Goal: Task Accomplishment & Management: Complete application form

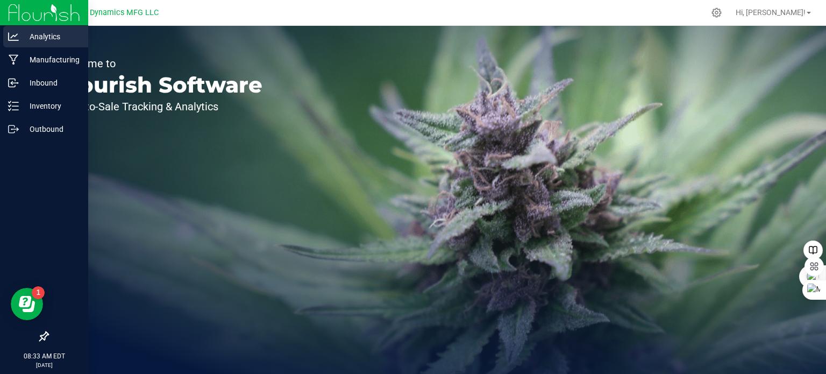
click at [15, 38] on icon at bounding box center [13, 36] width 11 height 11
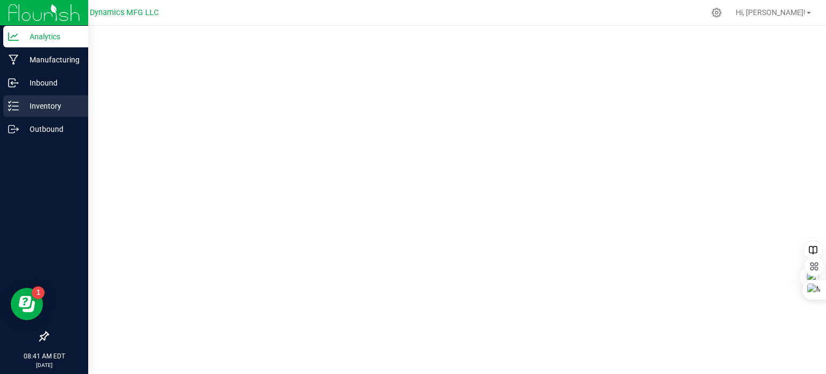
click at [13, 114] on div "Inventory" at bounding box center [45, 106] width 85 height 22
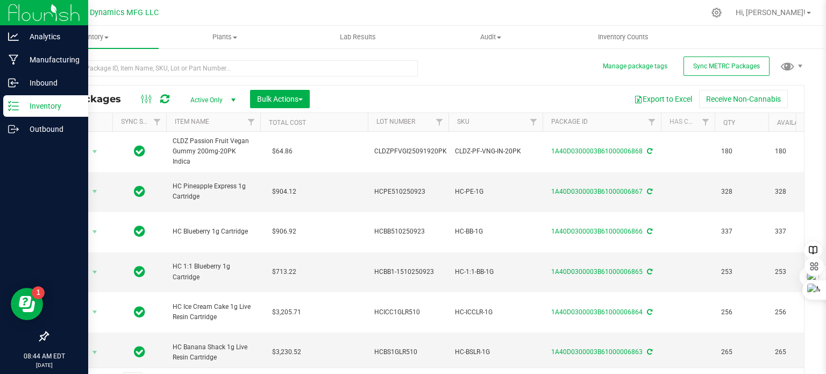
click at [19, 107] on p "Inventory" at bounding box center [51, 106] width 65 height 13
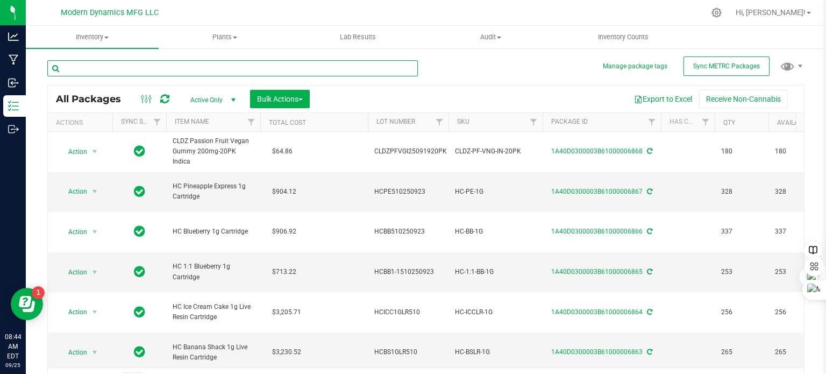
click at [172, 65] on input "text" at bounding box center [232, 68] width 371 height 16
type input "strawberry"
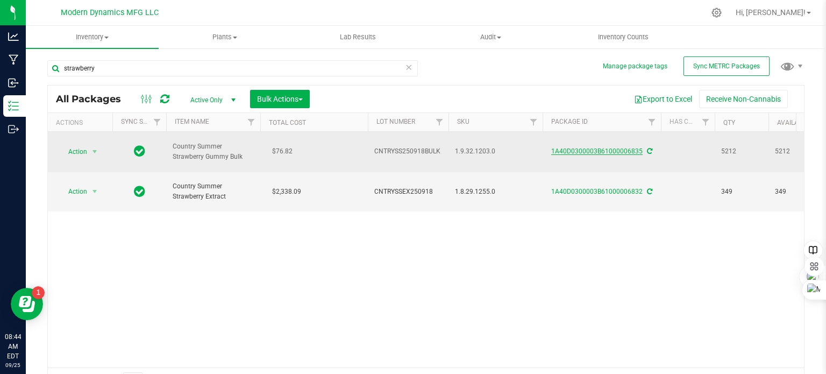
click at [575, 147] on link "1A40D0300003B61000006835" at bounding box center [597, 151] width 91 height 8
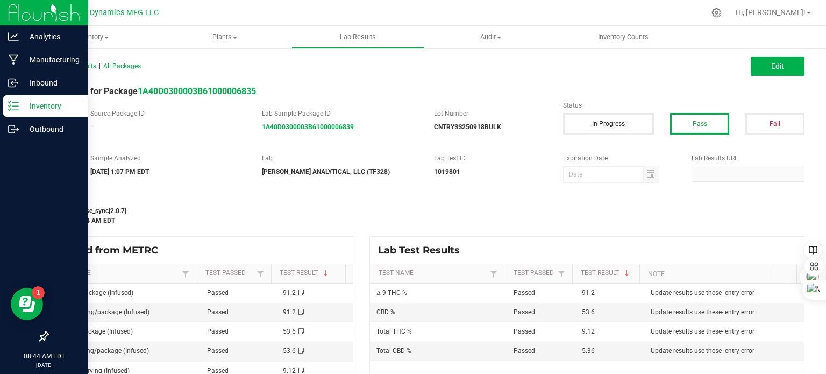
click at [16, 104] on icon at bounding box center [13, 106] width 11 height 11
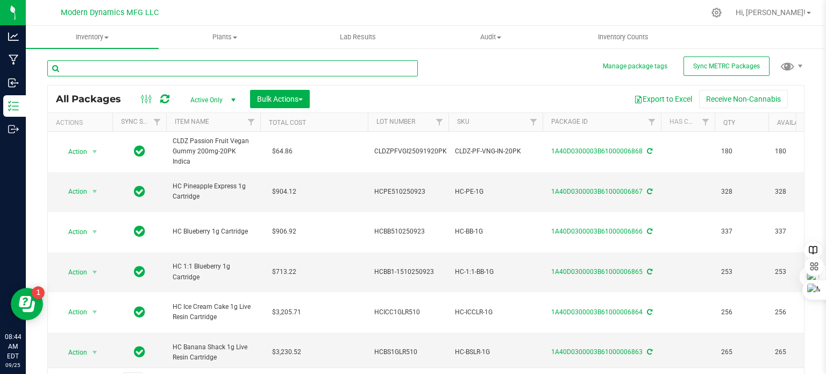
click at [146, 72] on input "text" at bounding box center [232, 68] width 371 height 16
type input "straw"
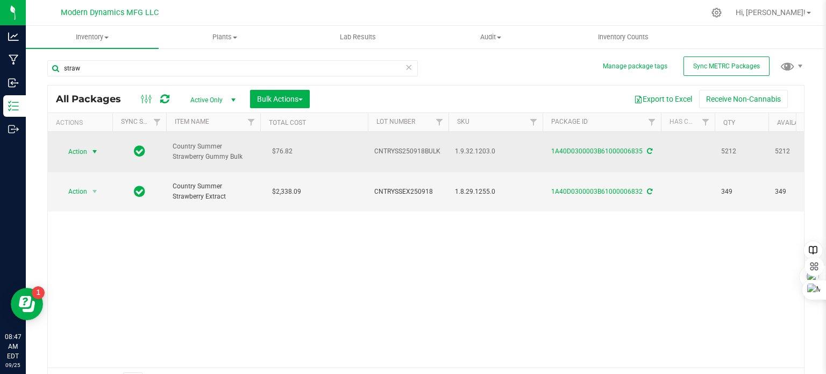
click at [95, 147] on span "select" at bounding box center [94, 151] width 9 height 9
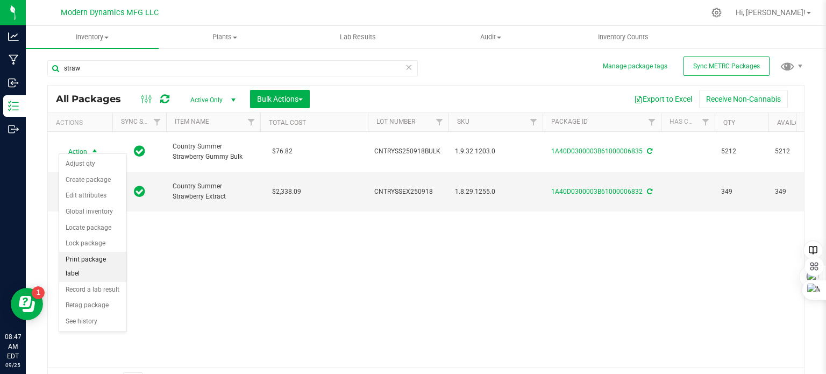
click at [98, 253] on li "Print package label" at bounding box center [92, 267] width 67 height 30
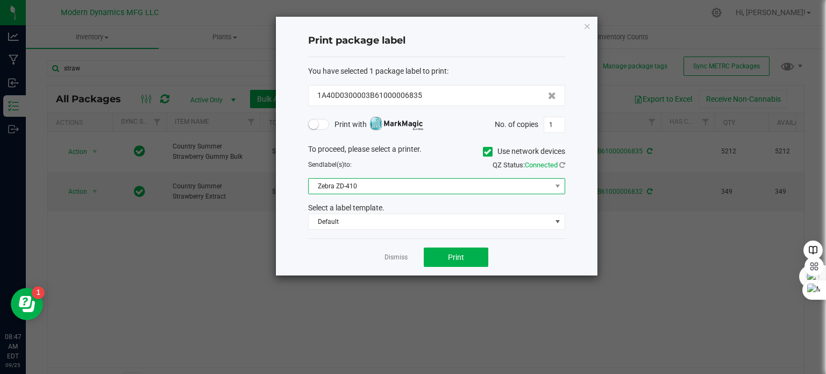
click at [379, 191] on span "Zebra ZD-410" at bounding box center [430, 186] width 243 height 15
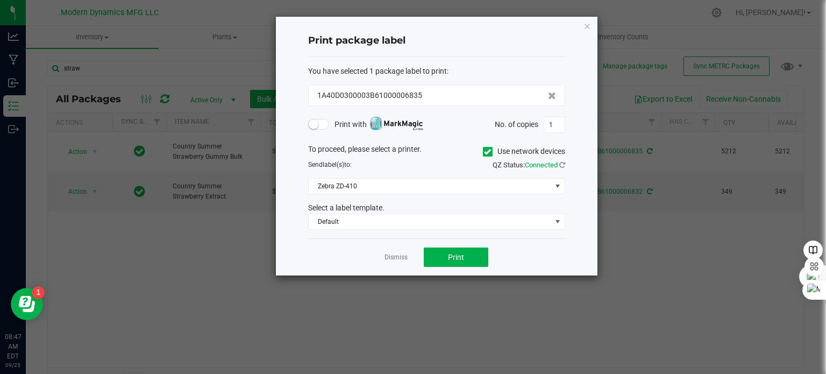
click at [335, 124] on span "Print with" at bounding box center [379, 124] width 89 height 13
click at [326, 127] on span at bounding box center [319, 124] width 22 height 11
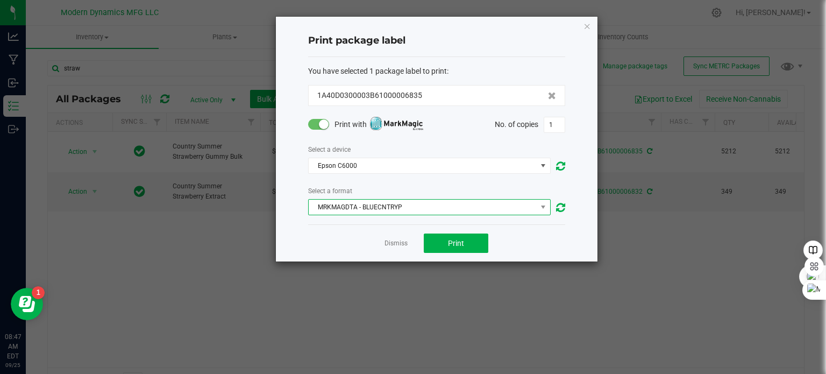
click at [425, 209] on span "MRKMAGDTA - BLUECNTRYP" at bounding box center [423, 207] width 228 height 15
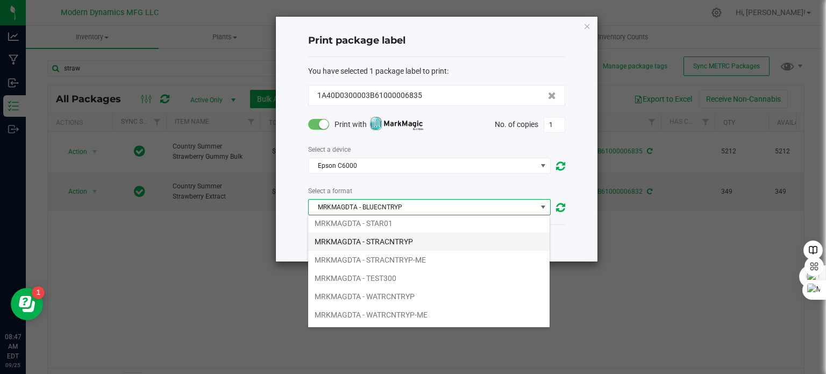
scroll to position [308, 0]
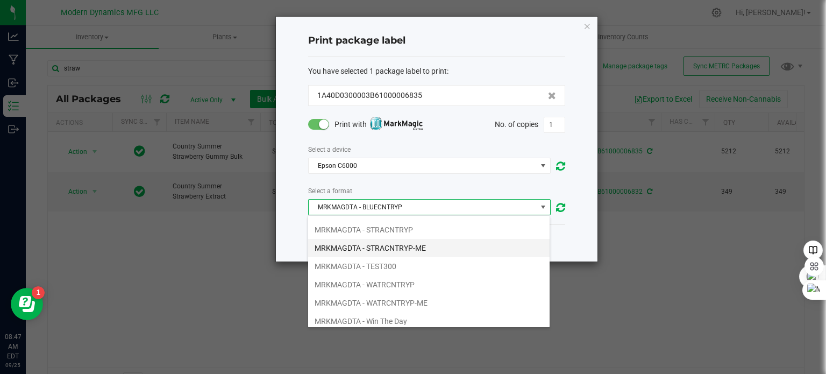
click at [454, 239] on li "MRKMAGDTA - STRACNTRYP-ME" at bounding box center [429, 248] width 242 height 18
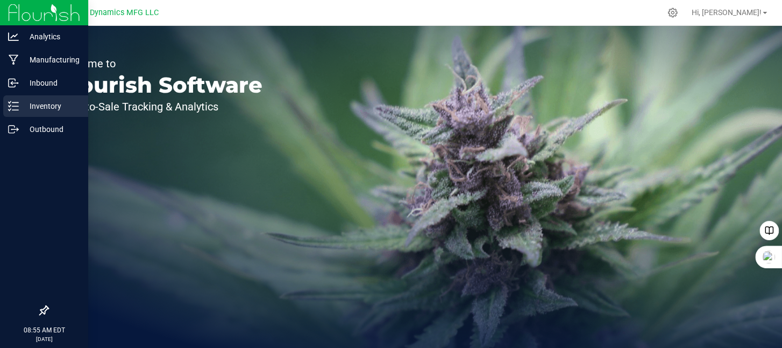
click at [13, 107] on icon at bounding box center [13, 106] width 11 height 11
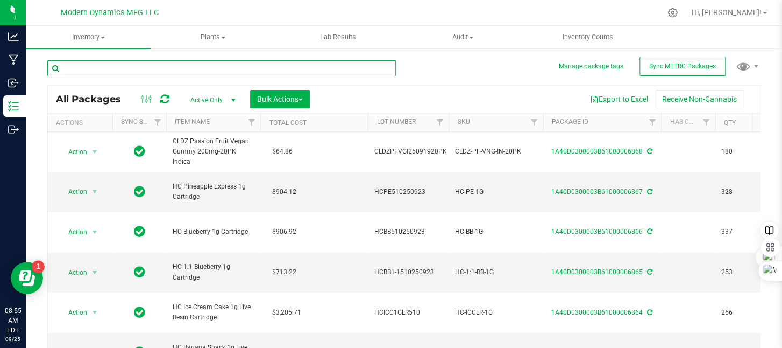
click at [168, 65] on input "text" at bounding box center [221, 68] width 349 height 16
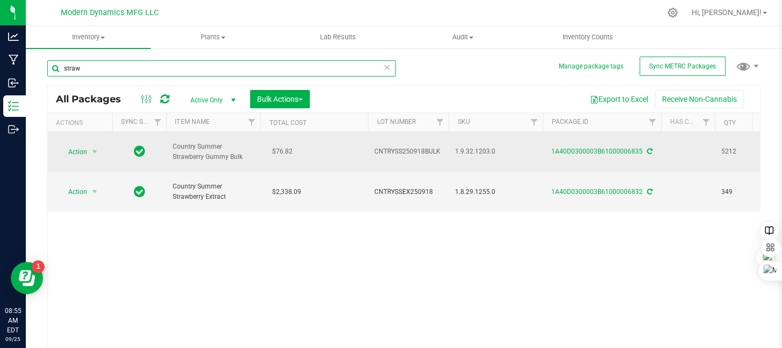
type input "straw"
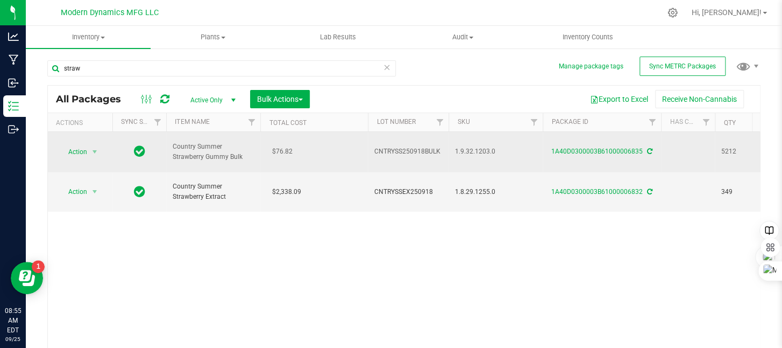
click at [193, 146] on span "Country Summer Strawberry Gummy Bulk" at bounding box center [213, 152] width 81 height 20
click at [95, 147] on span "select" at bounding box center [94, 151] width 9 height 9
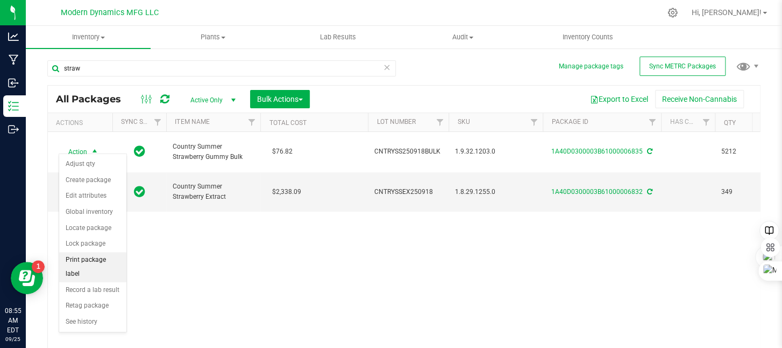
click at [99, 260] on li "Print package label" at bounding box center [92, 267] width 67 height 30
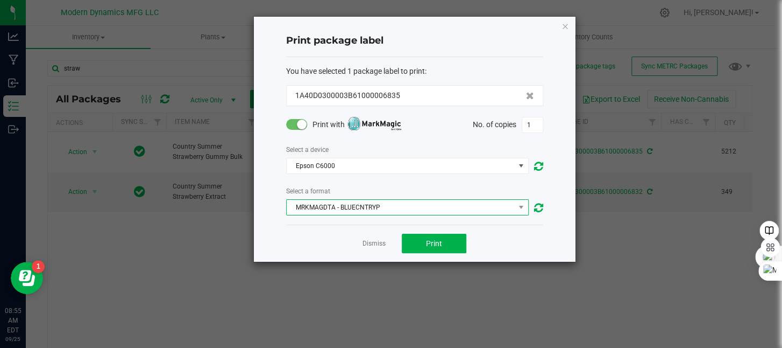
click at [415, 209] on span "MRKMAGDTA - BLUECNTRYP" at bounding box center [401, 207] width 228 height 15
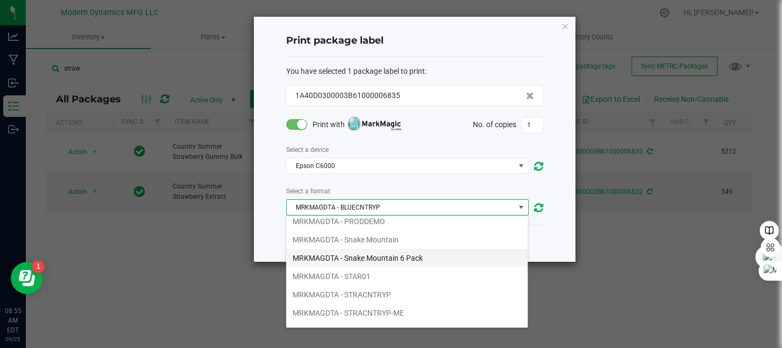
scroll to position [269, 0]
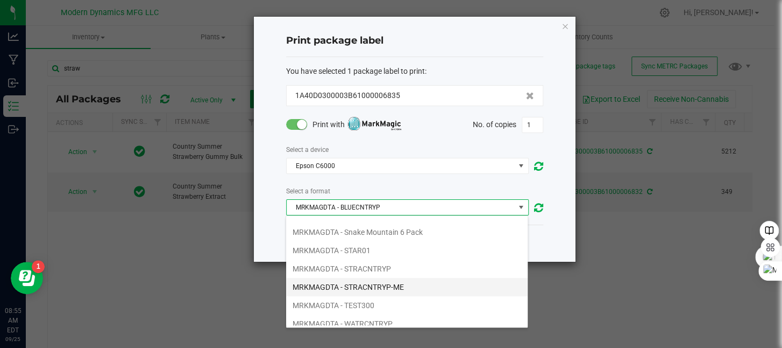
click at [408, 286] on li "MRKMAGDTA - STRACNTRYP-ME" at bounding box center [407, 287] width 242 height 18
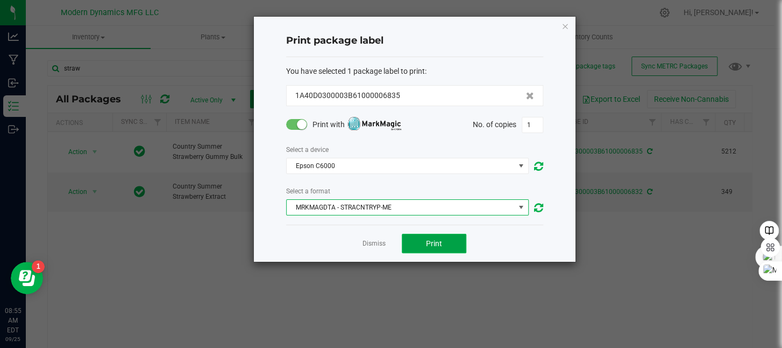
click at [425, 245] on button "Print" at bounding box center [434, 243] width 65 height 19
click at [418, 237] on button "Print" at bounding box center [434, 243] width 65 height 19
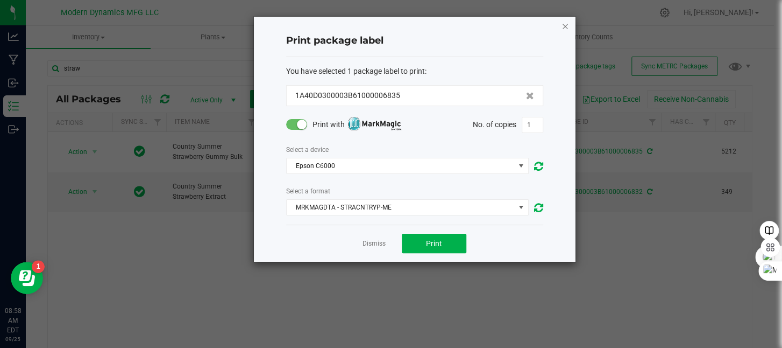
click at [568, 26] on icon "button" at bounding box center [566, 25] width 8 height 13
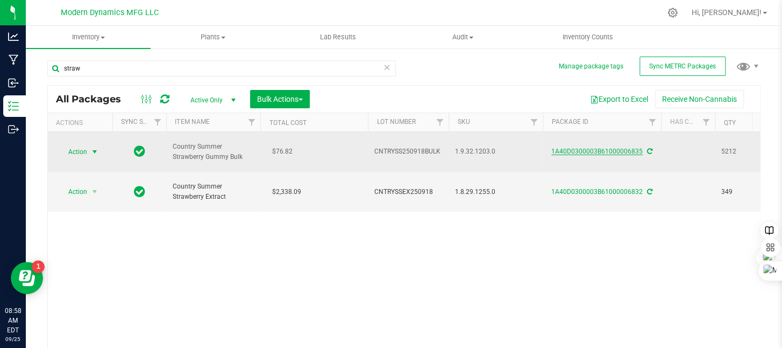
click at [585, 147] on link "1A40D0300003B61000006835" at bounding box center [597, 151] width 91 height 8
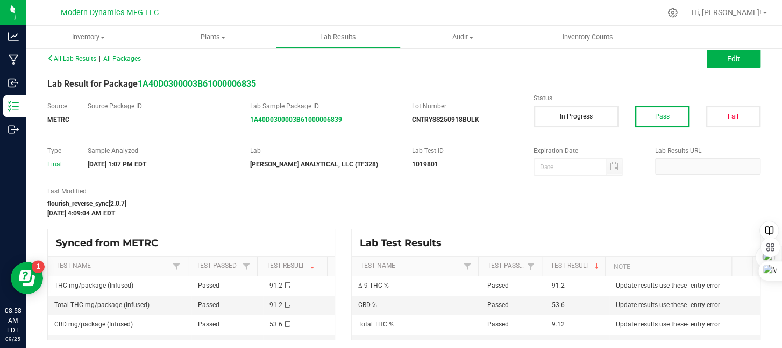
scroll to position [9, 0]
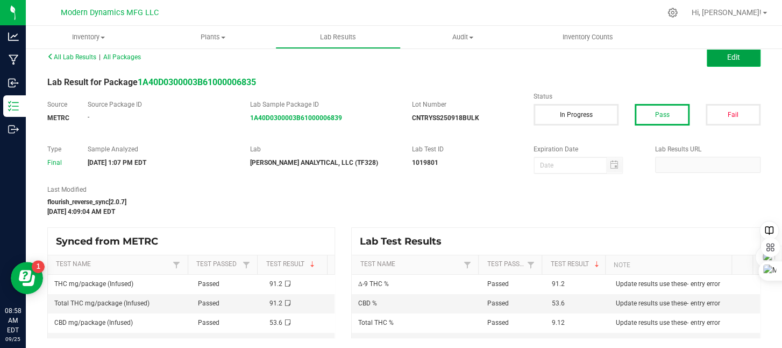
click at [720, 65] on button "Edit" at bounding box center [734, 56] width 54 height 19
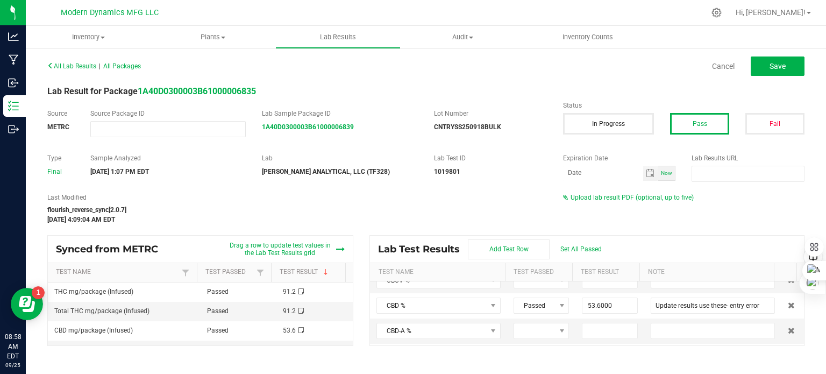
scroll to position [430, 0]
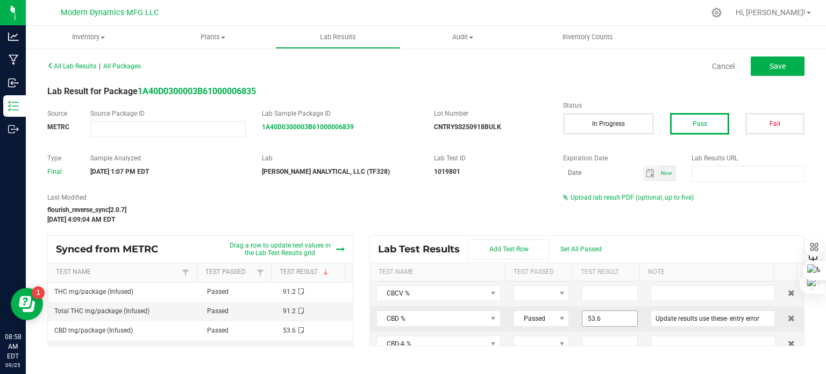
click at [615, 316] on input "53.6" at bounding box center [610, 318] width 54 height 15
type input "5.3000"
click at [776, 68] on span "Save" at bounding box center [778, 66] width 16 height 9
type input "9.1200"
type input "Update results use these- entry error"
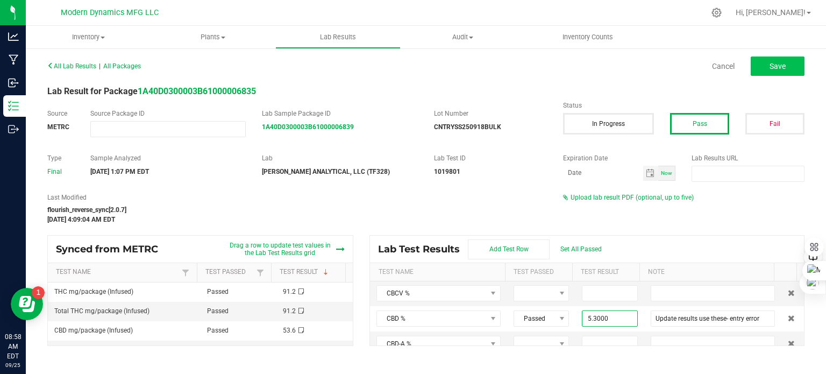
type input "5.3600"
type input "91.2000"
type input "5.3000"
type input "Update results use these- entry error"
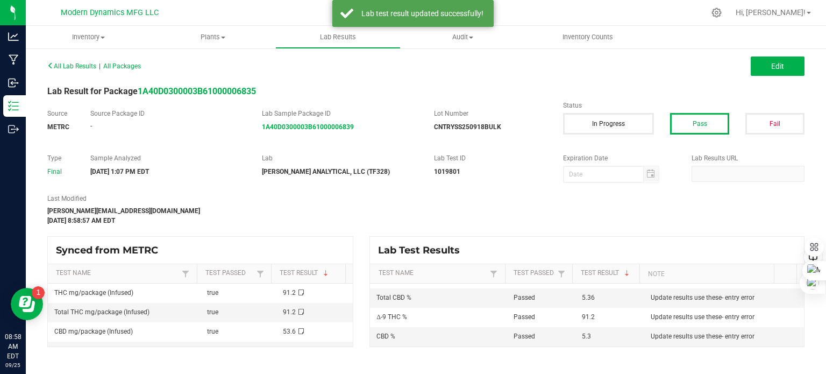
scroll to position [13, 0]
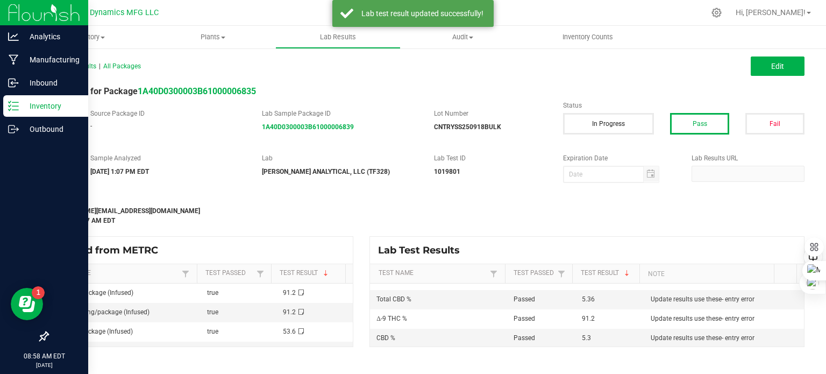
click at [19, 104] on p "Inventory" at bounding box center [51, 106] width 65 height 13
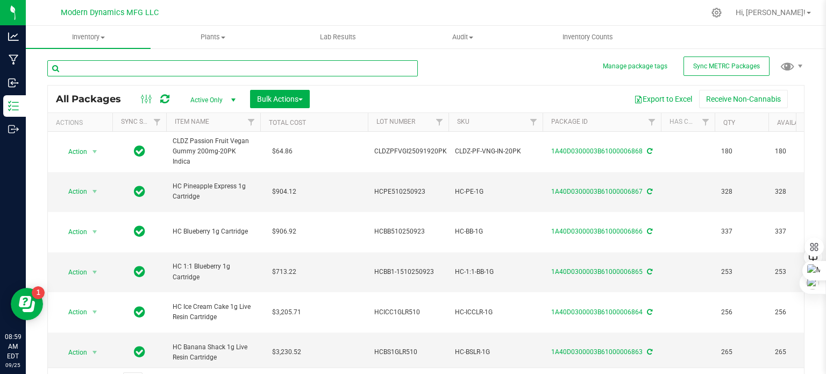
click at [150, 70] on input "text" at bounding box center [232, 68] width 371 height 16
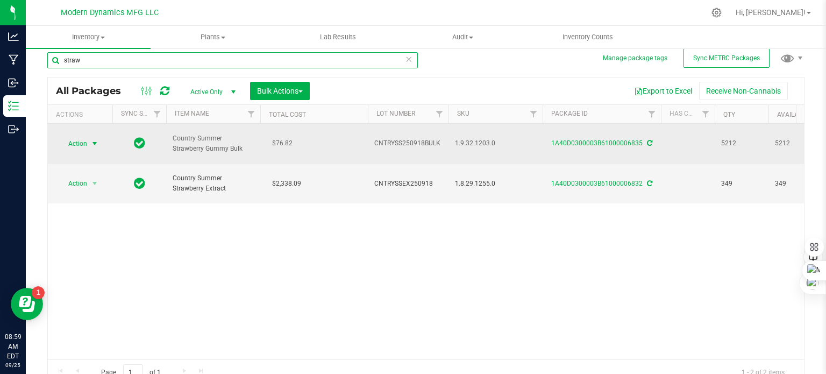
type input "straw"
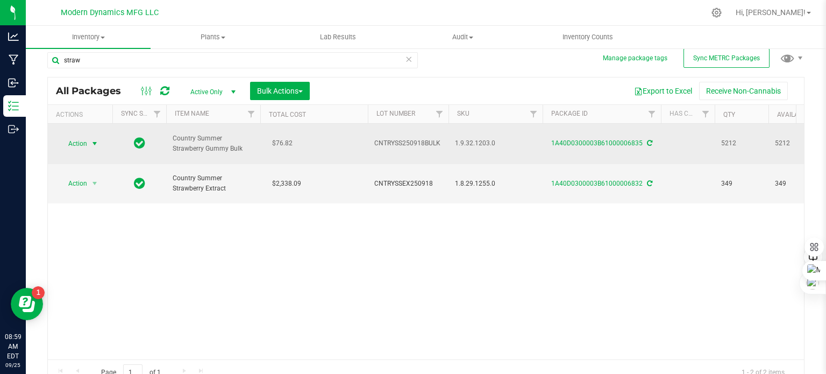
click at [96, 139] on span "select" at bounding box center [94, 143] width 9 height 9
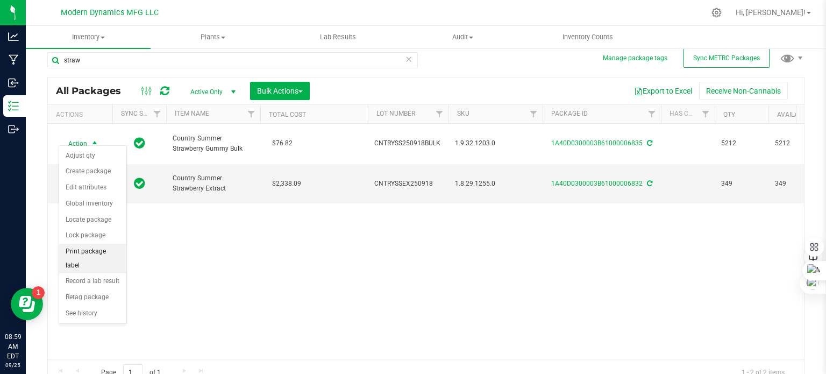
click at [87, 249] on li "Print package label" at bounding box center [92, 259] width 67 height 30
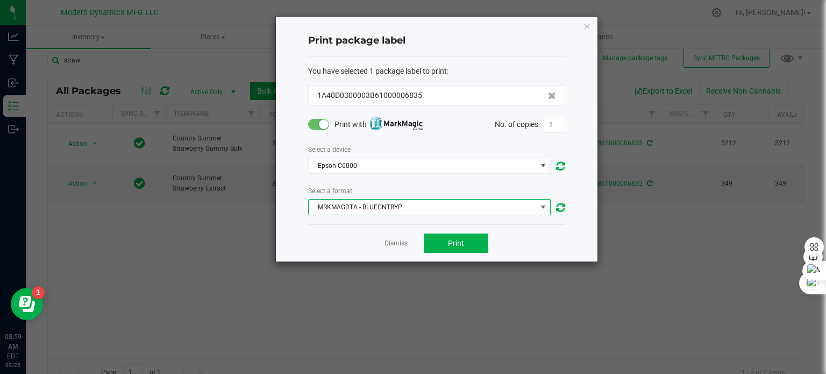
click at [387, 206] on span "MRKMAGDTA - BLUECNTRYP" at bounding box center [423, 207] width 228 height 15
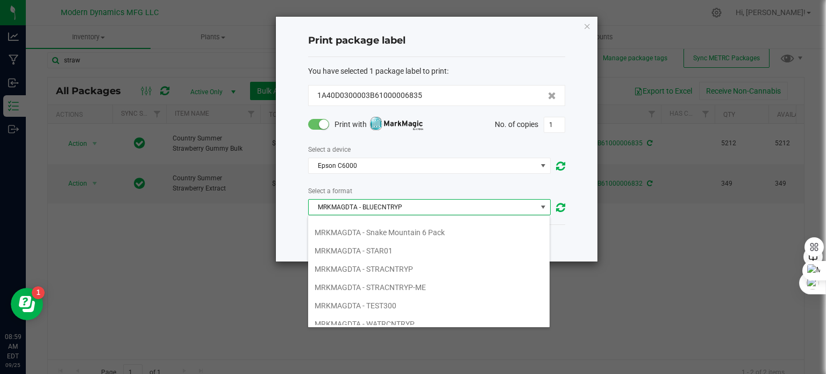
scroll to position [269, 0]
click at [391, 278] on li "MRKMAGDTA - STRACNTRYP-ME" at bounding box center [429, 287] width 242 height 18
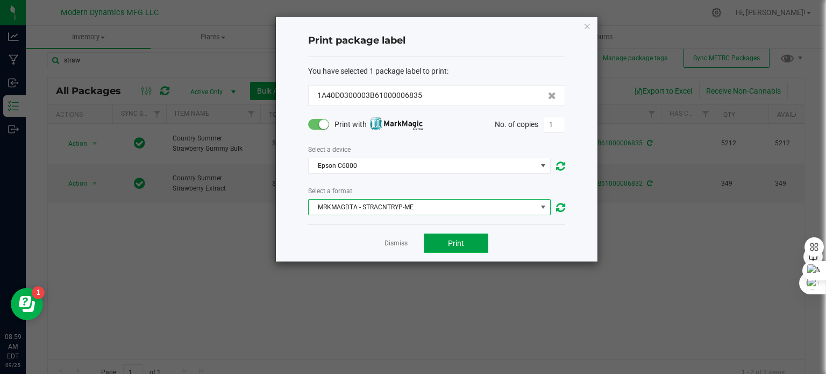
click at [440, 246] on button "Print" at bounding box center [456, 243] width 65 height 19
click at [587, 23] on icon "button" at bounding box center [588, 25] width 8 height 13
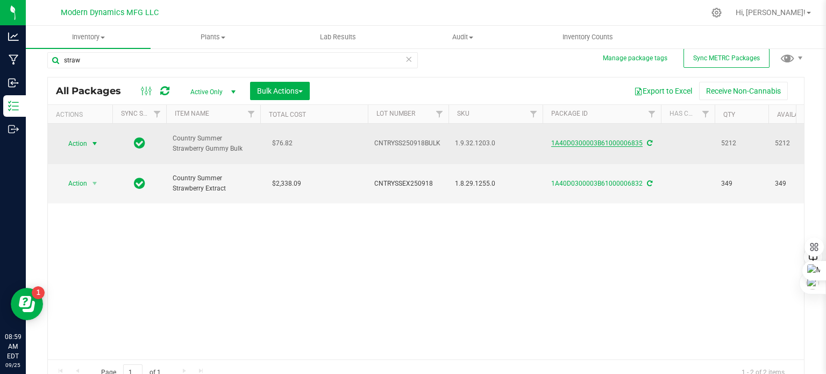
click at [575, 139] on link "1A40D0300003B61000006835" at bounding box center [597, 143] width 91 height 8
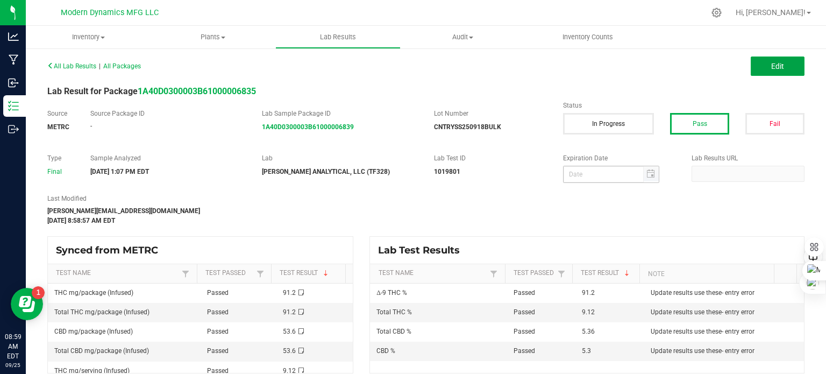
click at [760, 69] on button "Edit" at bounding box center [778, 65] width 54 height 19
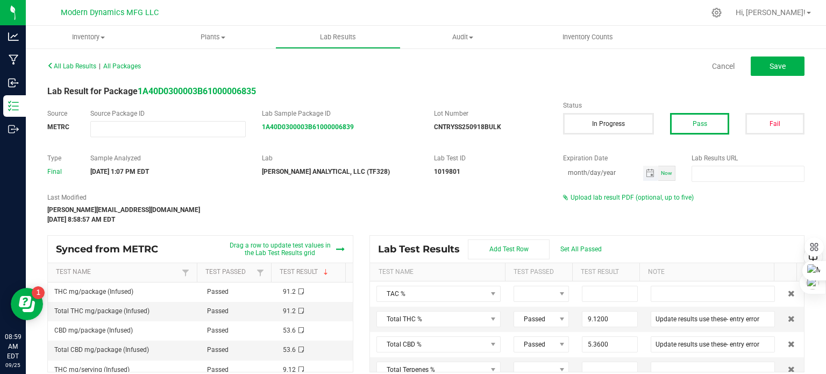
click at [618, 176] on input "month/day/year" at bounding box center [603, 172] width 80 height 13
type input "[DATE]"
click at [753, 67] on button "Save" at bounding box center [778, 65] width 54 height 19
type input "9.1200"
type input "Update results use these- entry error"
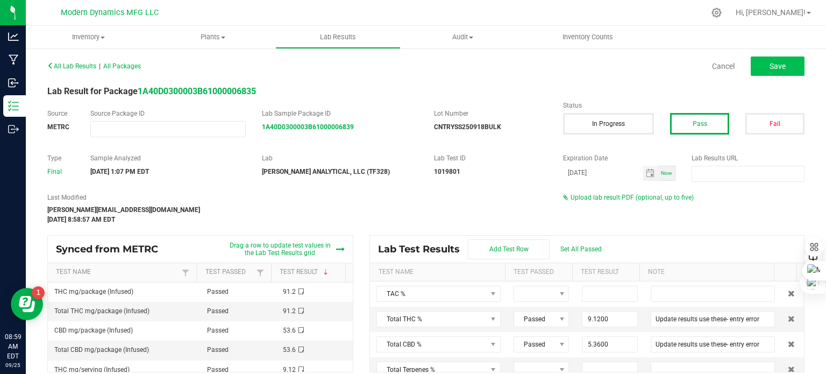
type input "5.3600"
type input "91.2000"
type input "5.3000"
type input "Update results use these- entry error"
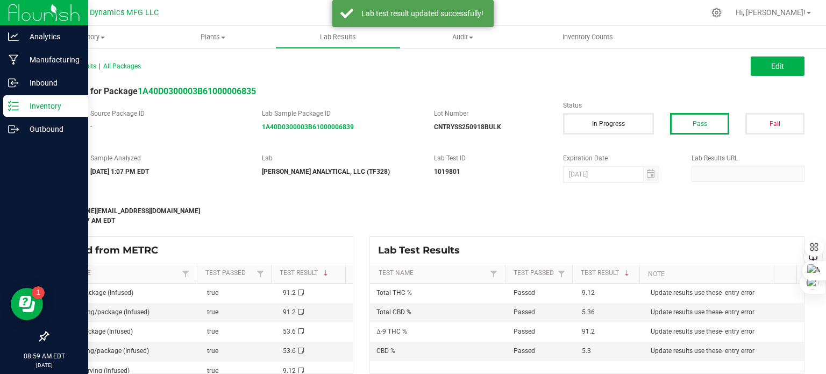
click at [22, 105] on p "Inventory" at bounding box center [51, 106] width 65 height 13
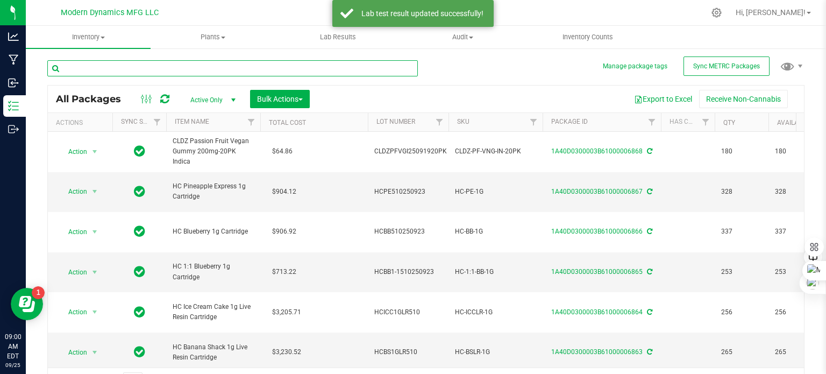
click at [156, 69] on input "text" at bounding box center [232, 68] width 371 height 16
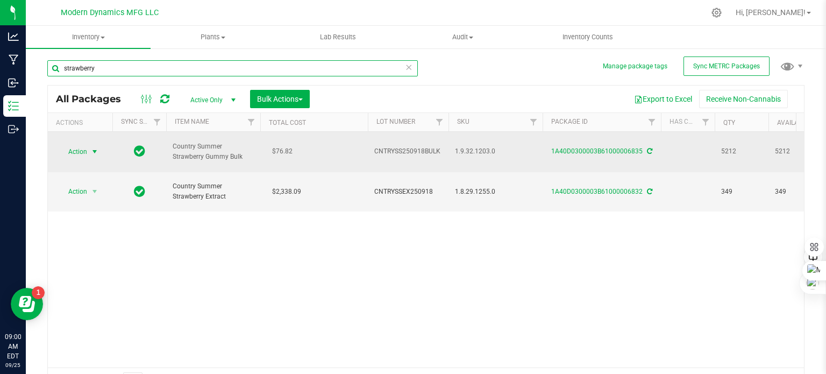
type input "strawberry"
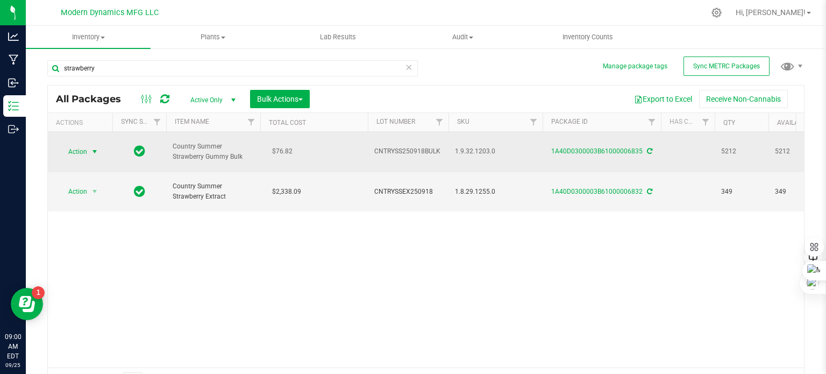
click at [96, 147] on span "select" at bounding box center [94, 151] width 9 height 9
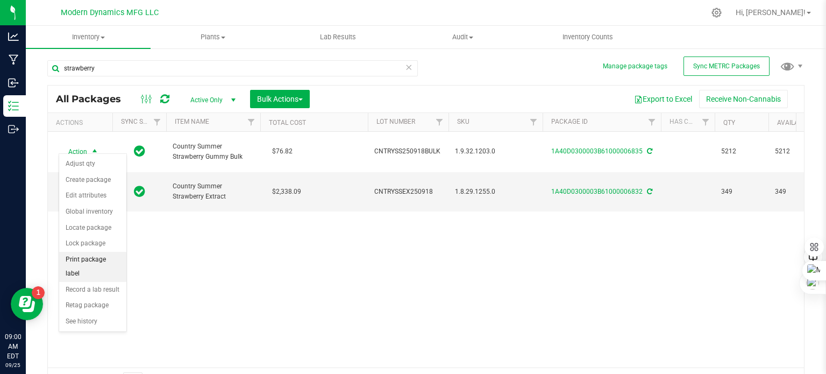
click at [96, 258] on li "Print package label" at bounding box center [92, 267] width 67 height 30
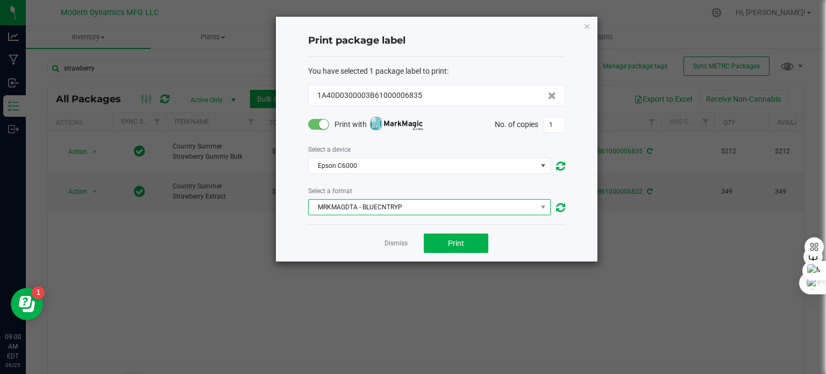
click at [387, 209] on span "MRKMAGDTA - BLUECNTRYP" at bounding box center [423, 207] width 228 height 15
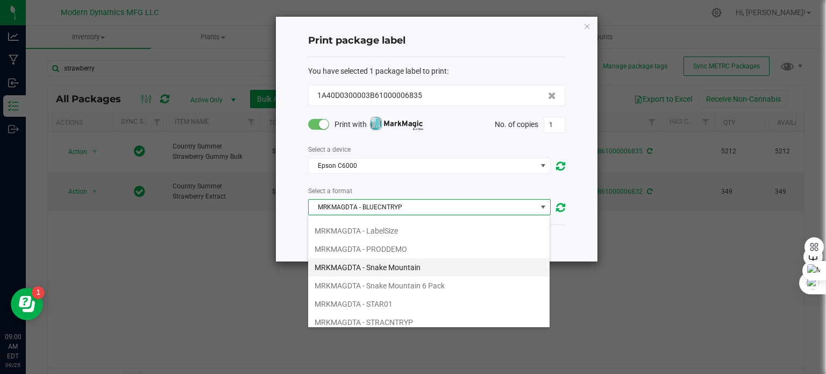
scroll to position [269, 0]
click at [403, 279] on li "MRKMAGDTA - STRACNTRYP-ME" at bounding box center [429, 287] width 242 height 18
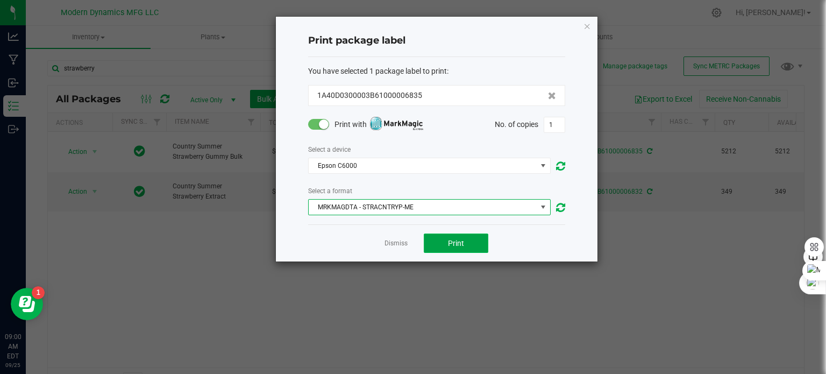
click at [471, 241] on button "Print" at bounding box center [456, 243] width 65 height 19
click at [552, 124] on input "1" at bounding box center [555, 124] width 20 height 15
type input "265"
click at [463, 242] on span "Print" at bounding box center [456, 243] width 16 height 9
click at [588, 23] on icon "button" at bounding box center [588, 25] width 8 height 13
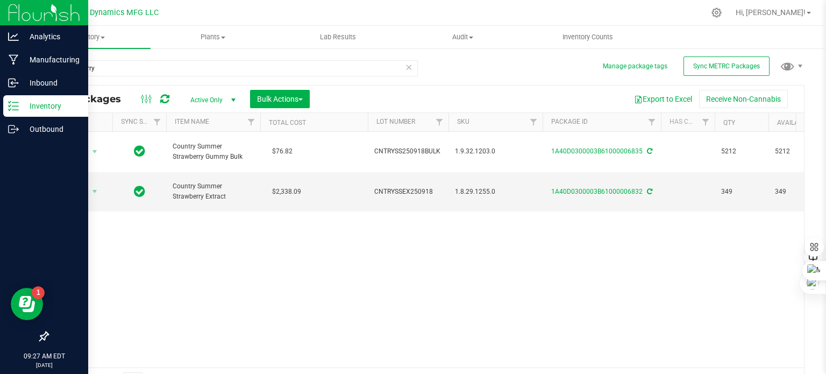
click at [14, 104] on icon at bounding box center [13, 106] width 11 height 11
click at [33, 62] on p "Manufacturing" at bounding box center [51, 59] width 65 height 13
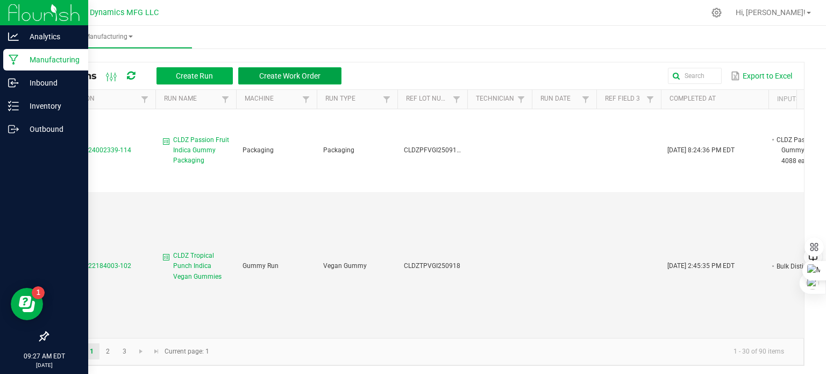
click at [293, 76] on span "Create Work Order" at bounding box center [289, 76] width 61 height 9
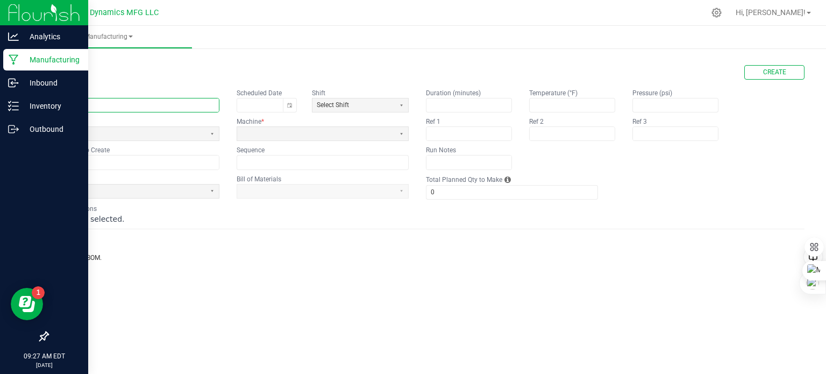
click at [111, 103] on input "text" at bounding box center [133, 104] width 171 height 13
click at [294, 103] on button "Toggle calendar" at bounding box center [289, 104] width 13 height 13
type input "Vacation Tiki Fruit Punch Gummy Rings"
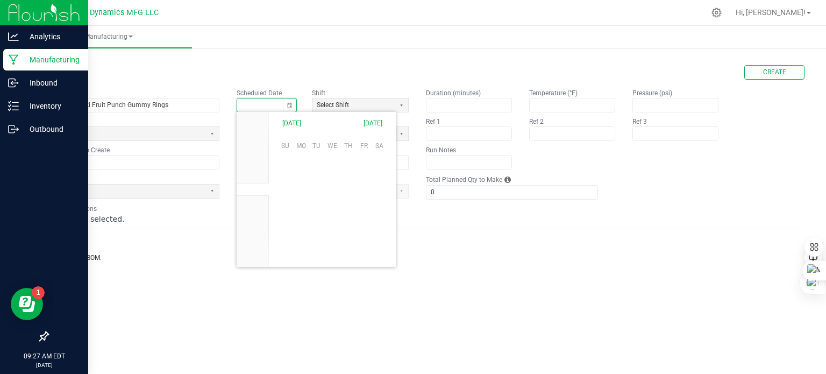
scroll to position [169670, 0]
click at [156, 136] on span at bounding box center [126, 133] width 149 height 9
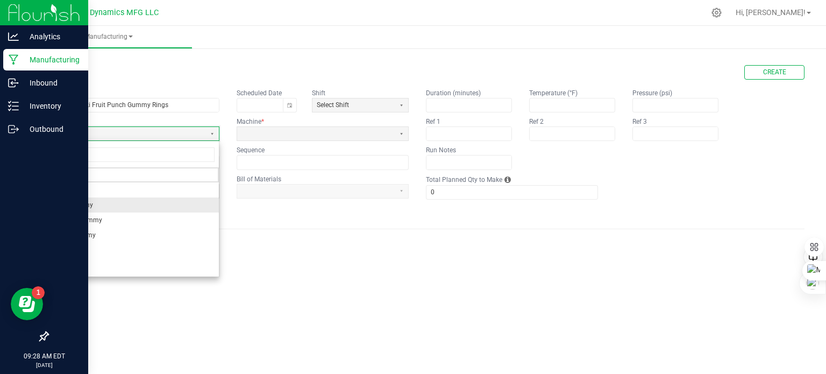
click at [149, 202] on li "Rosin Gummy" at bounding box center [133, 204] width 171 height 15
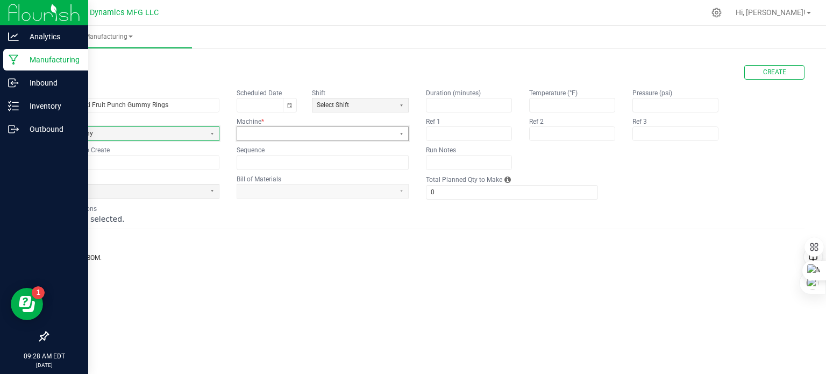
click at [270, 133] on span at bounding box center [316, 133] width 149 height 9
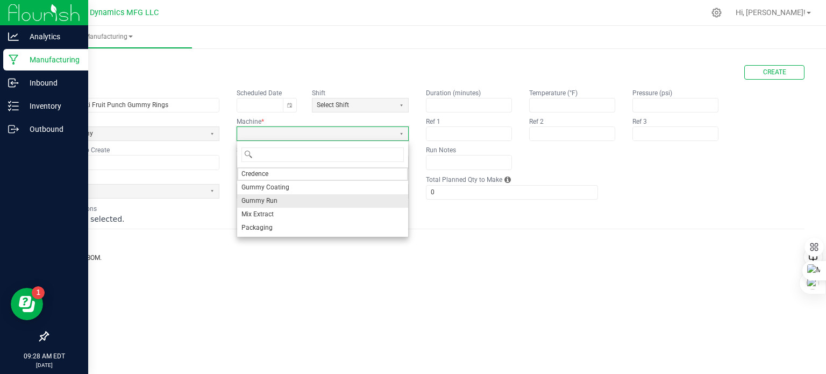
click at [279, 200] on li "Gummy Run" at bounding box center [322, 200] width 171 height 13
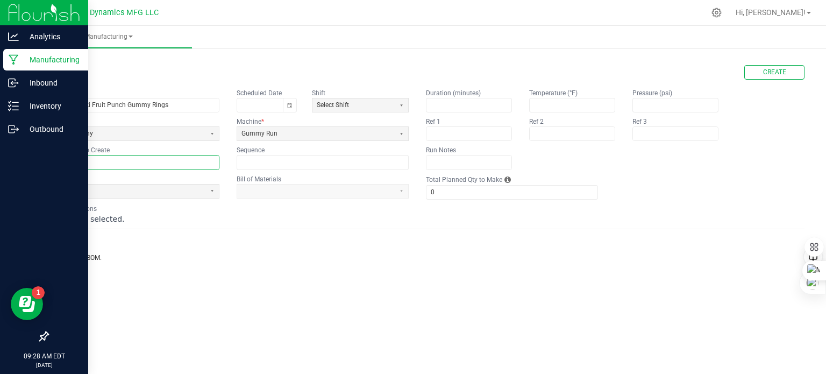
click at [67, 159] on input "text" at bounding box center [133, 162] width 171 height 13
type input "VACTFP250923BULK"
click at [88, 189] on span at bounding box center [126, 191] width 149 height 9
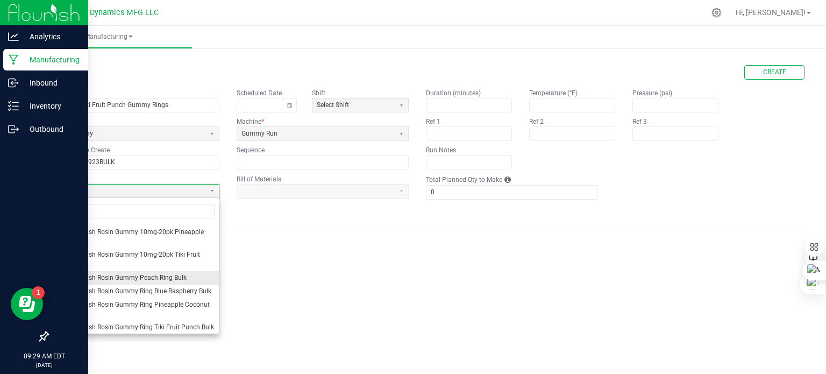
scroll to position [861, 0]
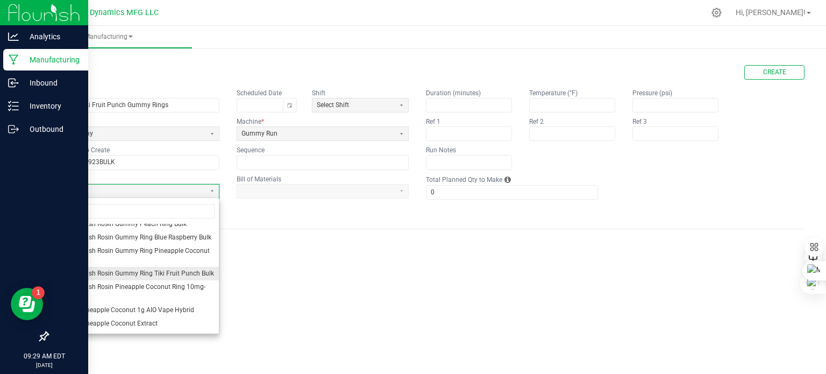
click at [156, 278] on span "Vacation Hash Rosin Gummy Ring Tiki Fruit Punch Bulk" at bounding box center [133, 273] width 162 height 9
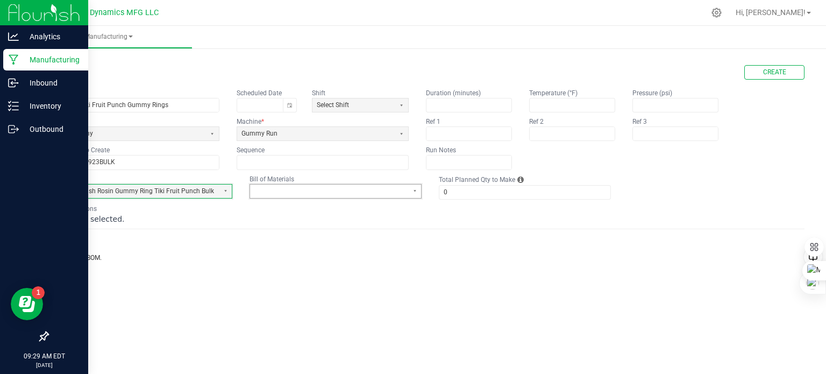
click at [287, 189] on span at bounding box center [329, 191] width 149 height 9
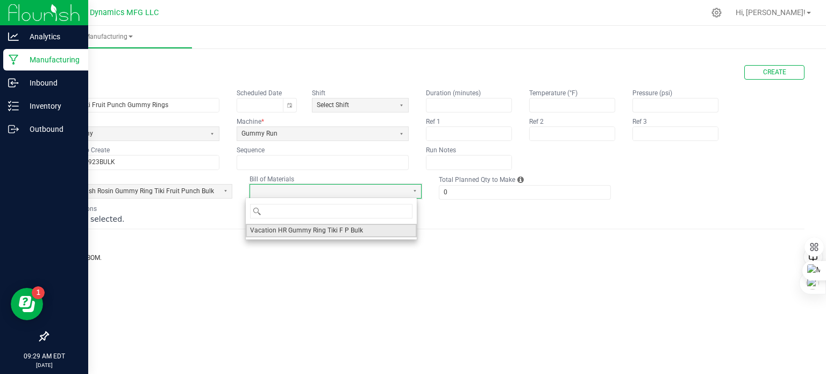
click at [280, 231] on span "Vacation HR Gummy Ring Tiki F P Bulk" at bounding box center [306, 230] width 113 height 9
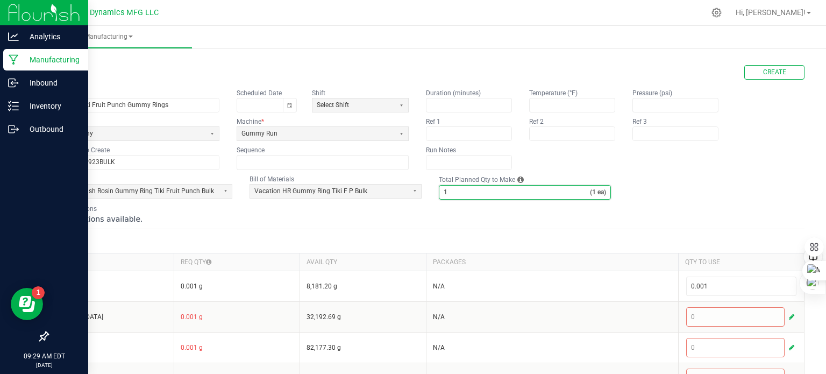
click at [479, 191] on input "1" at bounding box center [515, 192] width 151 height 13
type input "6,000"
click at [681, 164] on fieldset "Duration (minutes) Temperature (°F) Pressure (psi) Ref 1 Ref 2 Ref 3 Run Notes" at bounding box center [581, 128] width 310 height 81
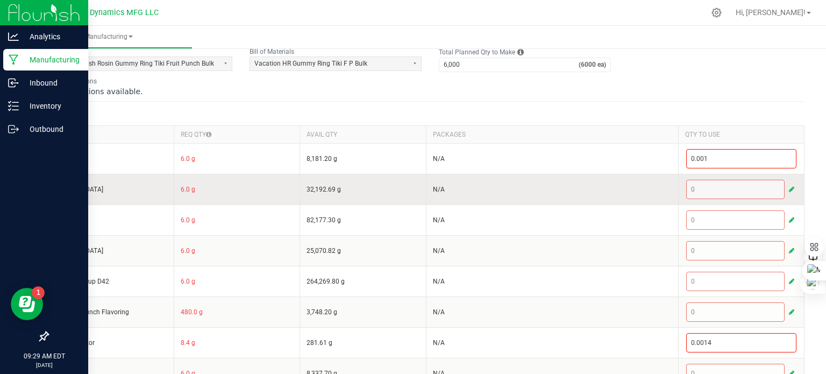
scroll to position [161, 0]
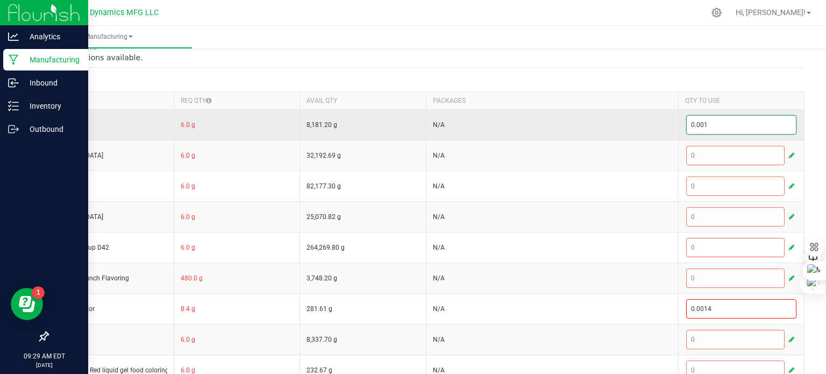
click at [706, 121] on input "0.001" at bounding box center [742, 125] width 110 height 18
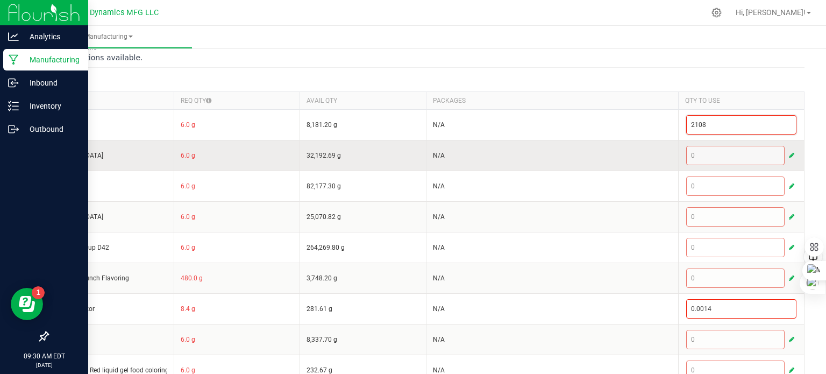
type input "2,108"
click at [782, 154] on span "button" at bounding box center [791, 155] width 5 height 9
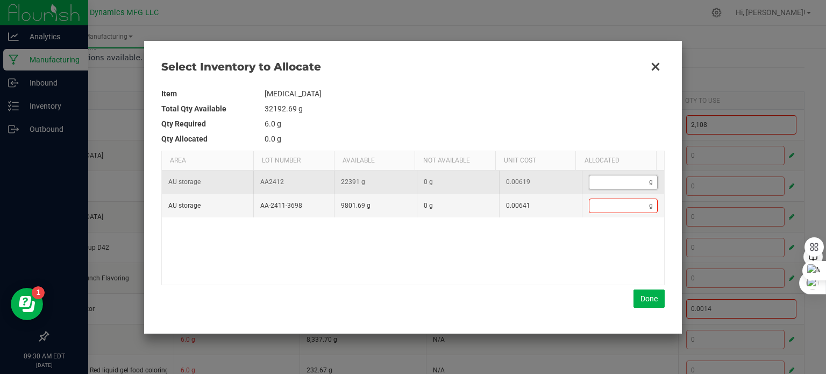
click at [611, 182] on input "Data table" at bounding box center [620, 181] width 60 height 13
type input "5"
type input "51"
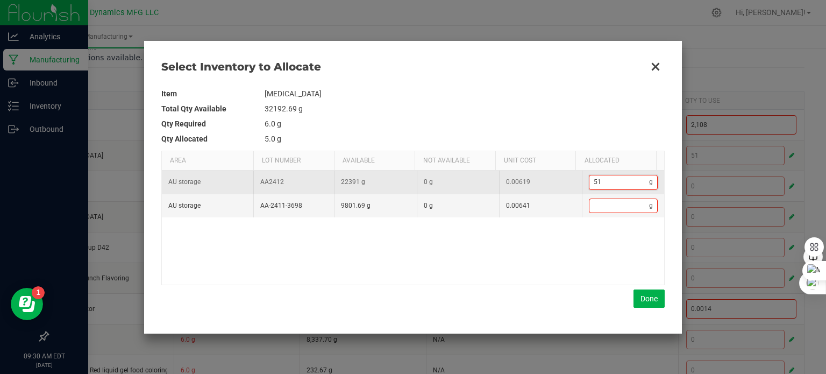
type input "519"
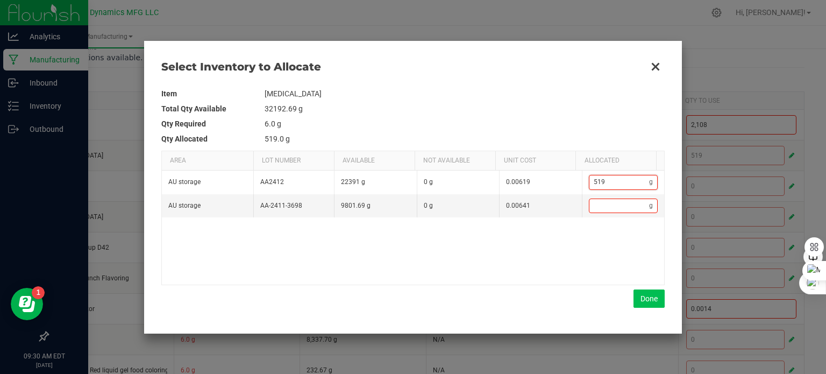
type input "519"
click at [646, 302] on button "Done" at bounding box center [649, 298] width 31 height 18
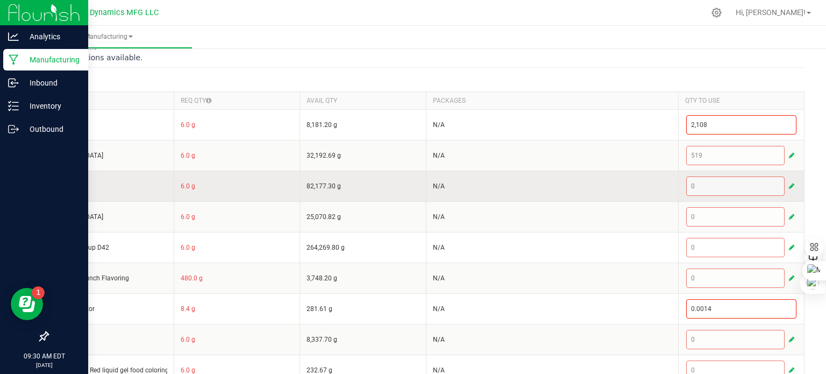
click at [782, 182] on span "button" at bounding box center [791, 186] width 5 height 9
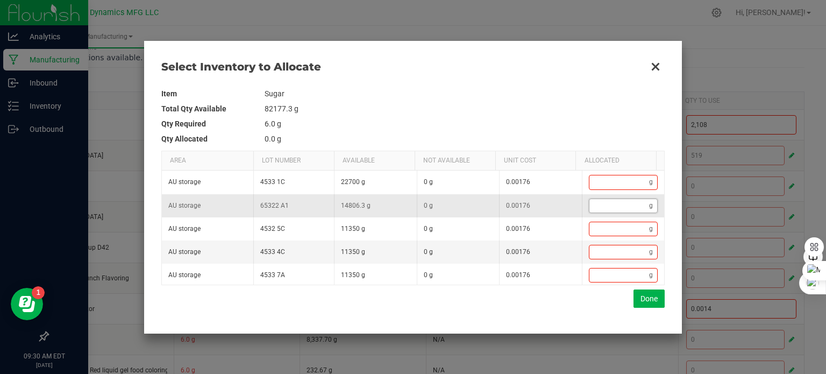
click at [632, 201] on input "Data table" at bounding box center [620, 205] width 60 height 13
type input "9"
type input "99"
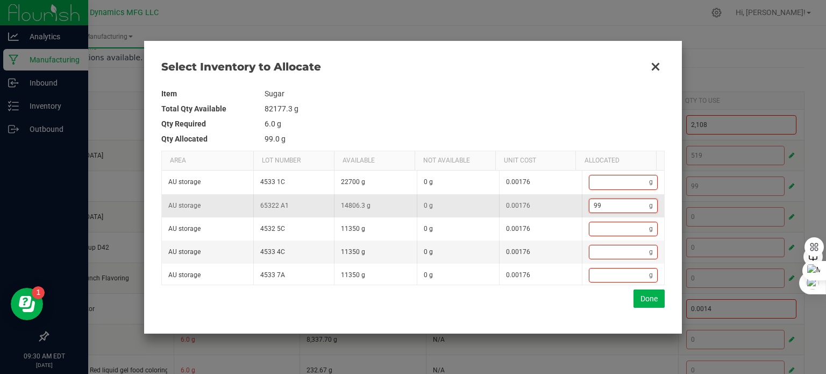
type input "995"
type input "9,959"
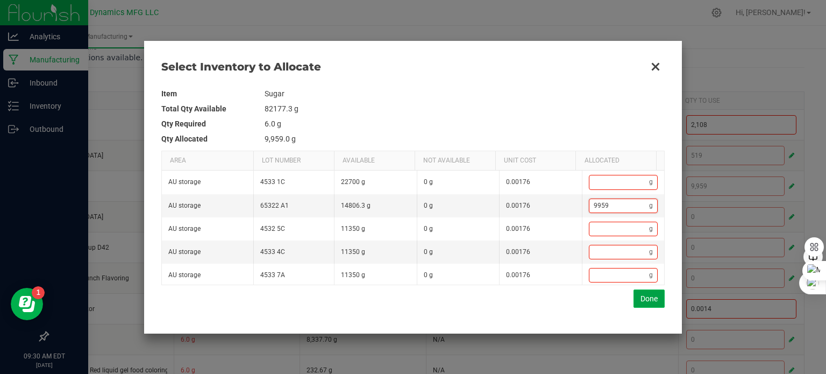
type input "9,959"
click at [650, 300] on button "Done" at bounding box center [649, 298] width 31 height 18
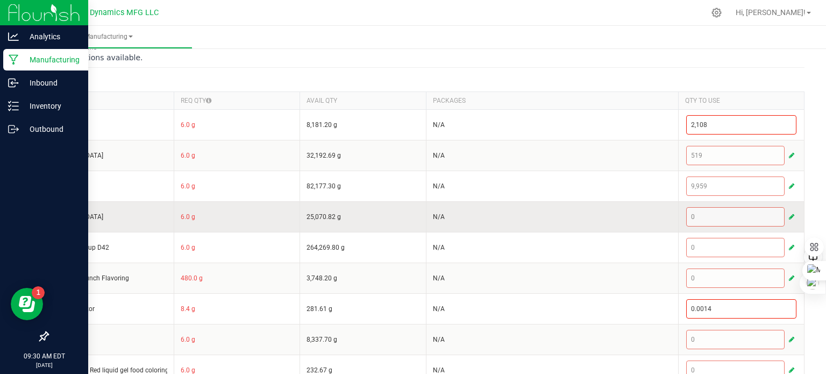
click at [782, 216] on span "button" at bounding box center [791, 217] width 5 height 9
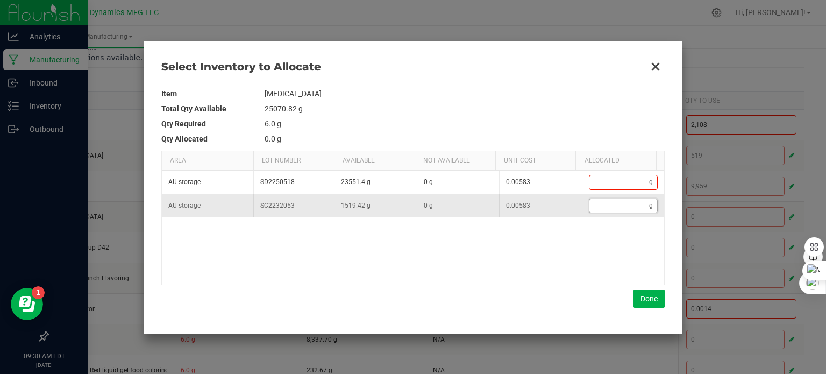
click at [618, 204] on input "Data table" at bounding box center [620, 205] width 60 height 13
type input "7"
type input "70"
type input "709"
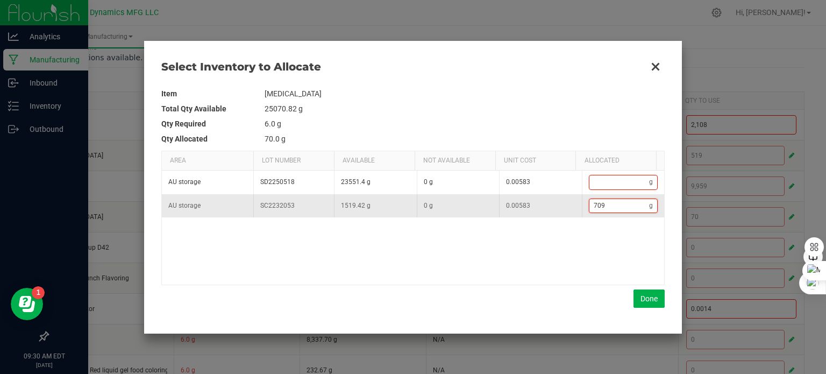
type input "709"
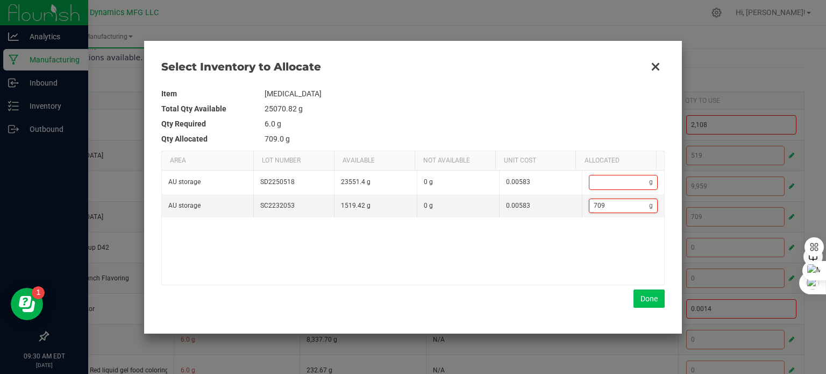
type input "709"
click at [650, 296] on button "Done" at bounding box center [649, 298] width 31 height 18
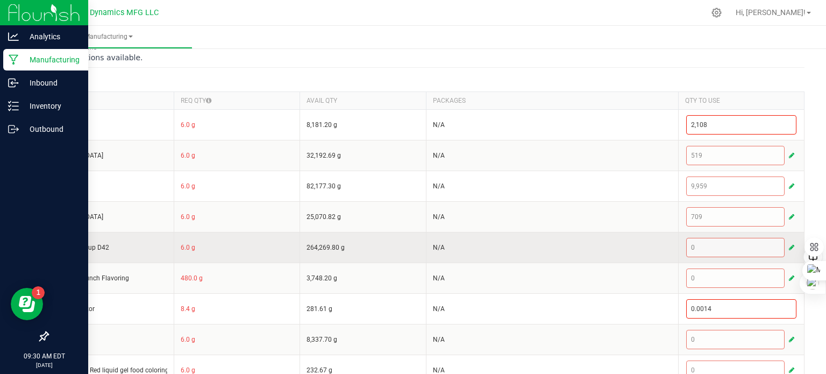
click at [782, 245] on span "button" at bounding box center [791, 247] width 5 height 9
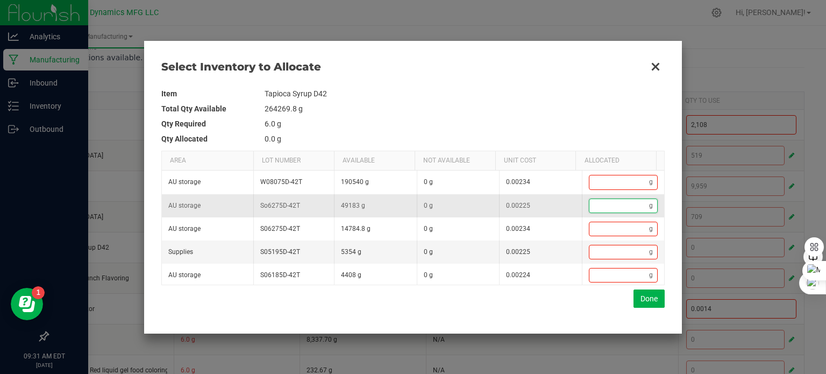
click at [621, 203] on input "Data table" at bounding box center [620, 205] width 60 height 13
type input "8"
type input "83"
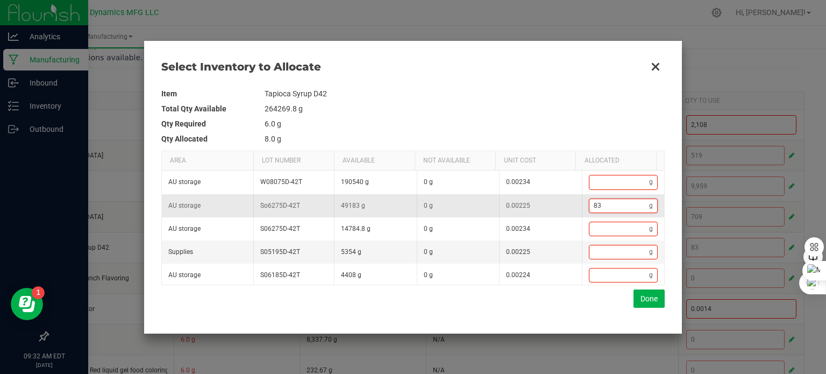
type input "834"
type input "8,340"
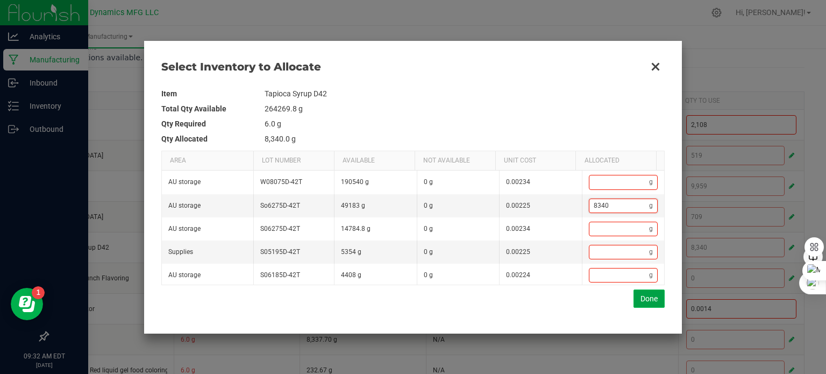
type input "8,340"
click at [649, 292] on button "Done" at bounding box center [649, 298] width 31 height 18
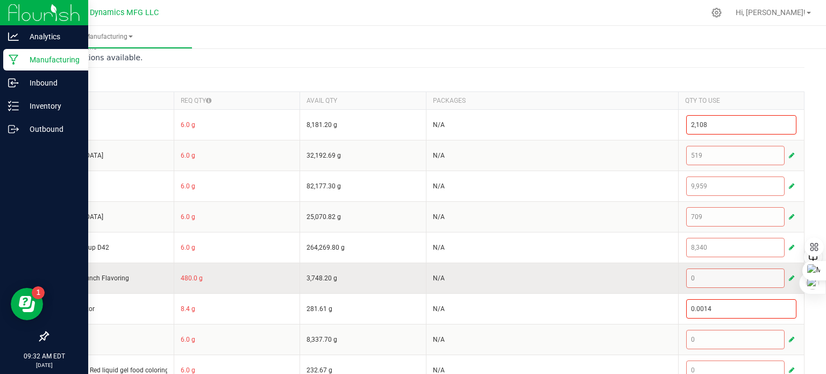
click at [782, 278] on span "button" at bounding box center [791, 278] width 5 height 9
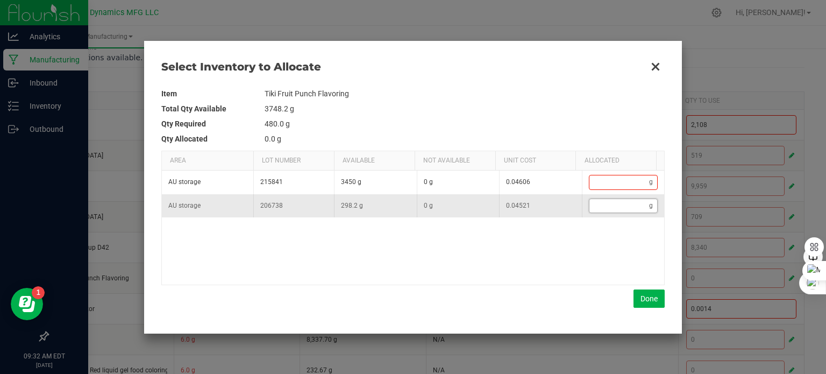
click at [619, 205] on input "Data table" at bounding box center [620, 205] width 60 height 13
type input "4"
type input "48"
type input "484"
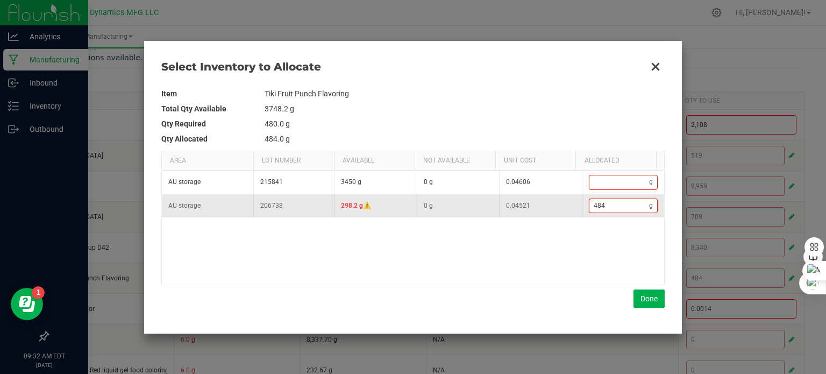
type input "48"
type input "4"
type input "0"
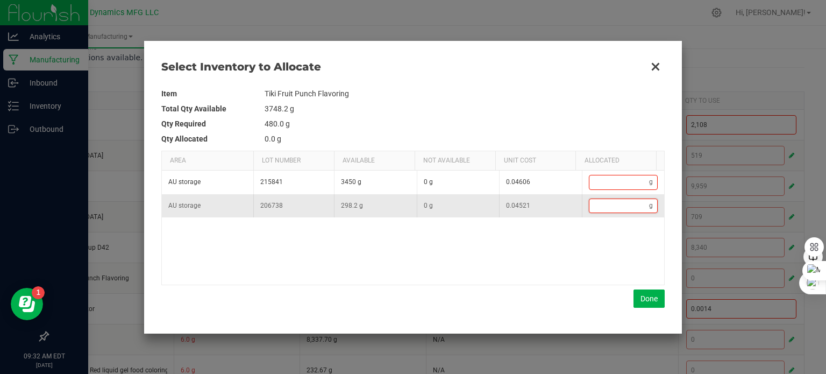
type input "2"
type input "29"
type input "298"
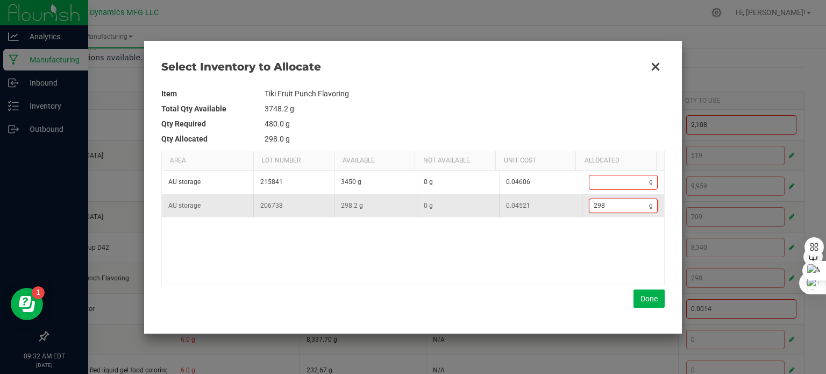
type input "298."
type input "298.2"
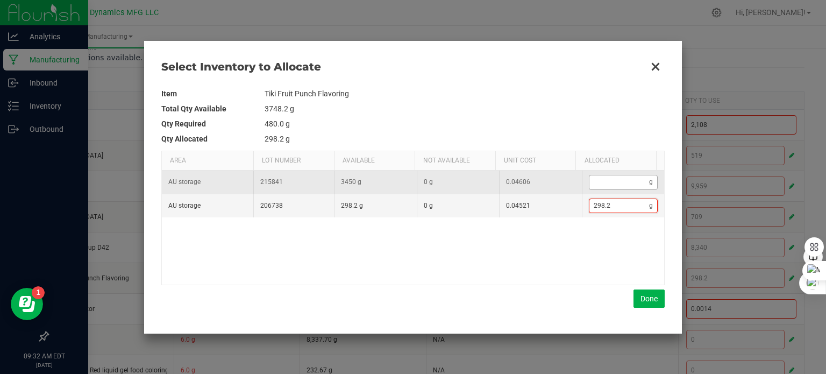
type input "298.2"
click at [600, 181] on input "Data table" at bounding box center [620, 181] width 60 height 13
type input "300.2"
type input "2"
type input "318.2"
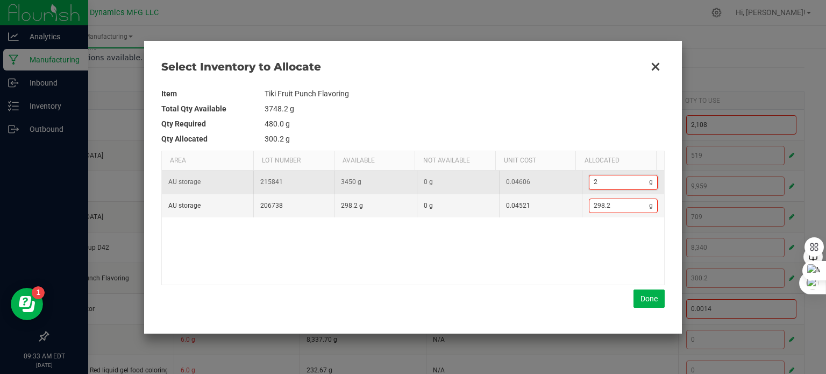
type input "20"
type input "498.2"
type input "200"
type input "318.2"
type input "20"
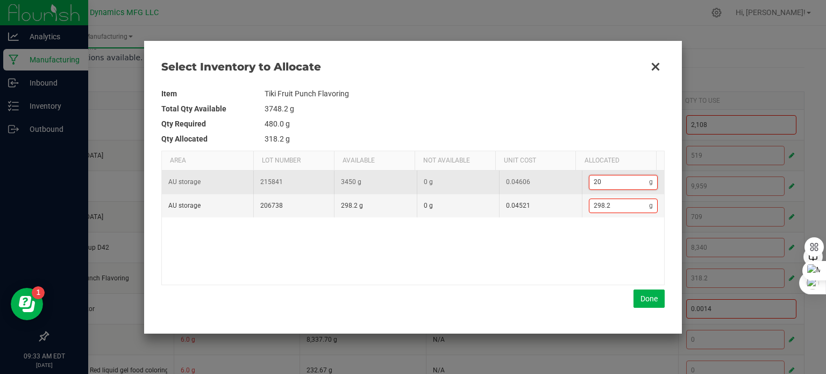
type input "300.2"
type input "2"
type input "319.2"
type input "21"
type input "517.2"
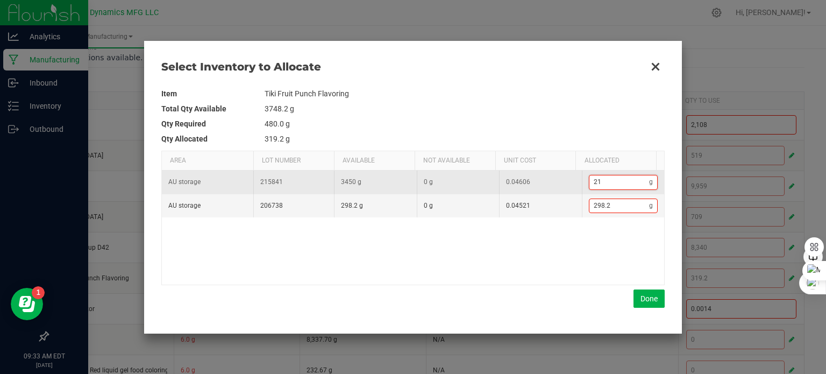
type input "219"
type input "2,496.2"
type input "2198"
type input "517.2"
type input "219"
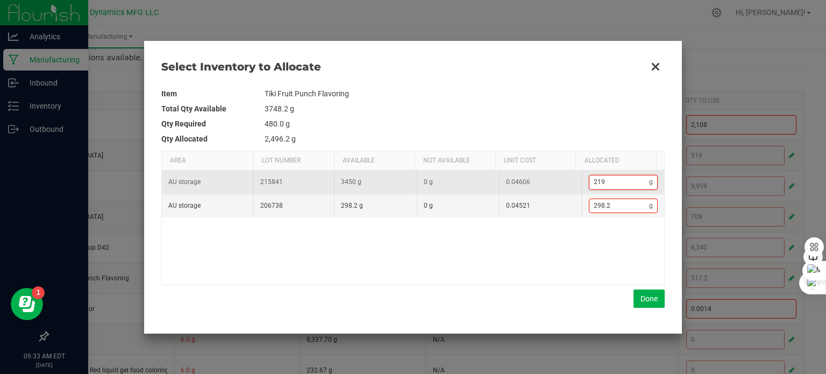
type input "319.2"
type input "21"
type input "300.2"
type input "2"
type input "298.2"
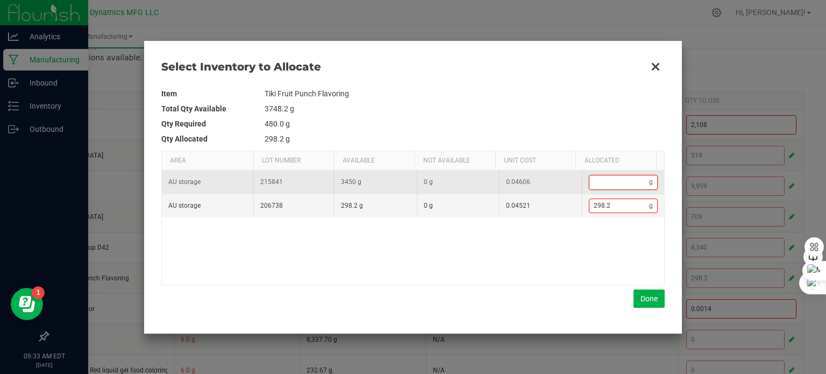
type input "299.2"
type input "1"
type input "317.2"
type input "19"
type input "496.2"
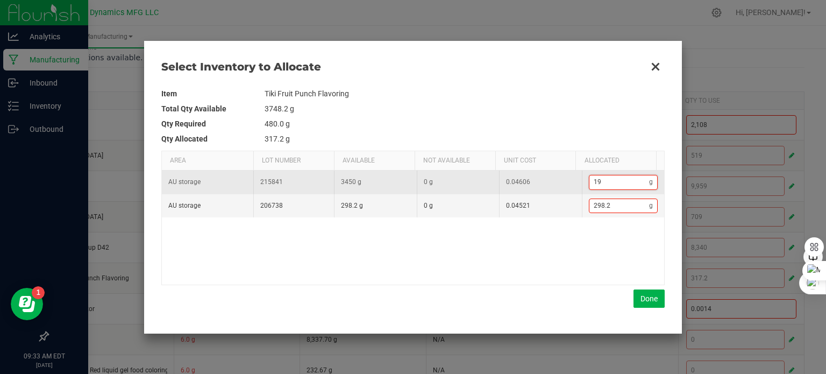
type input "198"
type input "317.2"
type input "19"
type input "299.2"
type input "1"
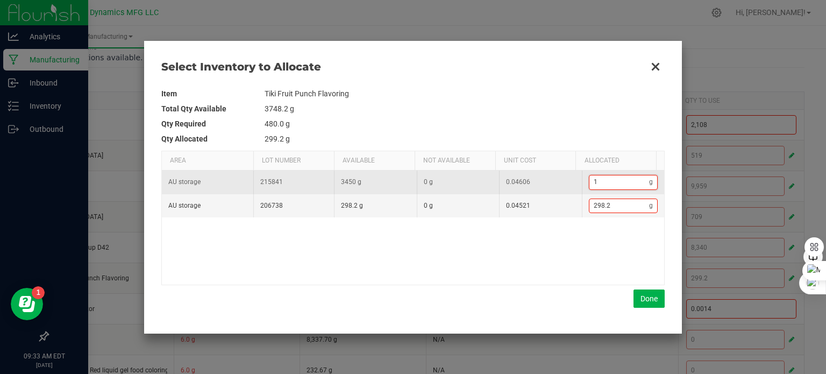
type input "316.2"
type input "18"
type input "486.2"
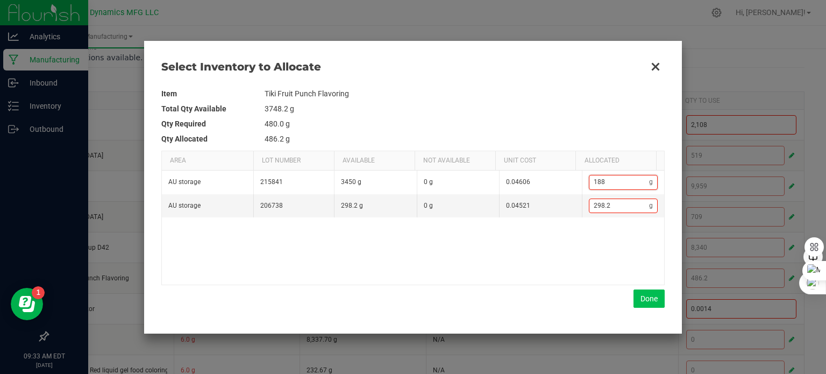
type input "188"
click at [661, 299] on button "Done" at bounding box center [649, 298] width 31 height 18
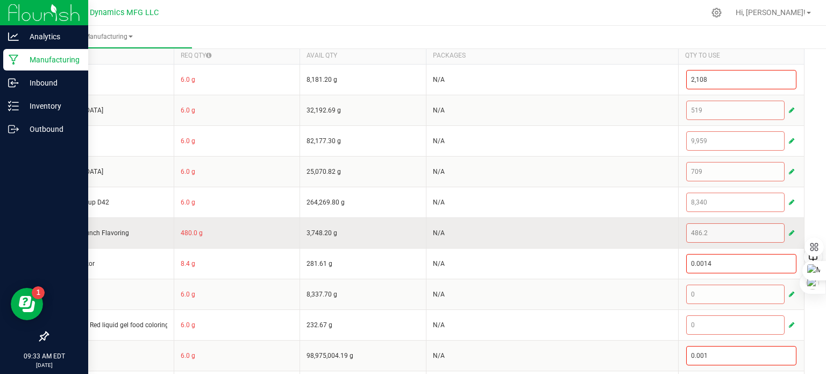
scroll to position [269, 0]
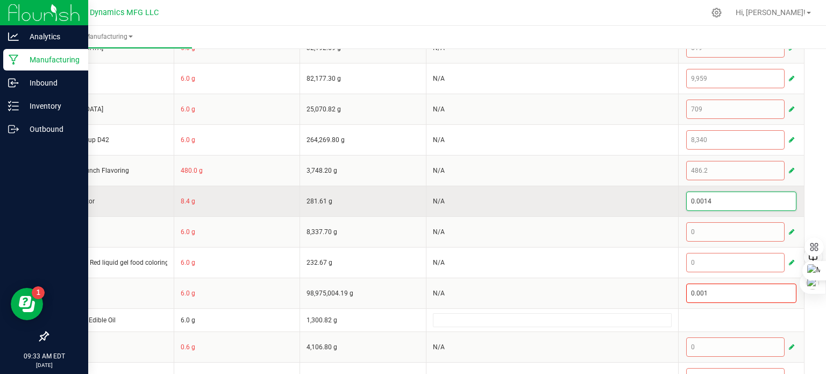
click at [716, 201] on input "0.0014" at bounding box center [742, 201] width 110 height 18
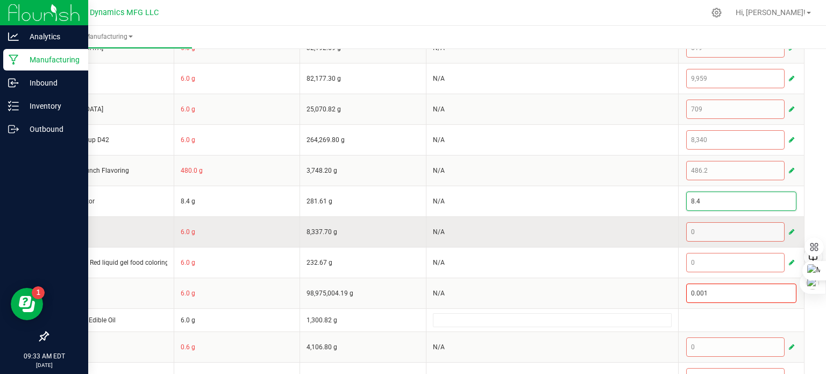
type input "8.4"
click at [782, 229] on span "button" at bounding box center [791, 232] width 5 height 9
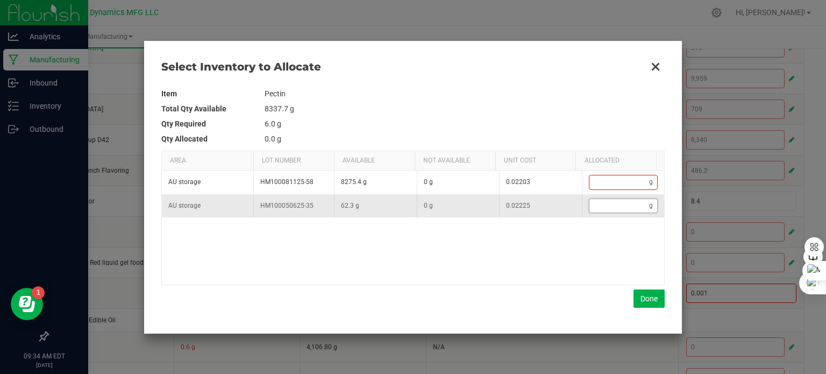
click at [609, 207] on input "Data table" at bounding box center [620, 205] width 60 height 13
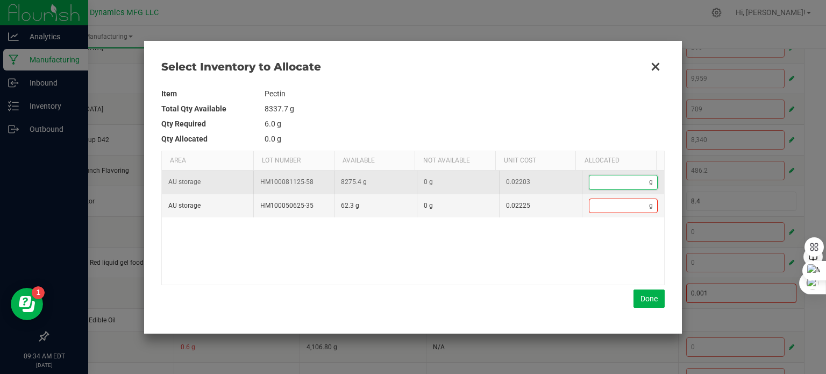
click at [593, 182] on input "Data table" at bounding box center [620, 181] width 60 height 13
type input "2"
type input "25"
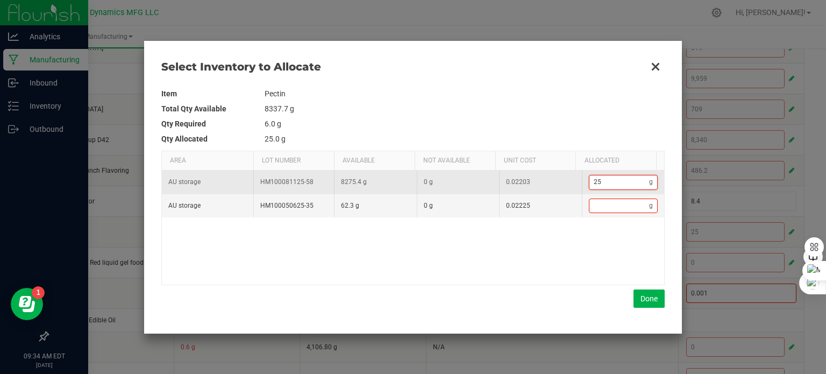
type input "259"
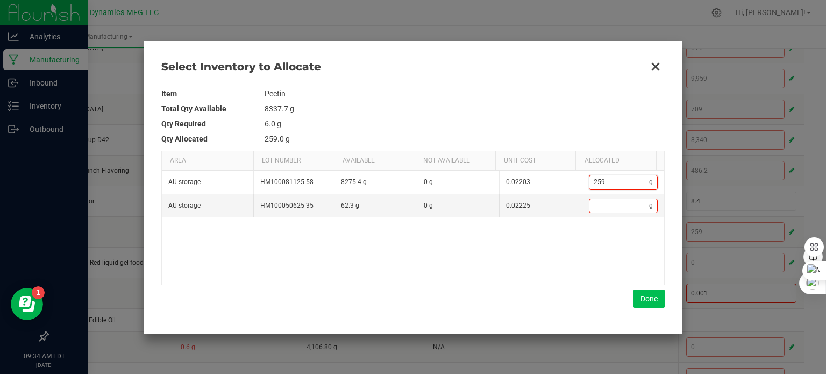
type input "259"
click at [656, 292] on button "Done" at bounding box center [649, 298] width 31 height 18
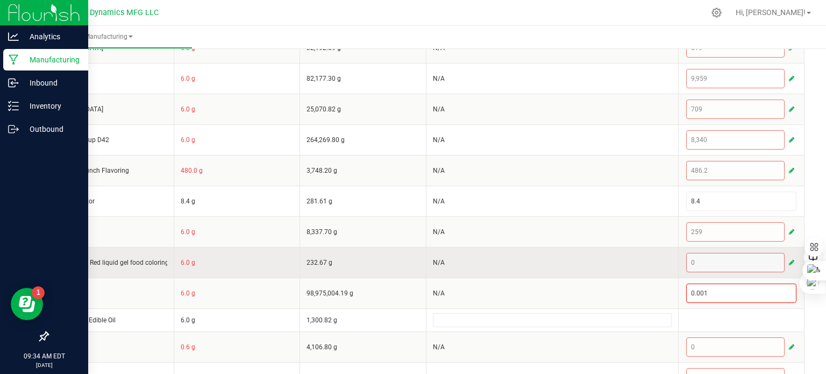
click at [782, 261] on button "button" at bounding box center [792, 262] width 10 height 13
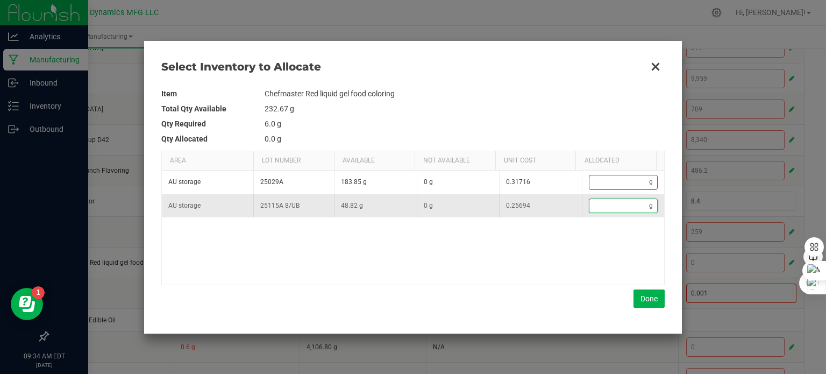
click at [607, 202] on input "Data table" at bounding box center [620, 205] width 60 height 13
type input "6"
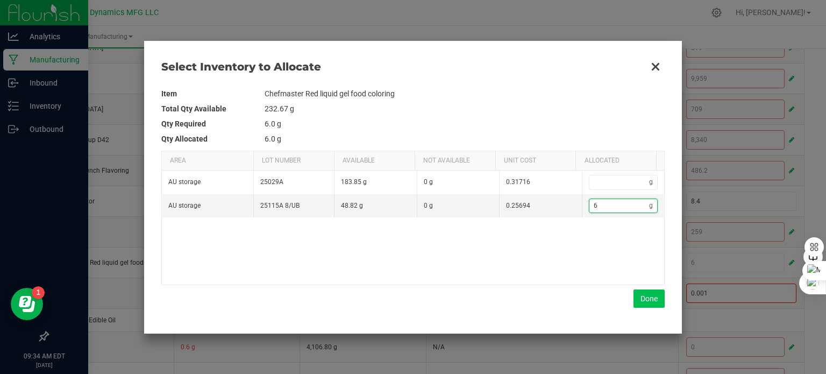
type input "6"
click at [642, 293] on button "Done" at bounding box center [649, 298] width 31 height 18
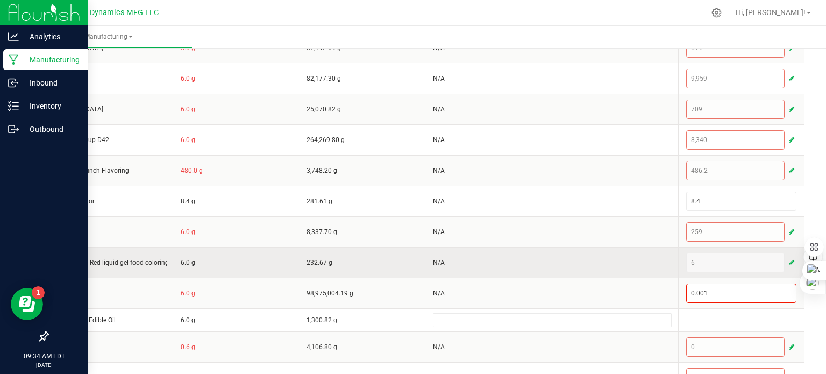
click at [782, 258] on span "button" at bounding box center [791, 262] width 5 height 9
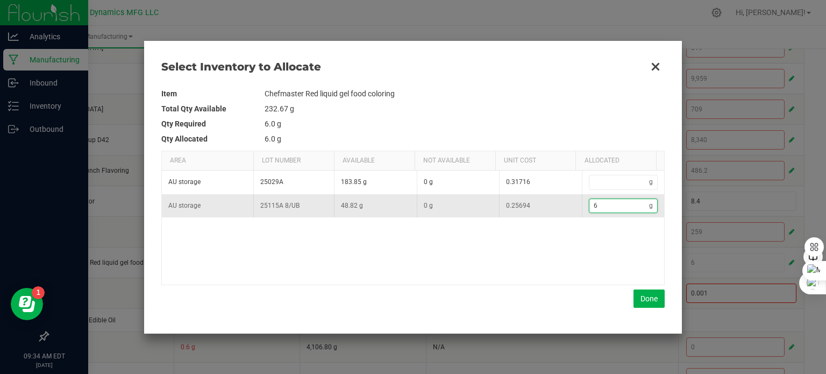
click at [604, 208] on input "6" at bounding box center [620, 205] width 60 height 13
type input "2"
type input "25"
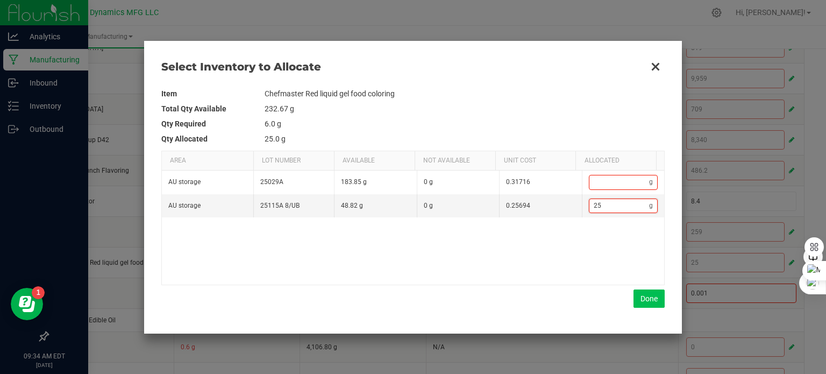
type input "25"
click at [651, 296] on button "Done" at bounding box center [649, 298] width 31 height 18
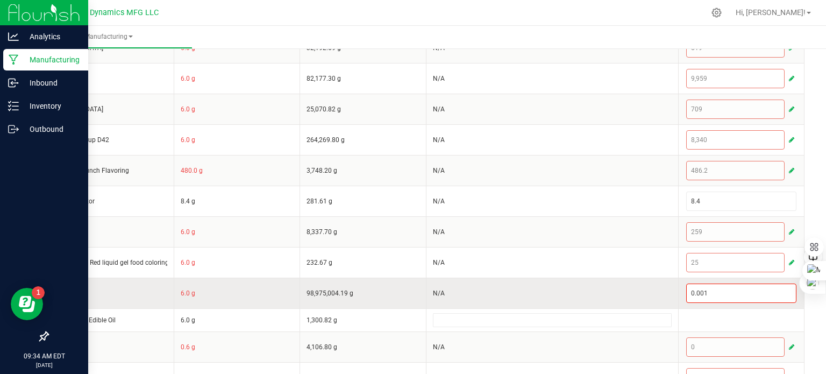
scroll to position [295, 0]
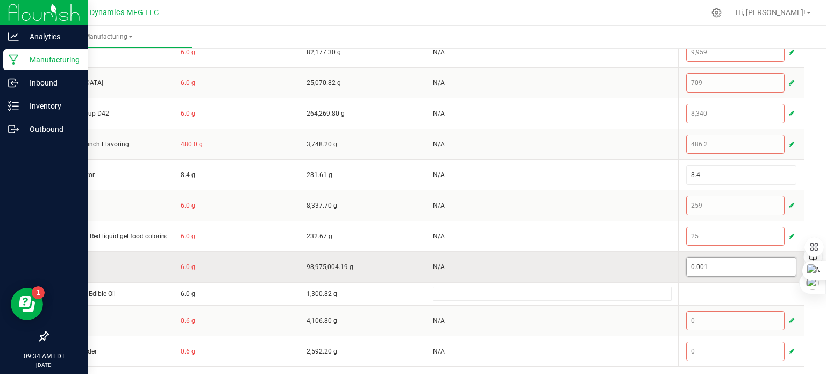
click at [725, 262] on input "0.001" at bounding box center [742, 267] width 110 height 18
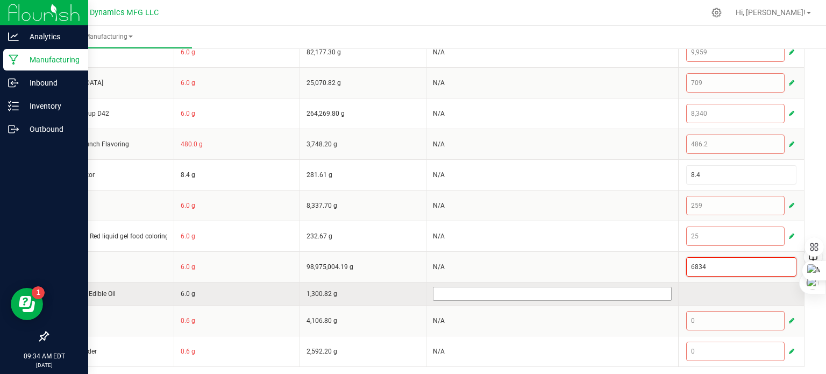
type input "6,834"
click at [513, 293] on input at bounding box center [553, 293] width 238 height 13
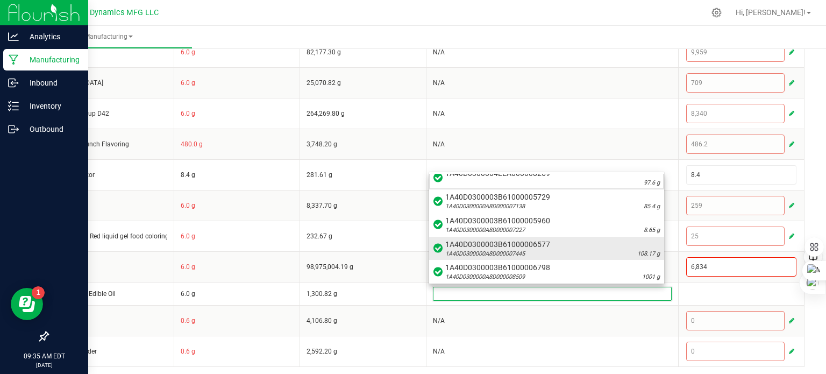
scroll to position [10, 0]
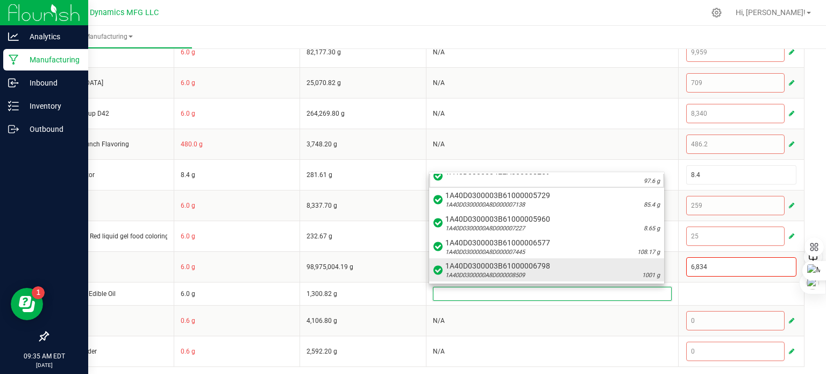
click at [521, 260] on span "1A40D0300003B61000006798" at bounding box center [553, 265] width 215 height 11
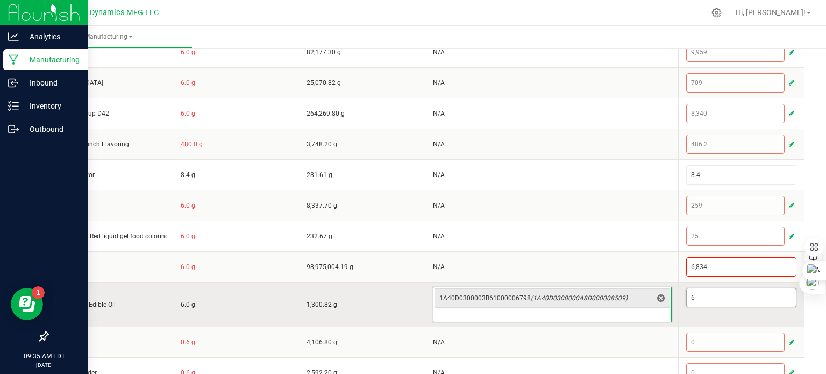
click at [750, 301] on input "6" at bounding box center [742, 297] width 110 height 18
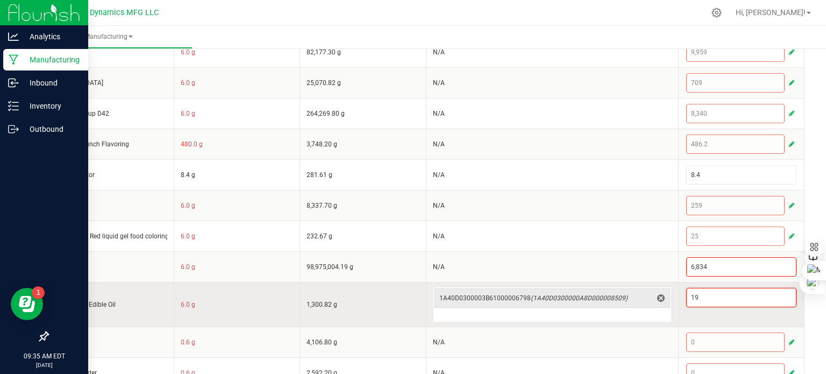
type input "1"
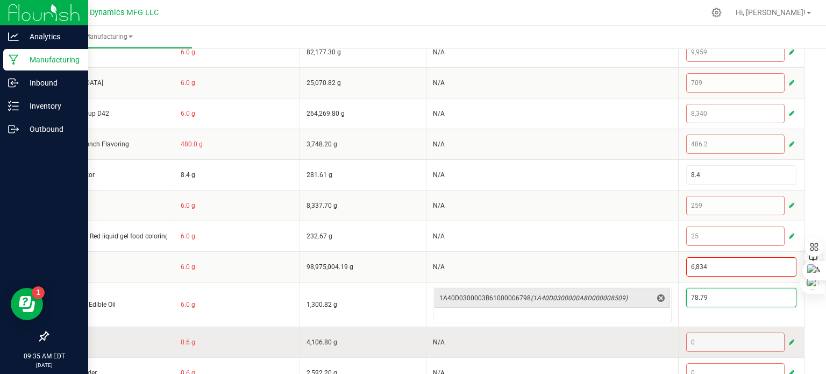
type input "78.79"
click at [782, 338] on span "button" at bounding box center [791, 342] width 5 height 9
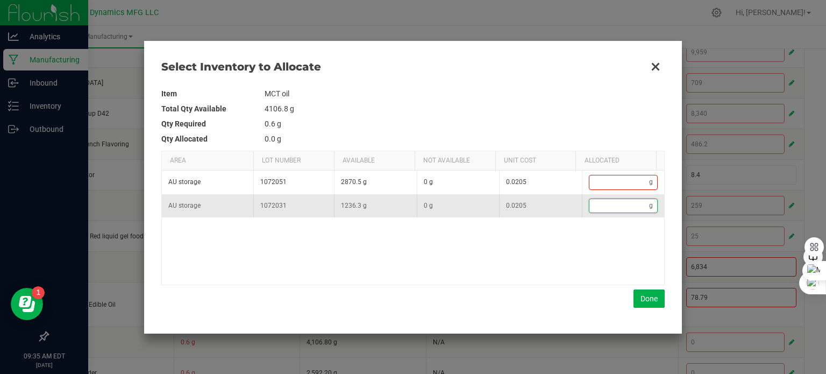
click at [607, 204] on input "Data table" at bounding box center [620, 205] width 60 height 13
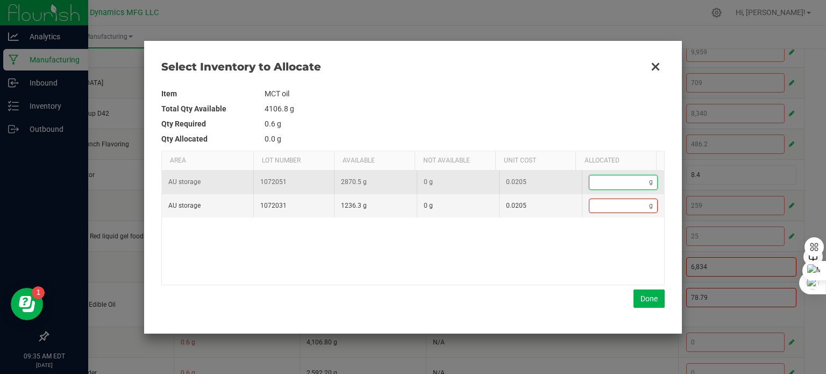
click at [607, 182] on input "Data table" at bounding box center [620, 181] width 60 height 13
type input "1"
type input "19"
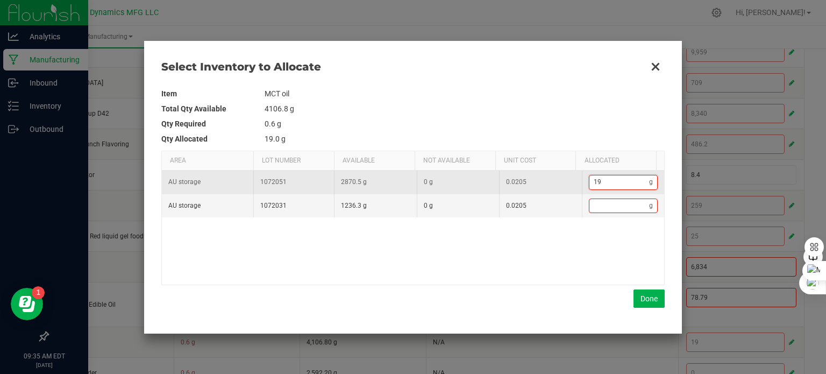
type input "191"
type input "191."
type input "191.4"
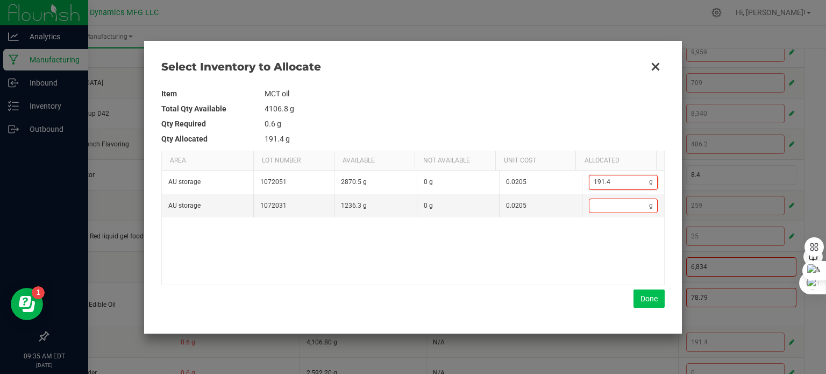
type input "191.4"
click at [643, 295] on button "Done" at bounding box center [649, 298] width 31 height 18
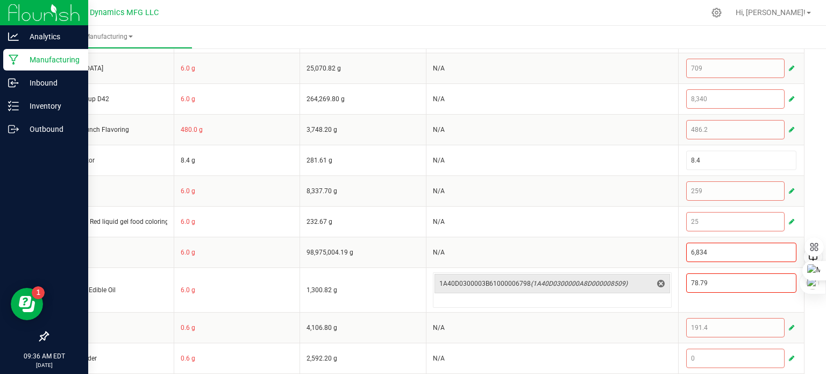
scroll to position [317, 0]
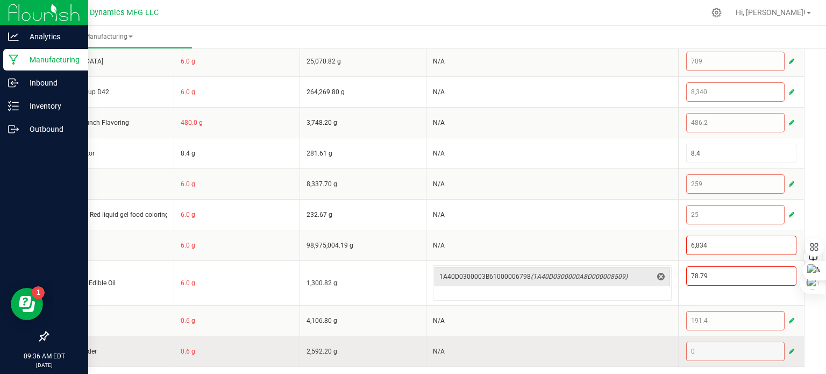
click at [782, 347] on span "button" at bounding box center [791, 351] width 5 height 9
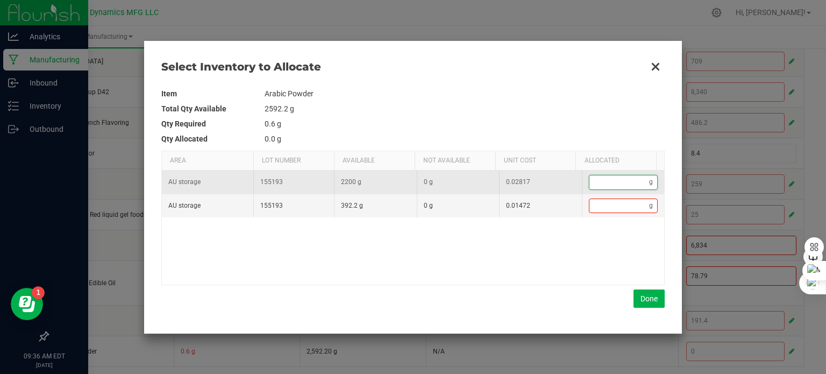
click at [601, 179] on input "Data table" at bounding box center [620, 181] width 60 height 13
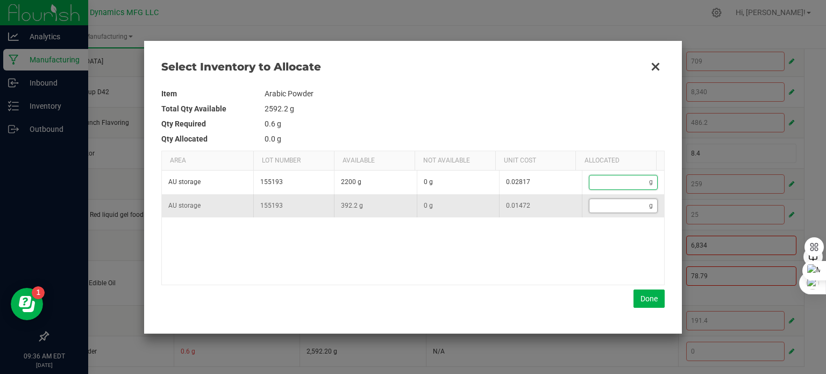
click at [594, 205] on input "Data table" at bounding box center [620, 205] width 60 height 13
type input "1"
type input "11"
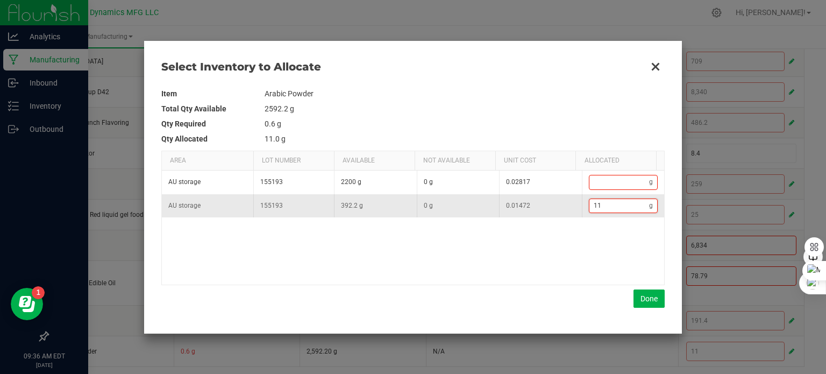
type input "117"
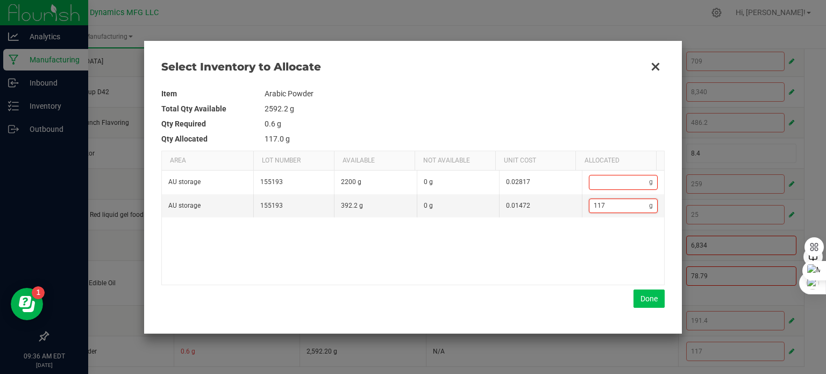
type input "117"
click at [653, 292] on button "Done" at bounding box center [649, 298] width 31 height 18
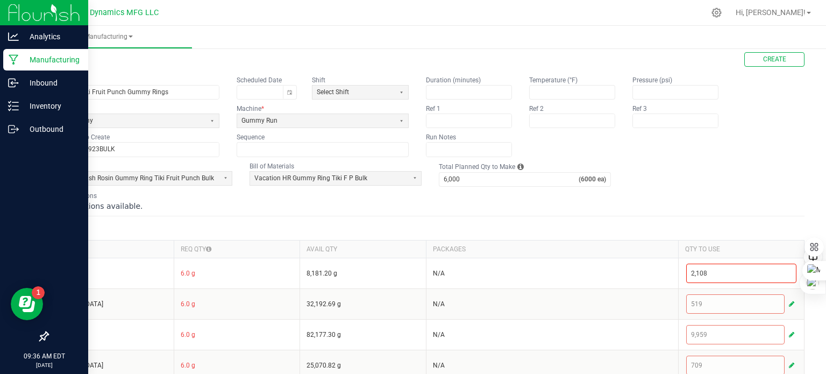
scroll to position [0, 0]
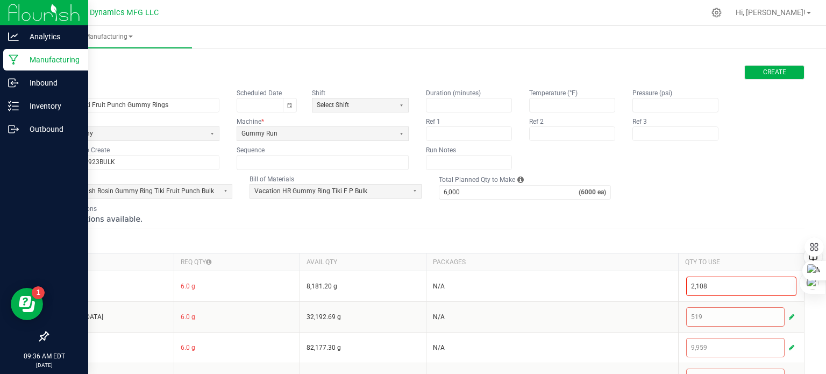
click at [782, 73] on button "Create" at bounding box center [775, 72] width 60 height 15
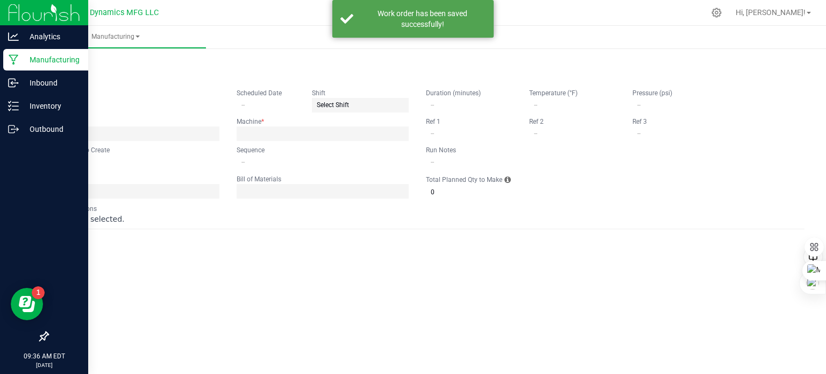
type input "Vacation Tiki Fruit Punch Gummy Rings"
type input "VACTFP250923BULK"
type input "0"
type input "6,000"
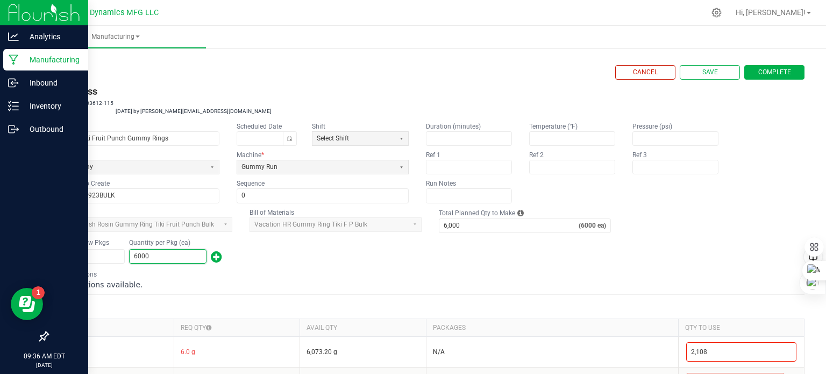
click at [157, 258] on input "6000" at bounding box center [168, 256] width 76 height 13
type input "5,400"
click at [283, 256] on div "Number of New Pkgs 1 Quantity per Pkg (ea) 5,400" at bounding box center [426, 251] width 758 height 28
click at [759, 73] on span "Complete" at bounding box center [775, 72] width 33 height 9
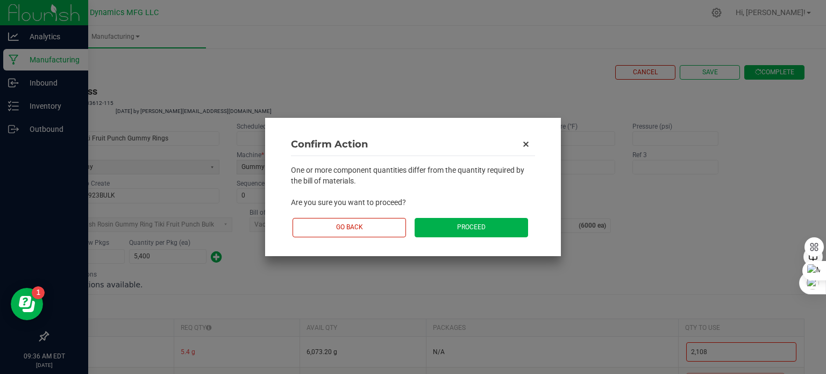
click at [462, 223] on button "Proceed" at bounding box center [472, 227] width 114 height 19
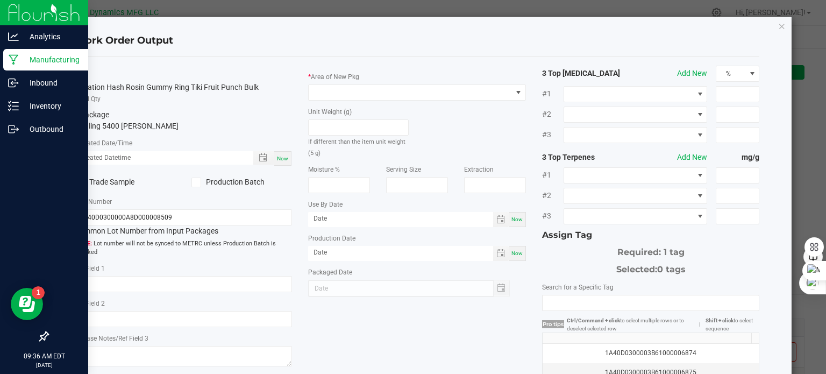
drag, startPoint x: 284, startPoint y: 159, endPoint x: 122, endPoint y: 173, distance: 162.6
click at [284, 159] on span "Now" at bounding box center [282, 159] width 11 height 6
type input "[DATE] 9:36 AM"
type input "[DATE]"
click at [198, 182] on span at bounding box center [197, 183] width 10 height 10
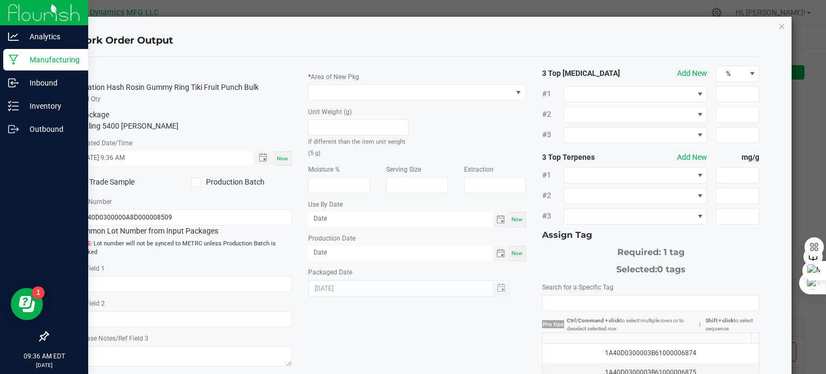
click at [193, 182] on icon at bounding box center [196, 182] width 7 height 0
click at [0, 0] on input "Production Batch" at bounding box center [0, 0] width 0 height 0
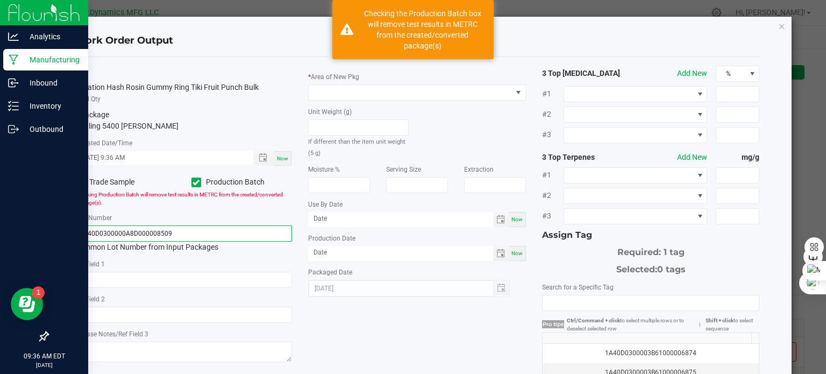
click at [182, 231] on input "1A40D0300000A8D000008509" at bounding box center [184, 233] width 218 height 16
click at [182, 232] on input "1A40D0300000A8D000008509" at bounding box center [184, 233] width 218 height 16
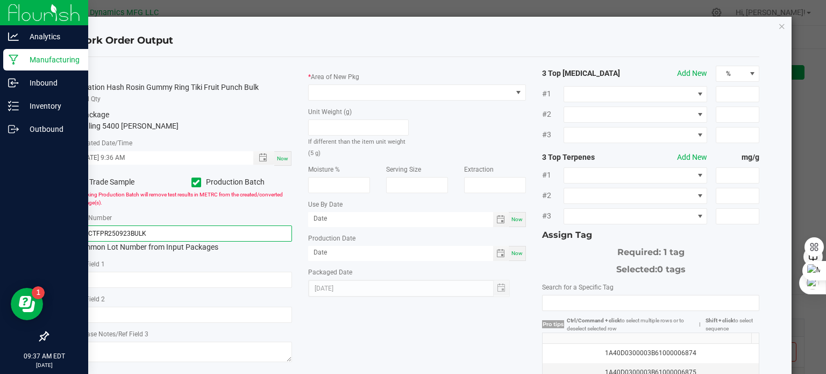
type input "VACTFPR250923BULK"
click at [512, 256] on span "Now" at bounding box center [517, 253] width 11 height 6
click at [325, 252] on input "[DATE]" at bounding box center [400, 252] width 185 height 13
type input "[DATE]"
click at [516, 220] on span "Now" at bounding box center [517, 219] width 11 height 6
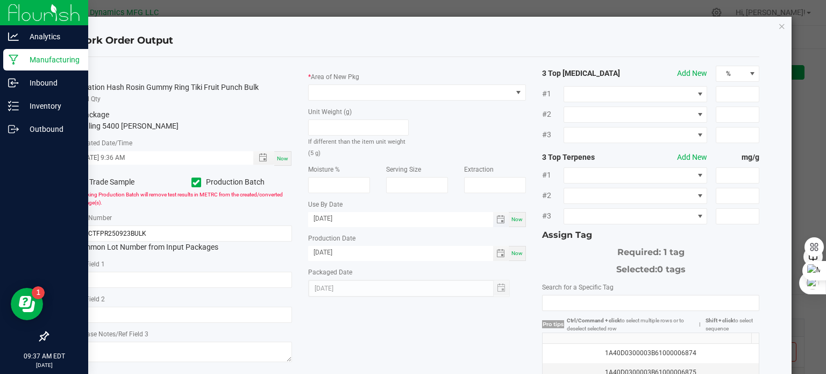
click at [322, 218] on input "[DATE]" at bounding box center [400, 218] width 185 height 13
type input "[DATE]"
click at [354, 95] on span at bounding box center [410, 92] width 203 height 15
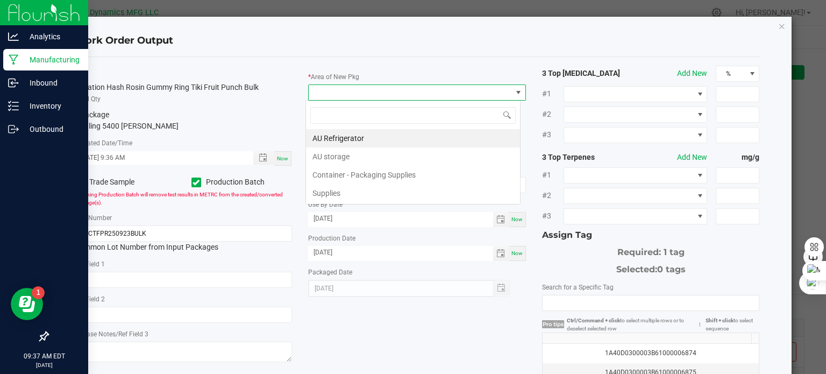
scroll to position [16, 215]
click at [331, 152] on li "AU storage" at bounding box center [413, 156] width 214 height 18
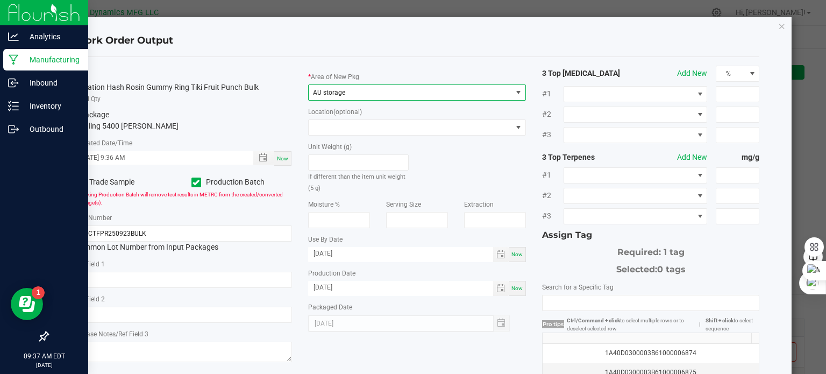
click at [277, 159] on span "Now" at bounding box center [282, 159] width 11 height 6
type input "[DATE] 9:37 AM"
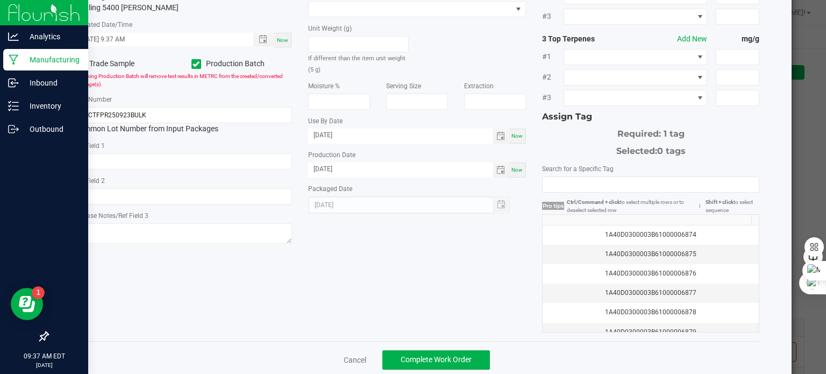
scroll to position [137, 0]
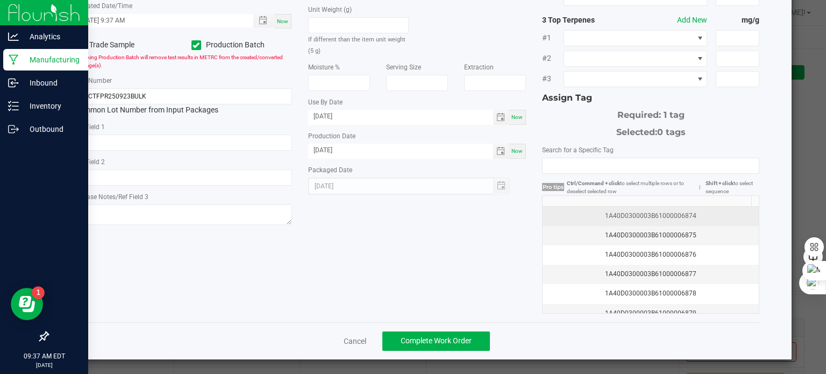
click at [703, 215] on div "1A40D0300003B61000006874" at bounding box center [651, 216] width 204 height 10
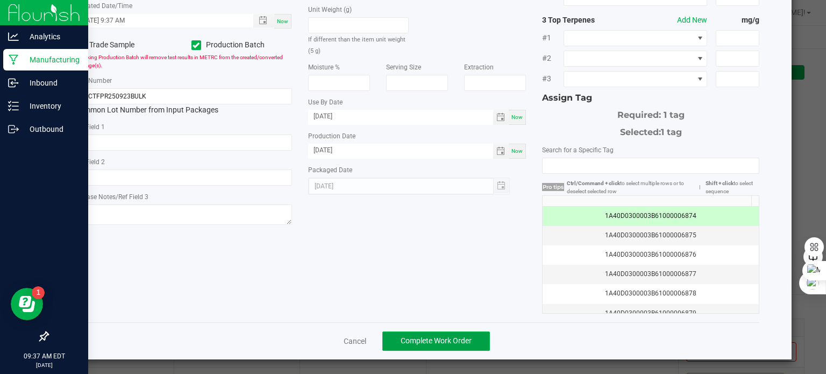
click at [435, 341] on span "Complete Work Order" at bounding box center [436, 340] width 71 height 9
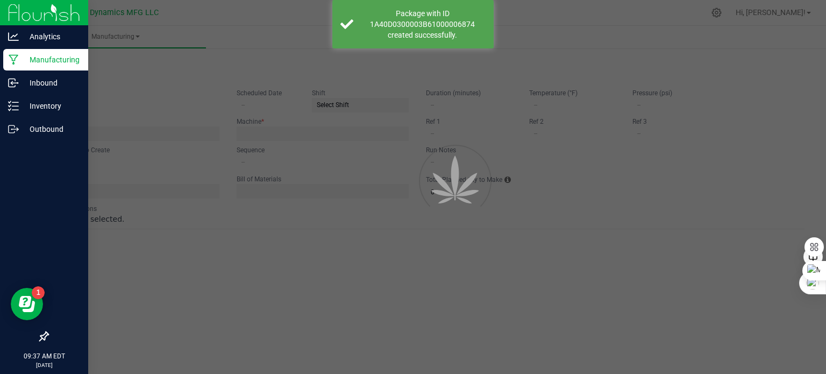
type input "Vacation Tiki Fruit Punch Gummy Rings"
type input "VACTFP250923BULK"
type input "0"
type input "6,000"
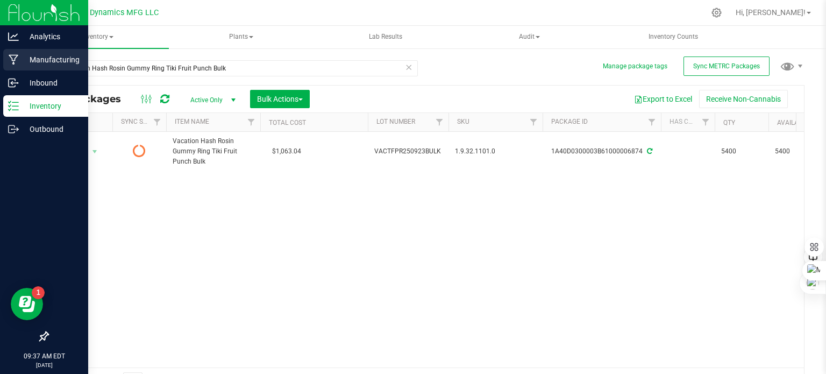
click at [11, 55] on icon at bounding box center [14, 60] width 10 height 10
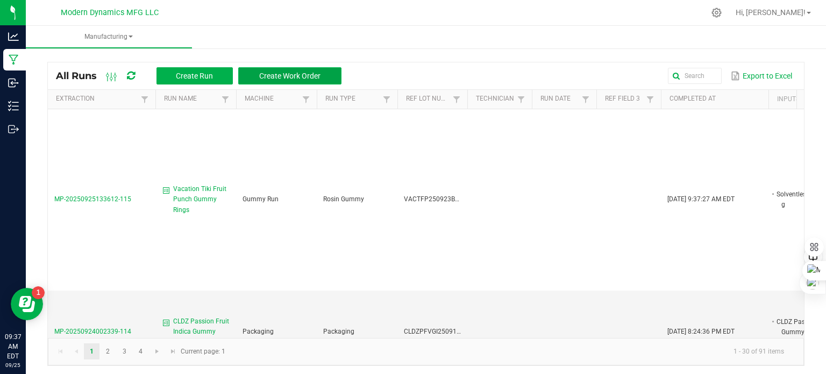
click at [271, 75] on span "Create Work Order" at bounding box center [289, 76] width 61 height 9
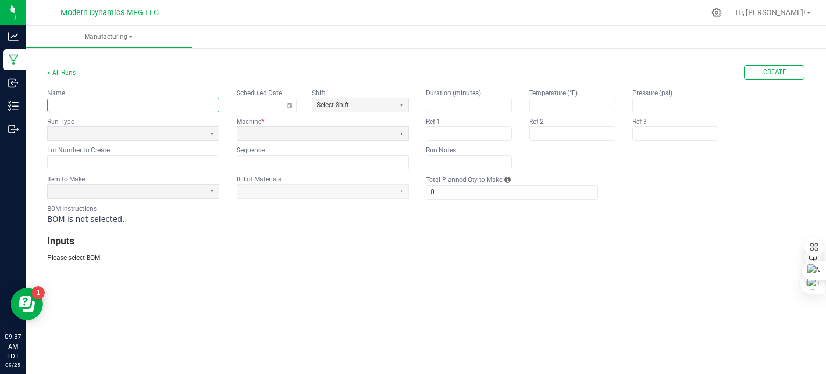
click at [143, 104] on input "text" at bounding box center [133, 104] width 171 height 13
type input "V"
type input "Vacation [GEOGRAPHIC_DATA]"
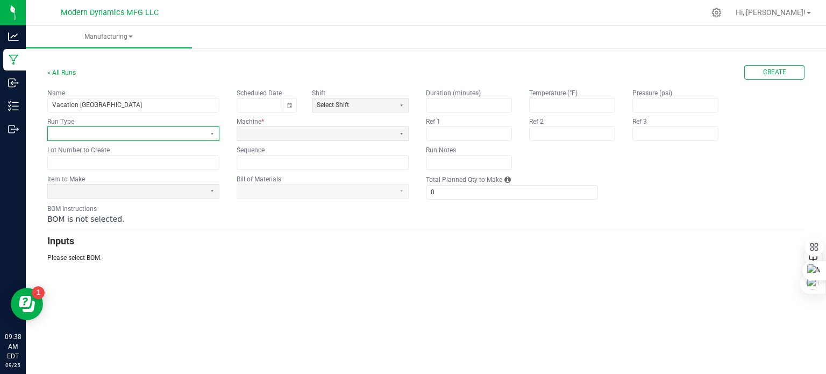
click at [124, 135] on span at bounding box center [126, 133] width 149 height 9
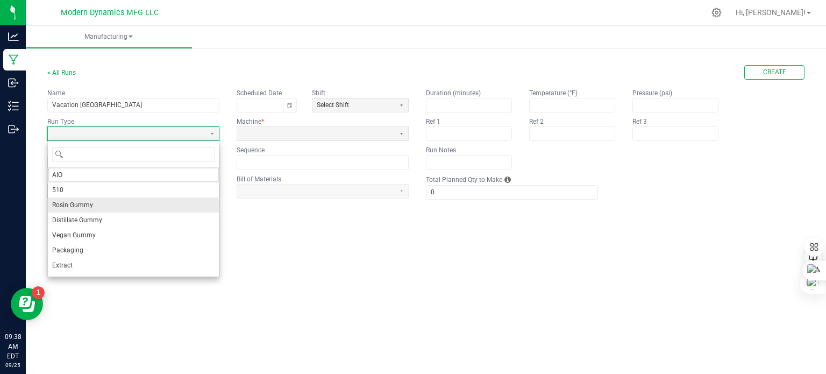
click at [90, 200] on span "Rosin Gummy" at bounding box center [72, 205] width 41 height 11
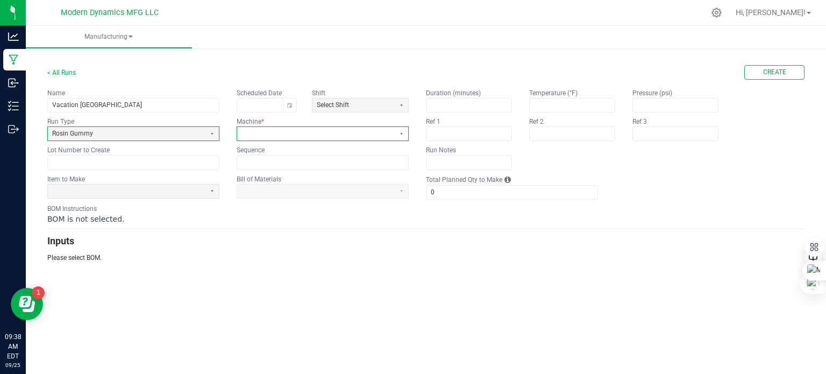
click at [301, 132] on span at bounding box center [316, 133] width 149 height 9
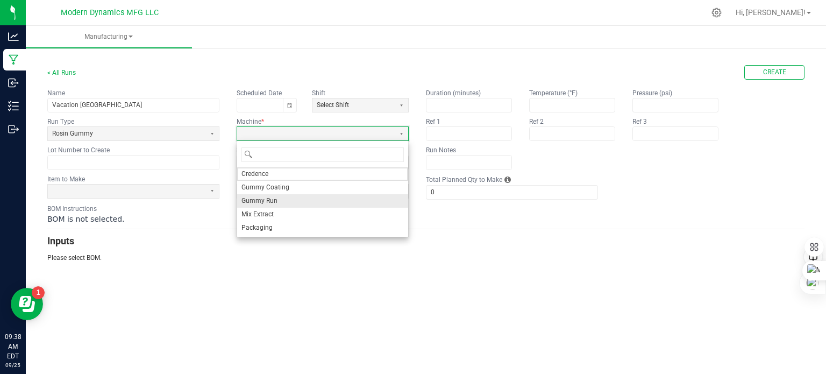
click at [279, 200] on li "Gummy Run" at bounding box center [322, 200] width 171 height 13
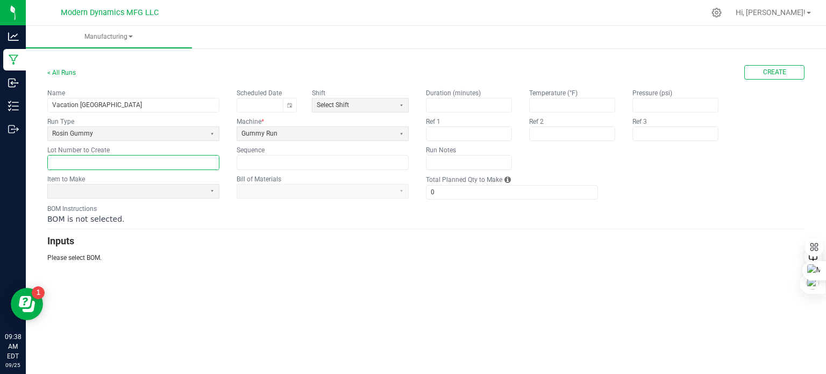
click at [89, 164] on input "text" at bounding box center [133, 162] width 171 height 13
type input "V"
click at [120, 157] on input "text" at bounding box center [133, 162] width 171 height 13
type input "VACHRPR250923BULK"
click at [111, 190] on span at bounding box center [126, 191] width 149 height 9
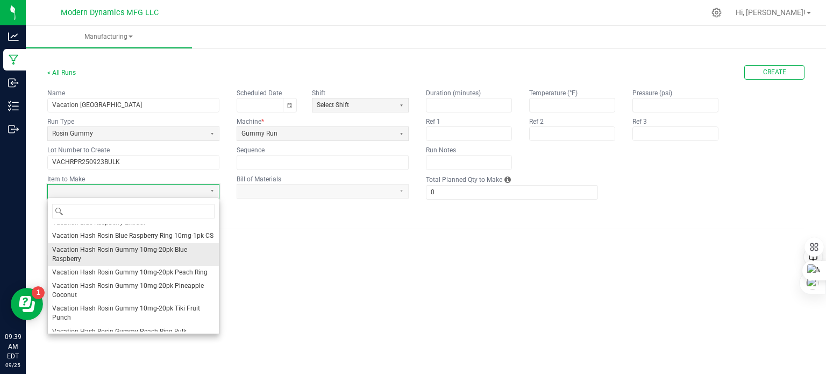
scroll to position [807, 0]
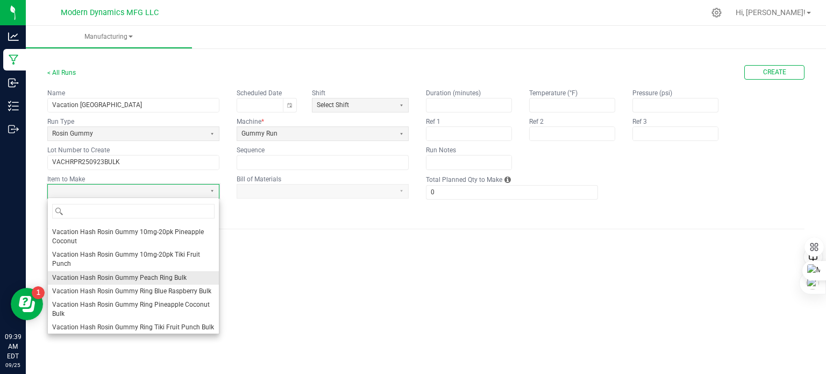
click at [129, 282] on span "Vacation Hash Rosin Gummy Peach Ring Bulk" at bounding box center [119, 277] width 135 height 9
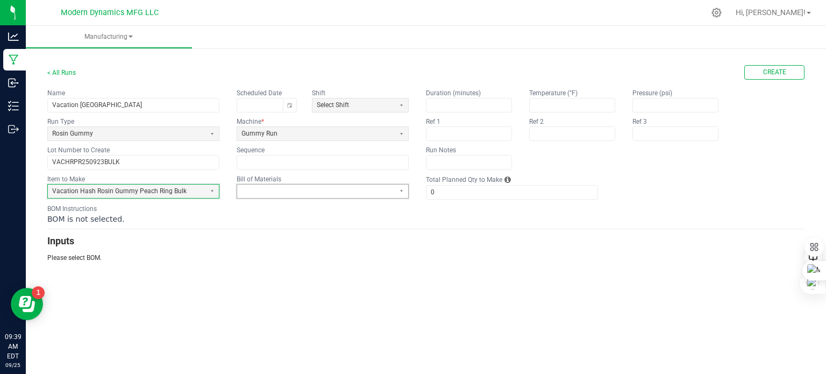
click at [287, 191] on span at bounding box center [316, 191] width 149 height 9
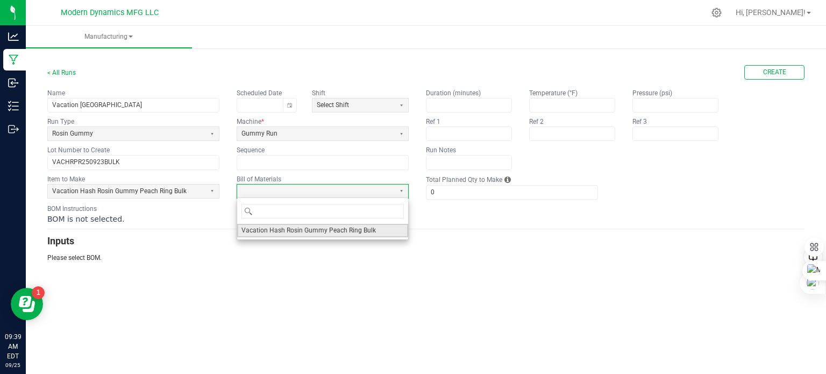
click at [289, 228] on span "Vacation Hash Rosin Gummy Peach Ring Bulk" at bounding box center [309, 230] width 135 height 9
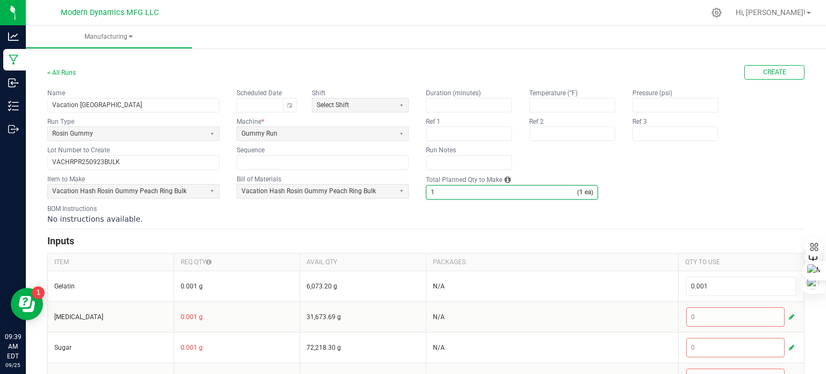
click at [452, 190] on input "1" at bounding box center [502, 192] width 151 height 13
type input "6,000"
click at [664, 185] on fieldset "Item to Make Vacation Hash Rosin Gummy Peach Ring Bulk Bill of Materials Vacati…" at bounding box center [426, 186] width 758 height 25
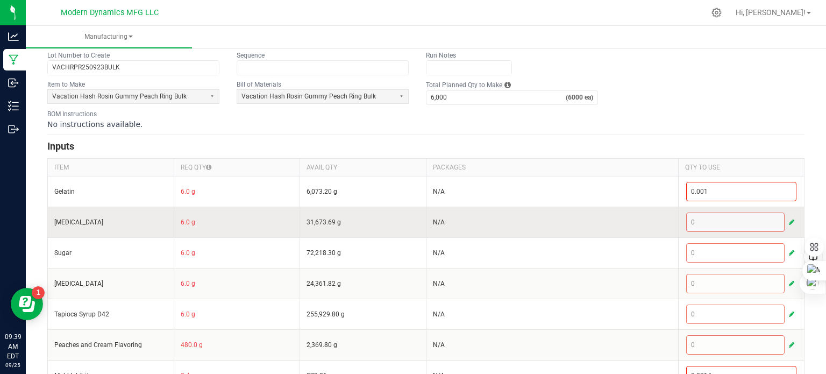
scroll to position [108, 0]
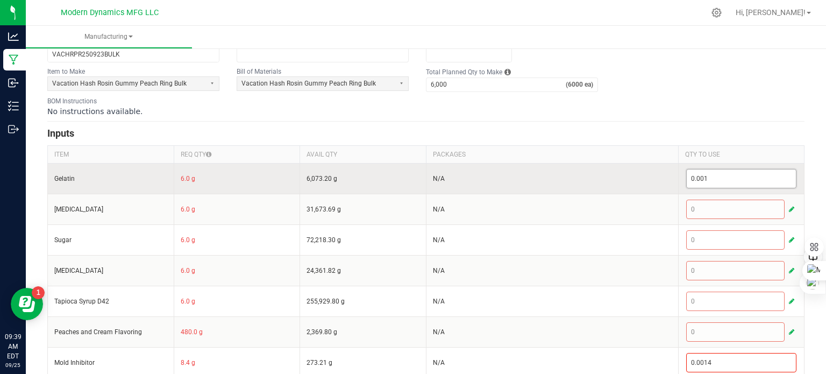
click at [745, 174] on input "0.001" at bounding box center [742, 178] width 110 height 18
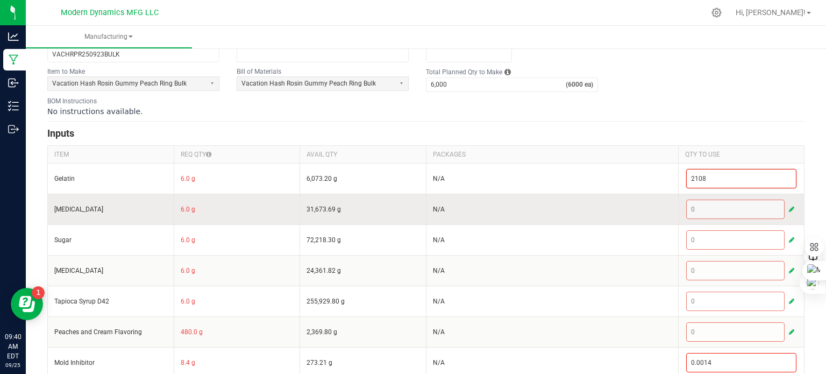
type input "2,108"
click at [782, 204] on button "button" at bounding box center [792, 209] width 10 height 13
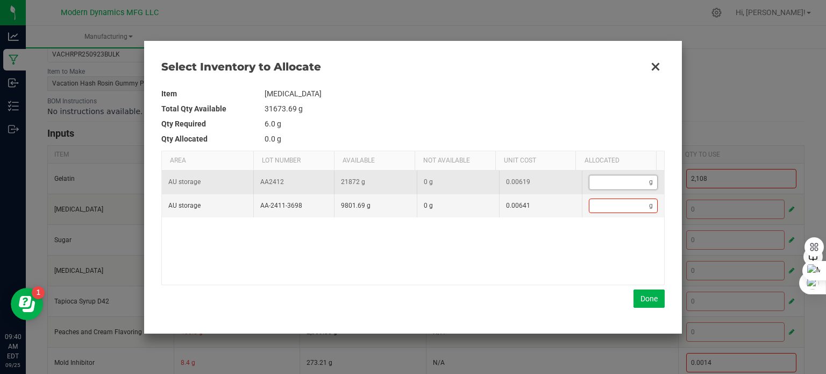
click at [603, 182] on input "Data table" at bounding box center [620, 181] width 60 height 13
type input "5"
type input "51"
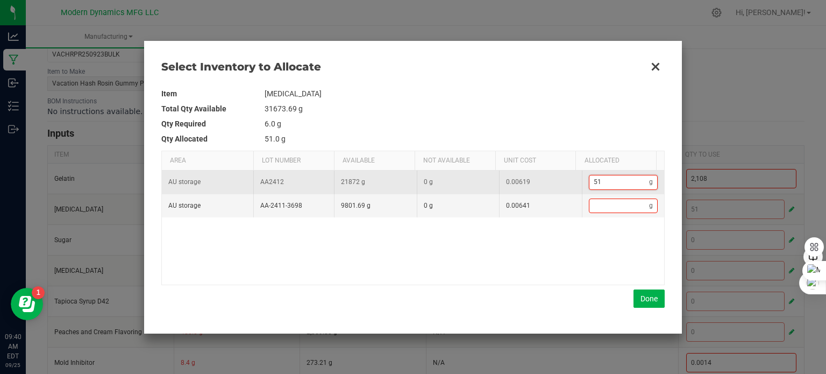
type input "519"
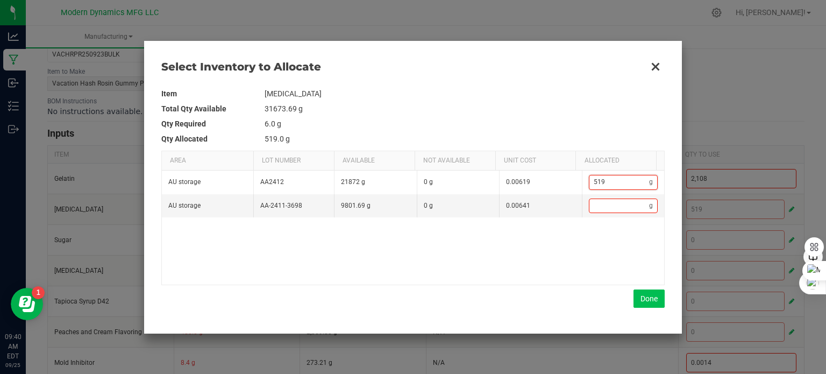
type input "519"
click at [646, 298] on button "Done" at bounding box center [649, 298] width 31 height 18
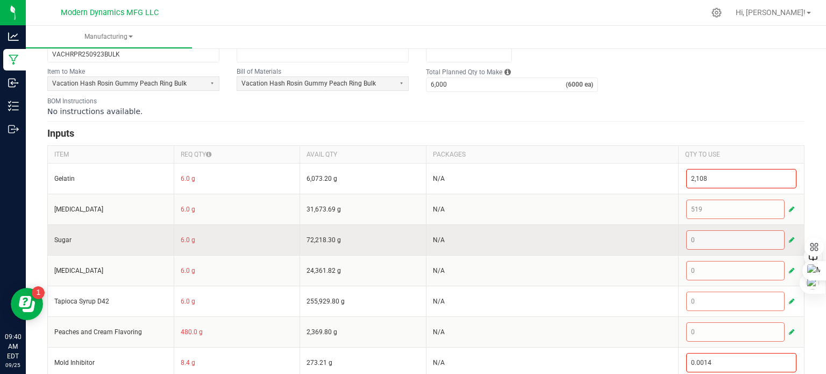
click at [782, 236] on span "button" at bounding box center [791, 240] width 5 height 9
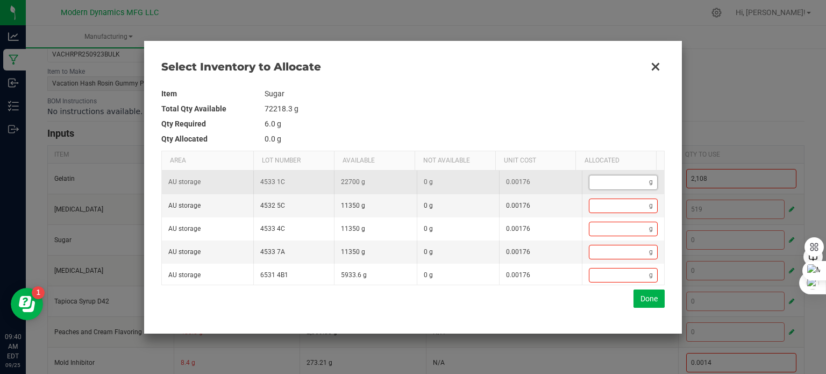
click at [609, 180] on input "Data table" at bounding box center [620, 181] width 60 height 13
type input "9"
type input "99"
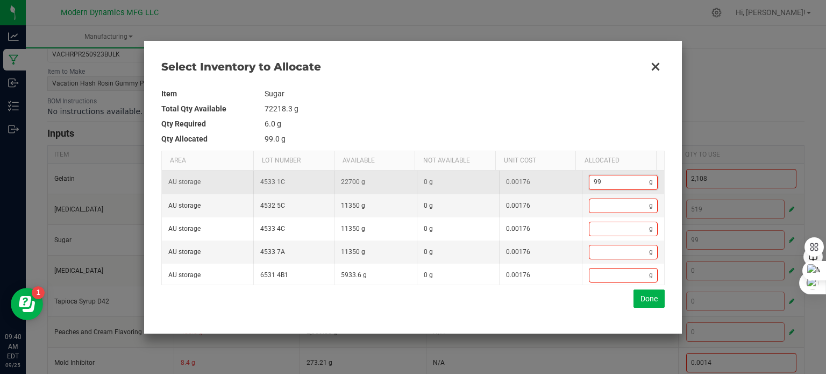
type input "995"
type input "9,957"
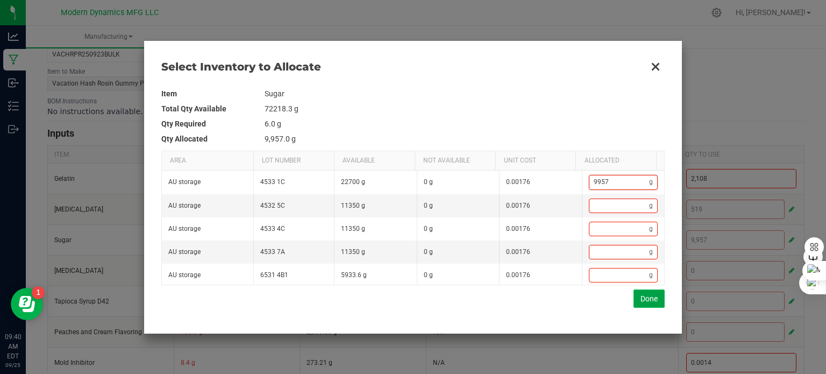
type input "9,957"
click at [642, 291] on button "Done" at bounding box center [649, 298] width 31 height 18
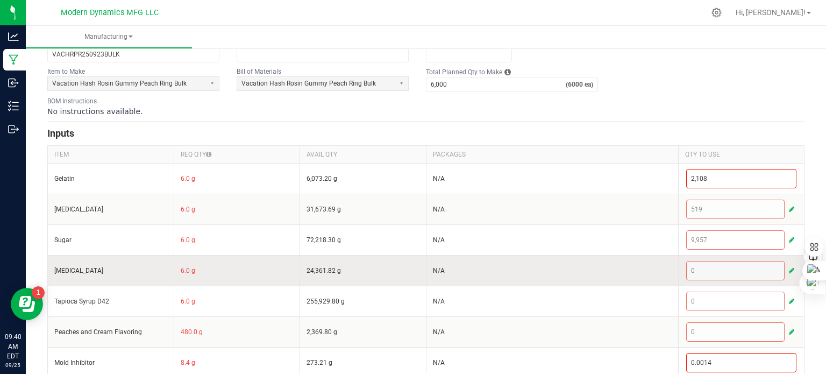
click at [782, 267] on span "button" at bounding box center [791, 270] width 5 height 9
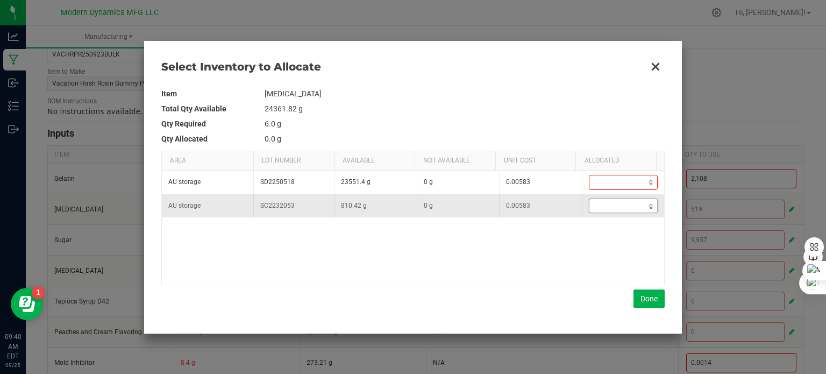
click at [615, 206] on input "Data table" at bounding box center [620, 205] width 60 height 13
type input "7"
type input "70"
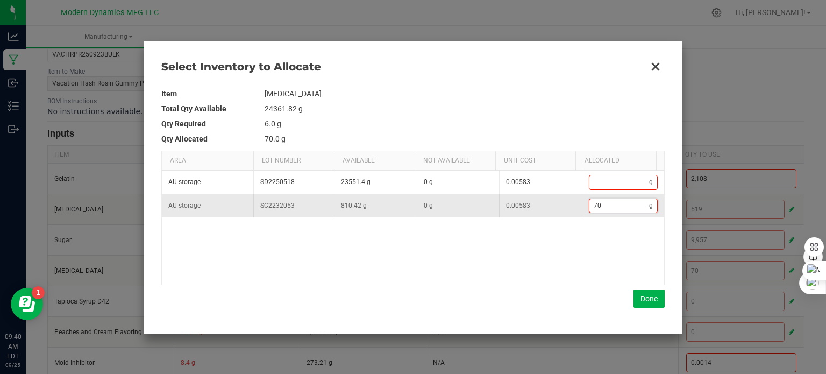
type input "709"
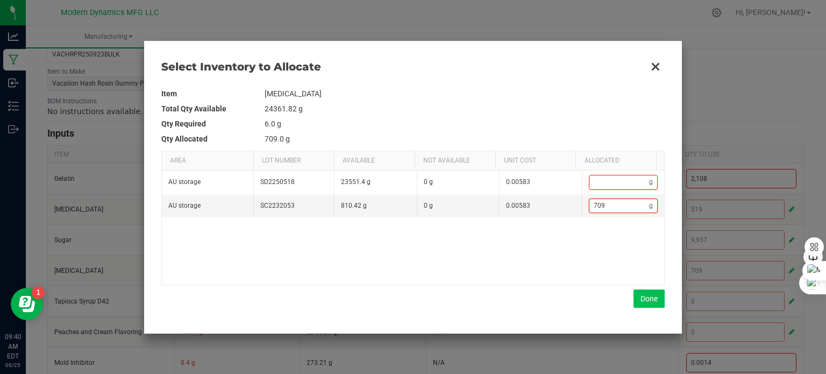
type input "709"
click at [648, 299] on button "Done" at bounding box center [649, 298] width 31 height 18
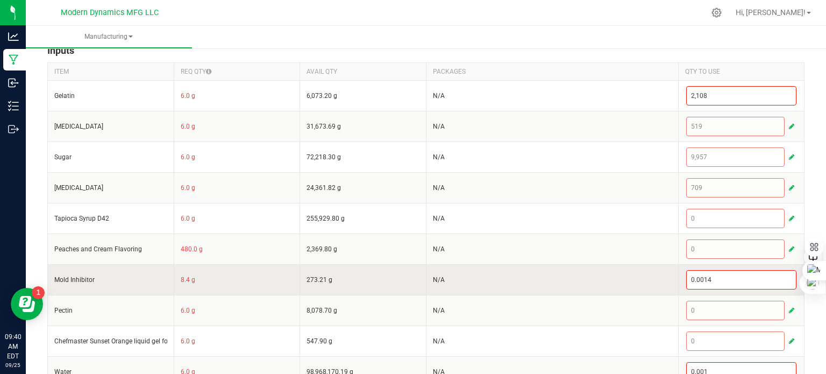
scroll to position [215, 0]
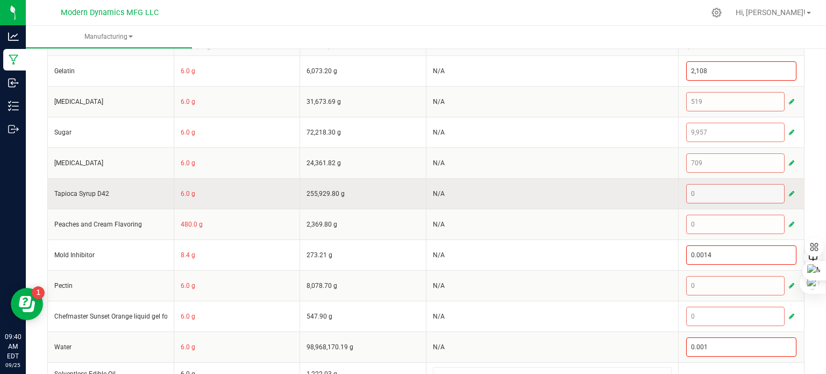
click at [782, 190] on span "button" at bounding box center [791, 193] width 5 height 9
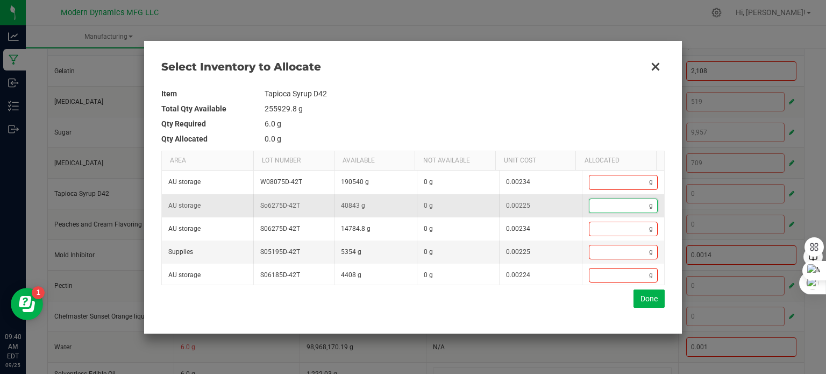
click at [609, 207] on input "Data table" at bounding box center [620, 205] width 60 height 13
type input "8"
type input "83"
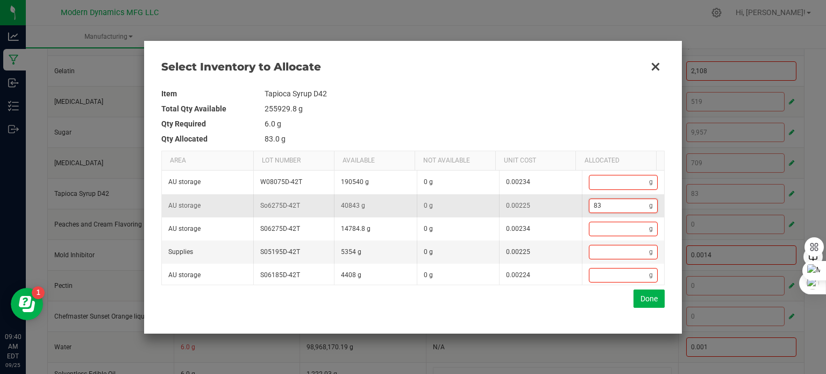
type input "834"
type input "8,345"
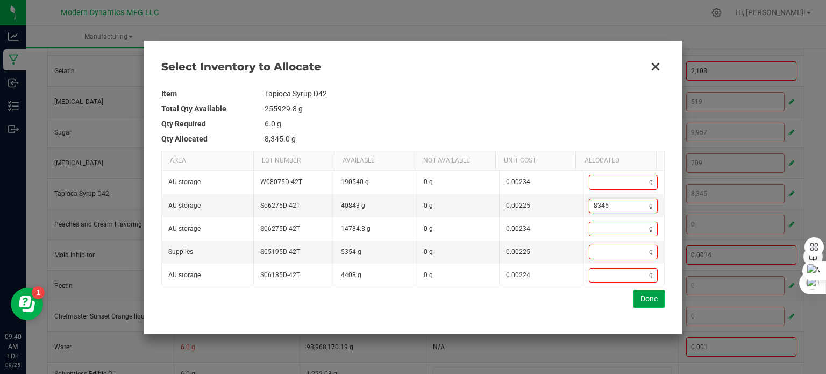
type input "8,345"
click at [648, 298] on button "Done" at bounding box center [649, 298] width 31 height 18
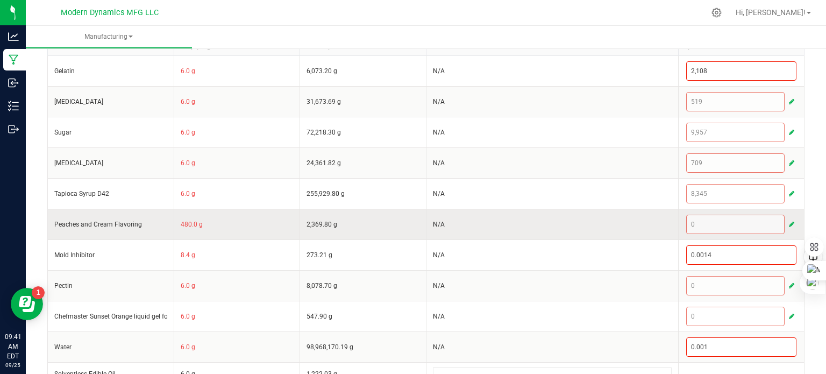
click at [782, 221] on span "button" at bounding box center [791, 224] width 5 height 9
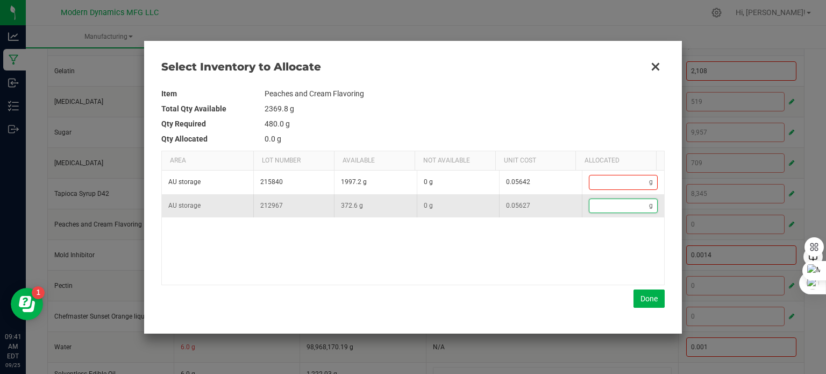
click at [608, 204] on input "Data table" at bounding box center [620, 205] width 60 height 13
type input "3"
type input "37"
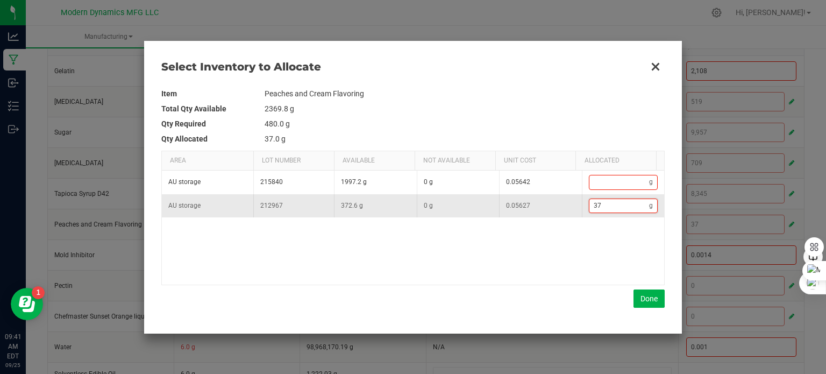
type input "372"
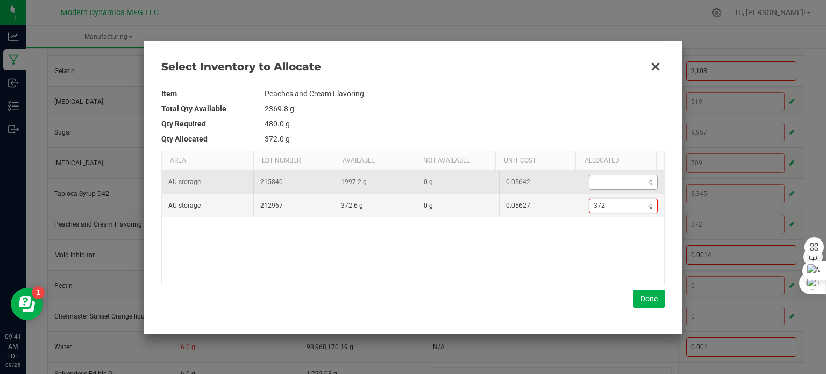
type input "372"
click at [616, 180] on input "Data table" at bounding box center [620, 181] width 60 height 13
type input "373"
type input "1"
type input "384"
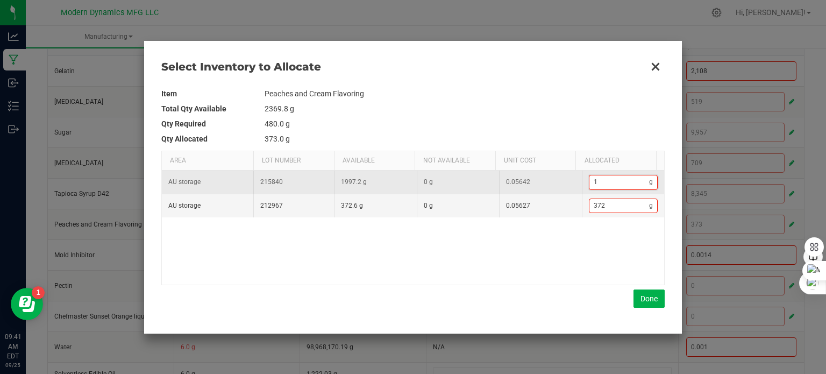
type input "12"
type input "492"
type input "120"
type input "384"
type input "12"
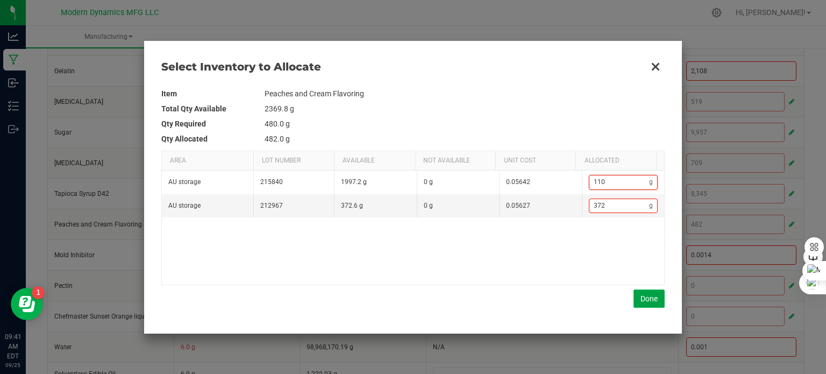
click at [646, 298] on button "Done" at bounding box center [649, 298] width 31 height 18
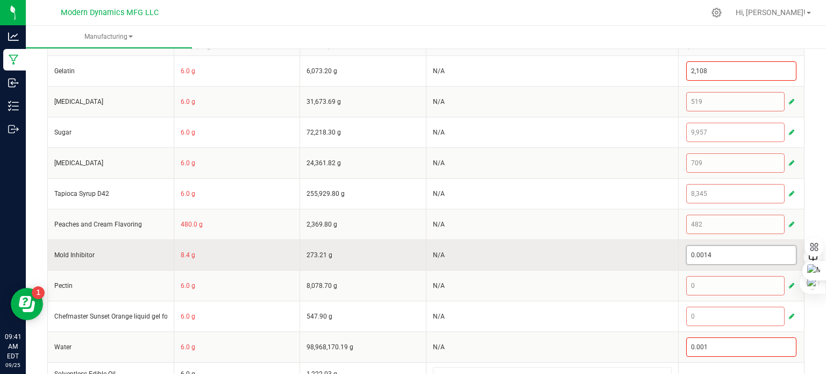
click at [727, 251] on input "0.0014" at bounding box center [742, 255] width 110 height 18
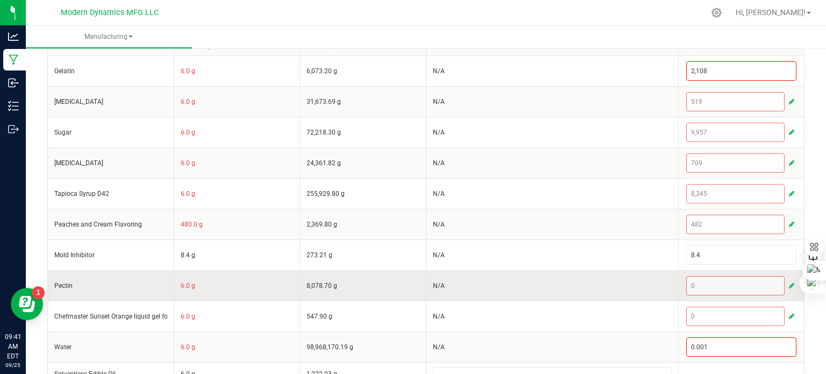
click at [782, 281] on span "button" at bounding box center [791, 285] width 5 height 9
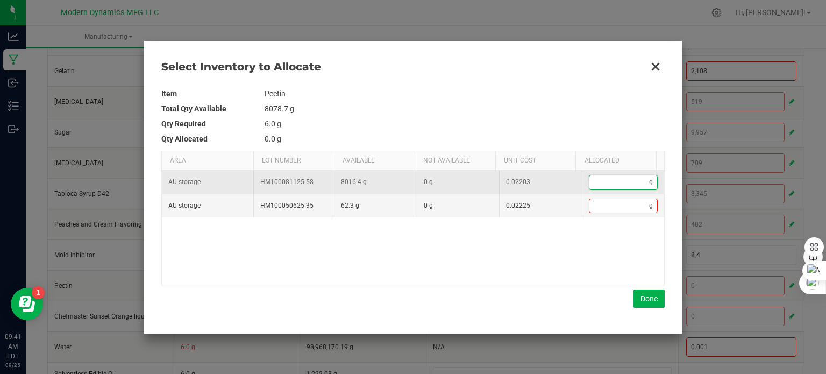
click at [630, 180] on input "Data table" at bounding box center [620, 181] width 60 height 13
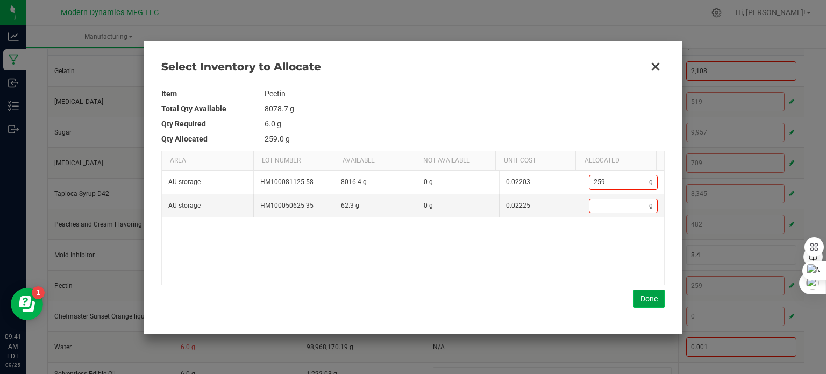
click at [646, 292] on button "Done" at bounding box center [649, 298] width 31 height 18
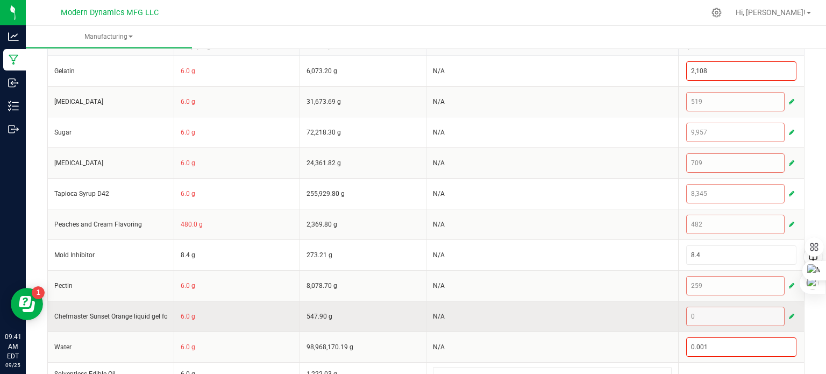
click at [782, 313] on span "button" at bounding box center [791, 316] width 5 height 9
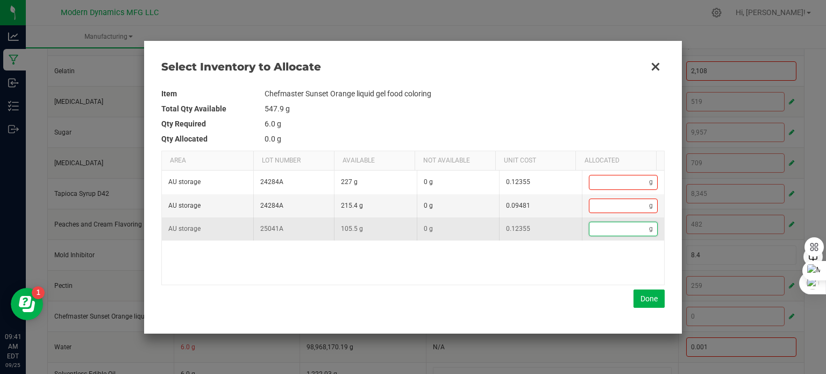
click at [621, 229] on input "Data table" at bounding box center [620, 228] width 60 height 13
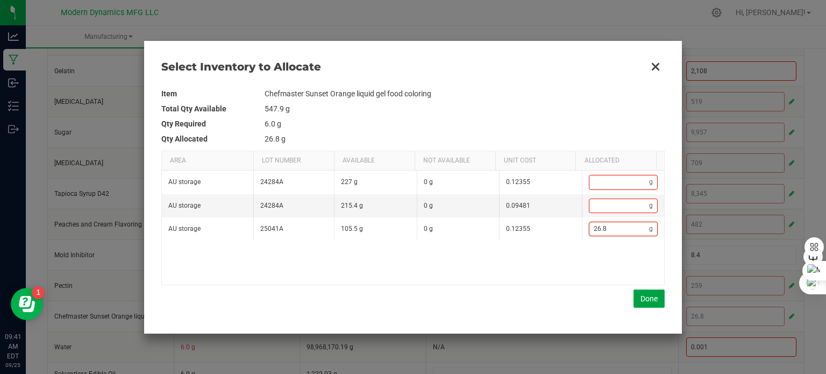
click at [659, 301] on button "Done" at bounding box center [649, 298] width 31 height 18
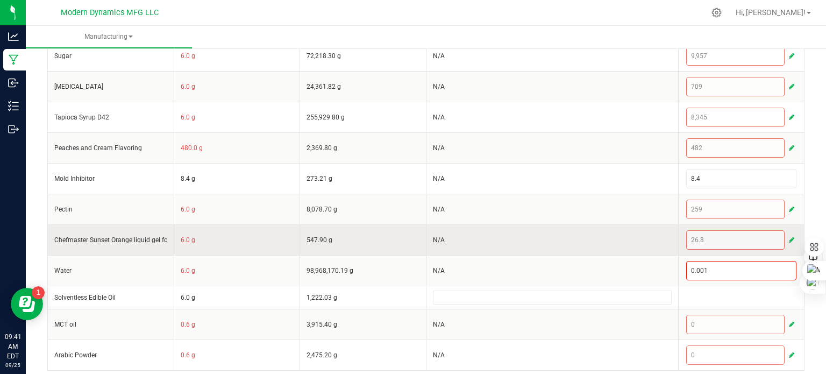
scroll to position [295, 0]
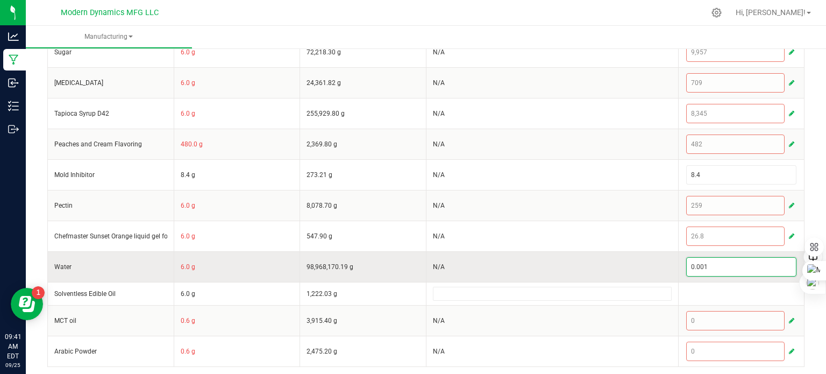
click at [762, 263] on input "0.001" at bounding box center [742, 267] width 110 height 18
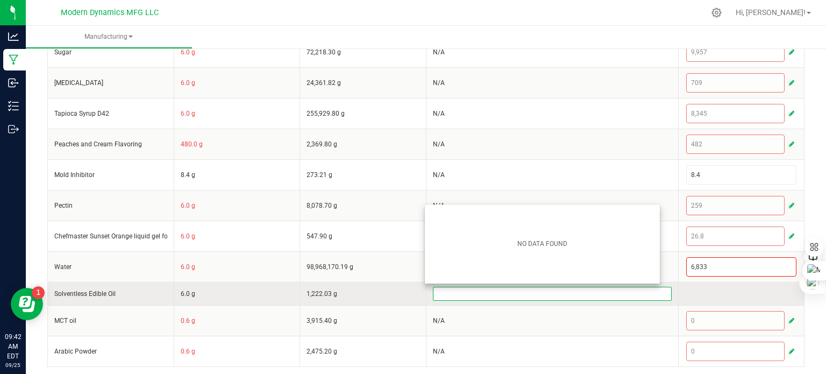
click at [515, 292] on input at bounding box center [553, 293] width 238 height 13
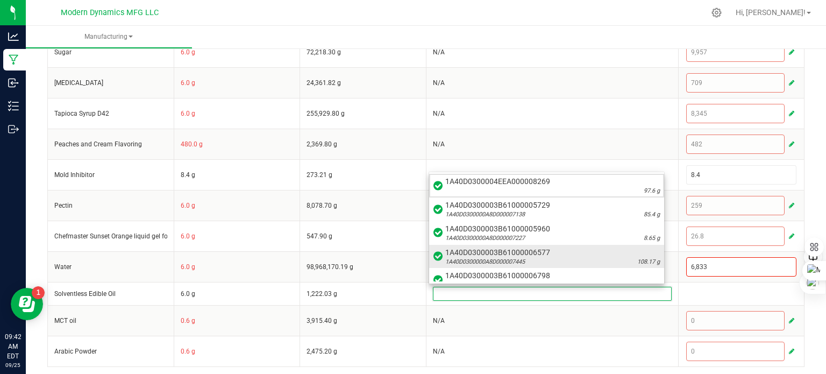
click at [550, 251] on span "1A40D0300003B61000006577" at bounding box center [553, 252] width 215 height 11
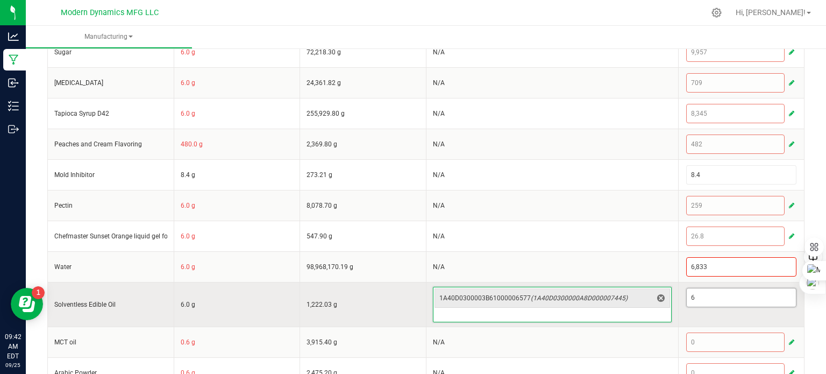
click at [694, 292] on input "6" at bounding box center [742, 297] width 110 height 18
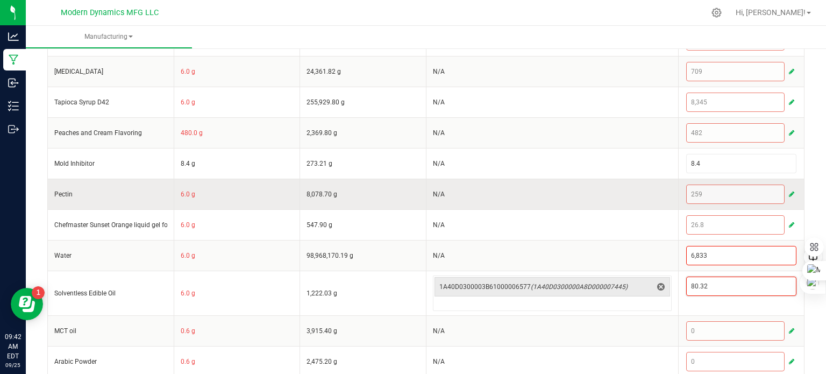
scroll to position [317, 0]
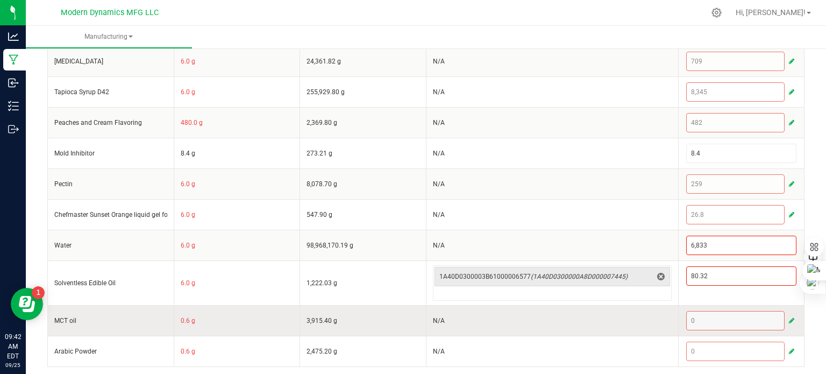
click at [782, 316] on span "button" at bounding box center [791, 320] width 5 height 9
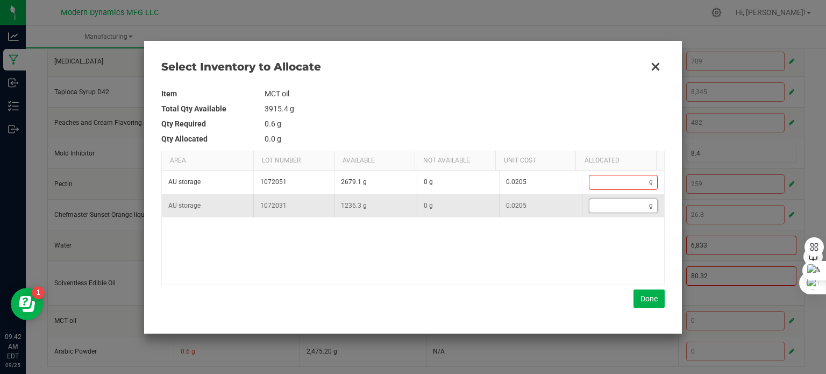
click at [603, 203] on input "Data table" at bounding box center [620, 205] width 60 height 13
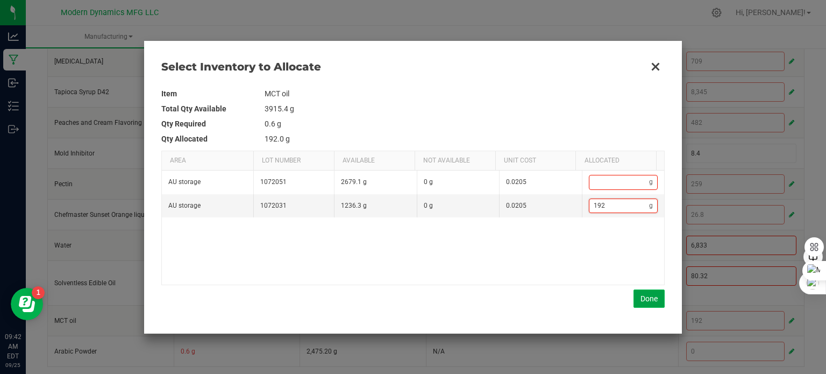
click at [654, 298] on button "Done" at bounding box center [649, 298] width 31 height 18
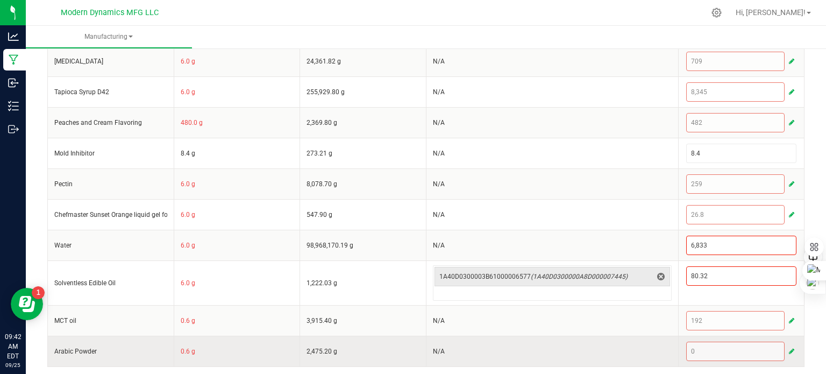
click at [782, 347] on span "button" at bounding box center [791, 351] width 5 height 9
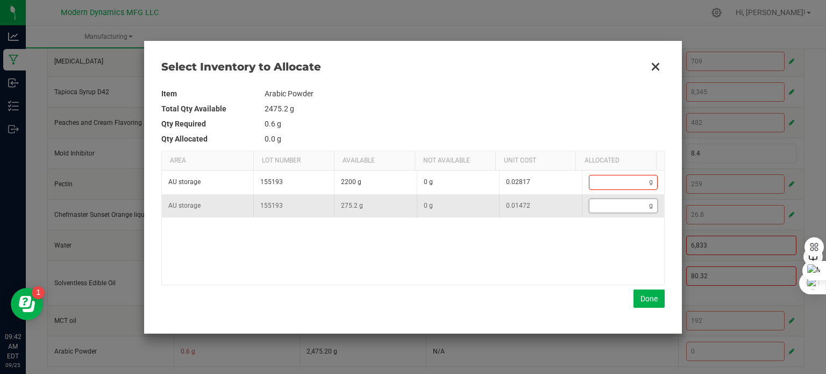
click at [622, 207] on input "Data table" at bounding box center [620, 205] width 60 height 13
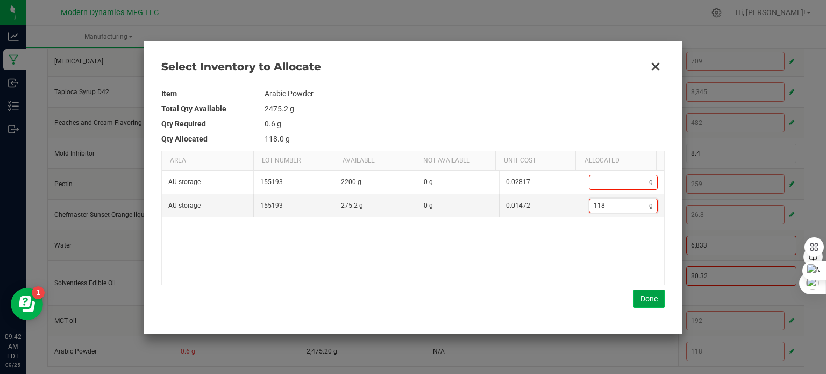
click at [644, 293] on button "Done" at bounding box center [649, 298] width 31 height 18
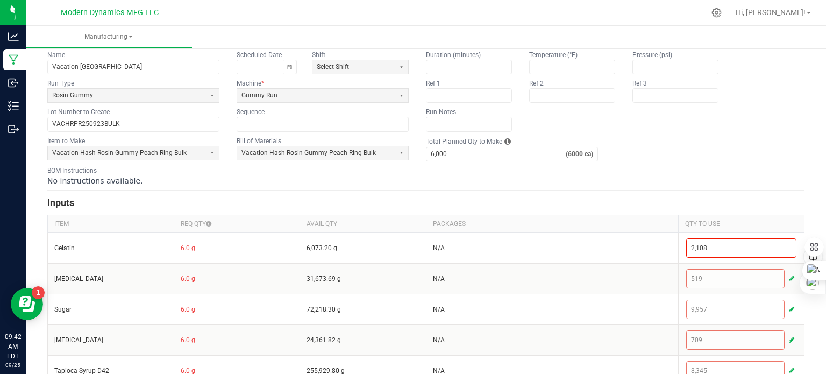
scroll to position [0, 0]
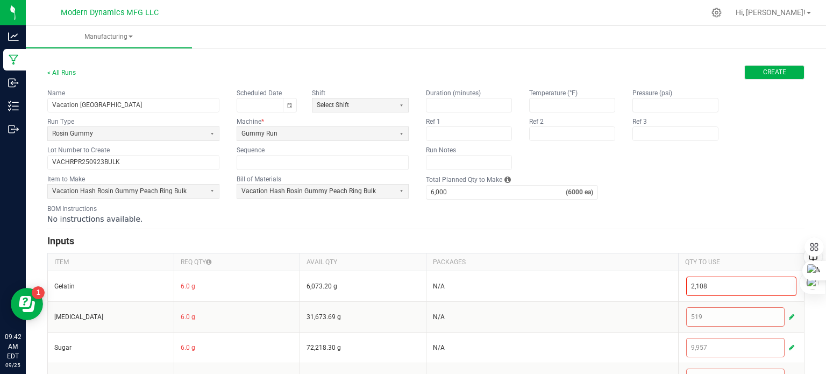
click at [751, 76] on button "Create" at bounding box center [775, 72] width 60 height 15
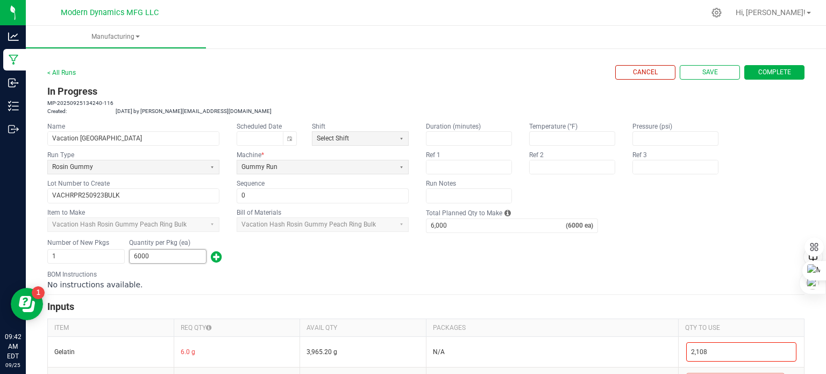
click at [167, 253] on input "6000" at bounding box center [168, 256] width 76 height 13
drag, startPoint x: 365, startPoint y: 269, endPoint x: 713, endPoint y: 136, distance: 372.3
click at [366, 270] on div "BOM Instructions No instructions available." at bounding box center [426, 280] width 758 height 20
click at [759, 73] on span "Complete" at bounding box center [775, 72] width 33 height 9
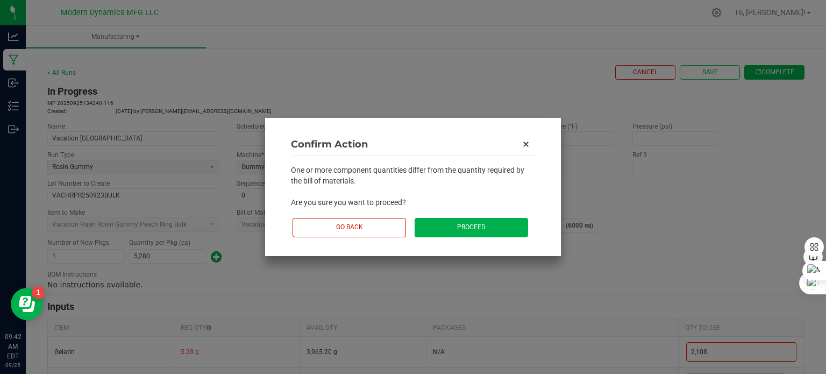
click at [471, 229] on button "Proceed" at bounding box center [472, 227] width 114 height 19
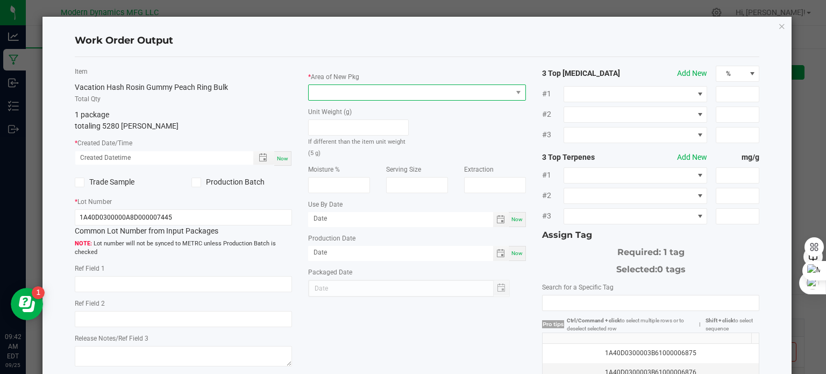
click at [351, 88] on span at bounding box center [410, 92] width 203 height 15
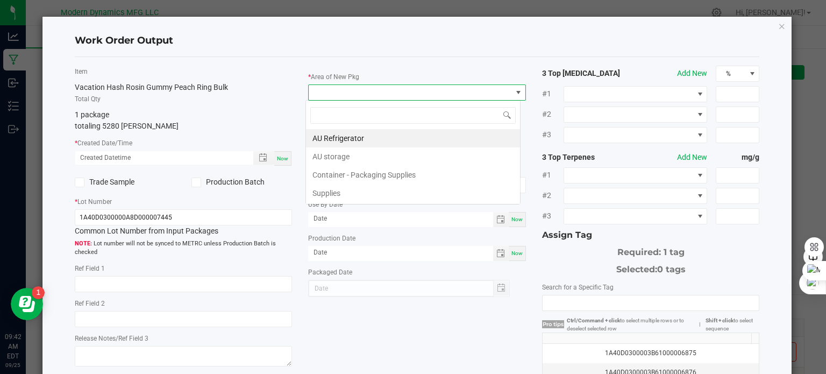
scroll to position [16, 215]
click at [350, 151] on li "AU storage" at bounding box center [413, 156] width 214 height 18
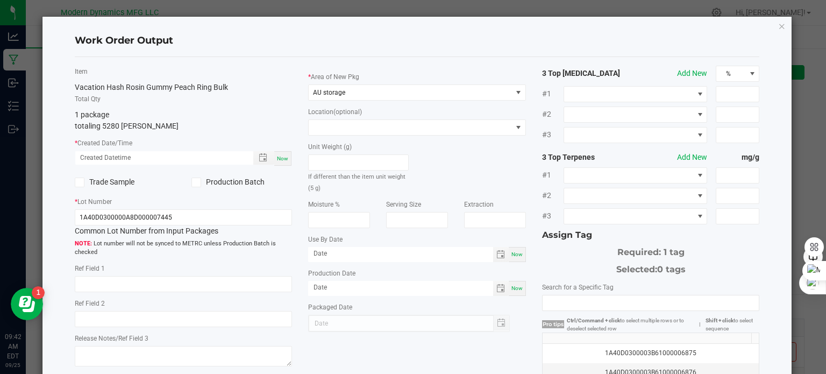
click at [198, 183] on span at bounding box center [197, 183] width 10 height 10
click at [0, 0] on input "Production Batch" at bounding box center [0, 0] width 0 height 0
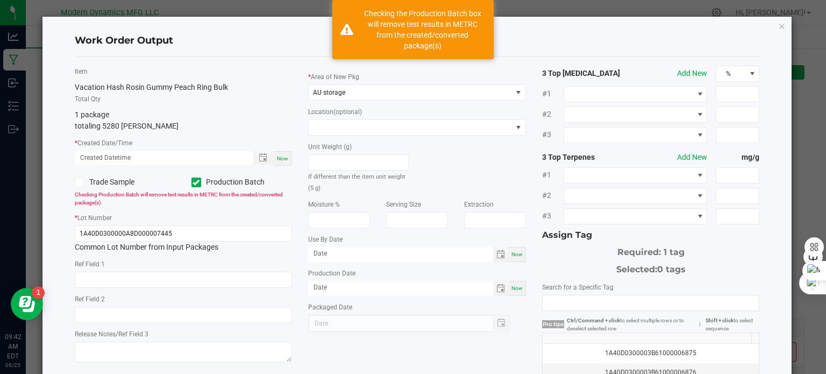
click at [279, 154] on div "Now" at bounding box center [282, 158] width 17 height 15
click at [180, 232] on input "1A40D0300000A8D000007445" at bounding box center [184, 233] width 218 height 16
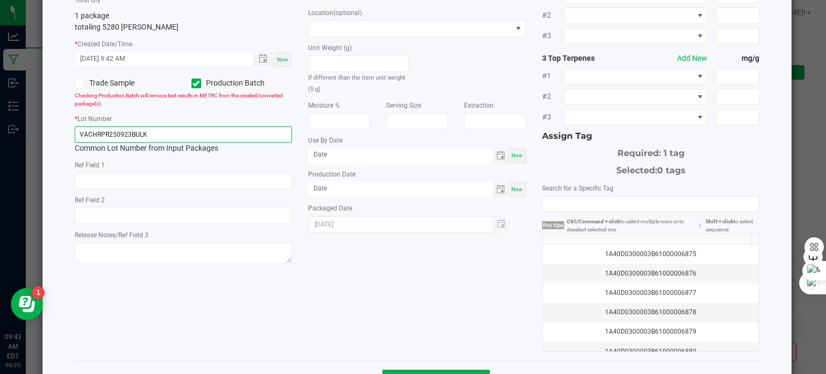
scroll to position [108, 0]
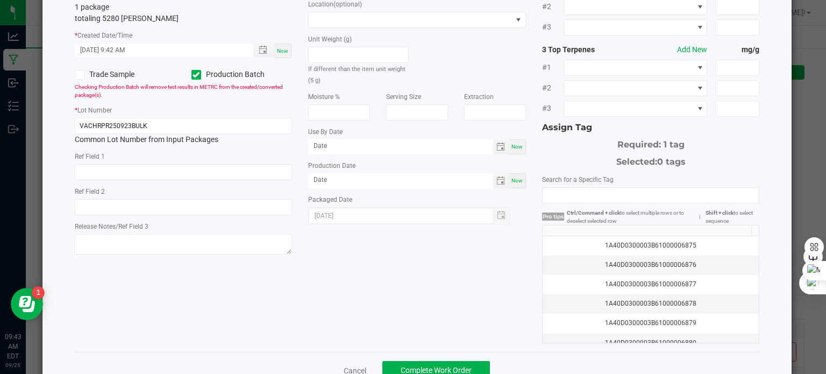
click at [517, 178] on span "Now" at bounding box center [517, 181] width 11 height 6
click at [323, 181] on input "[DATE]" at bounding box center [400, 179] width 185 height 13
click at [512, 148] on span "Now" at bounding box center [517, 147] width 11 height 6
click at [323, 147] on input "[DATE]" at bounding box center [400, 145] width 185 height 13
click at [405, 249] on div "Item Vacation Hash Rosin Gummy Peach Ring Bulk Total Qty 1 package totaling 528…" at bounding box center [418, 150] width 702 height 385
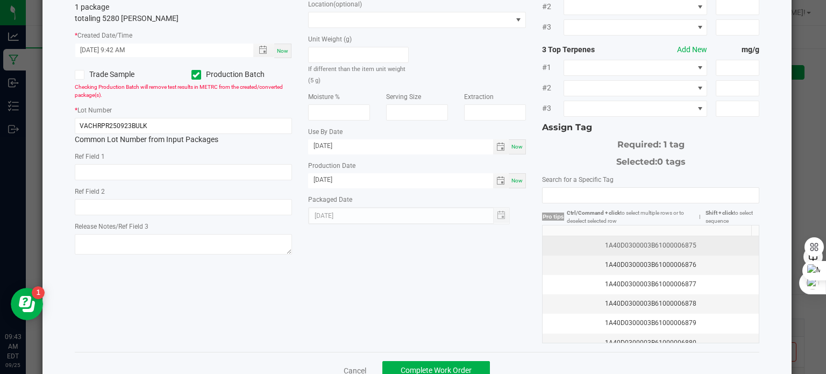
click at [708, 243] on div "1A40D0300003B61000006875" at bounding box center [651, 246] width 204 height 10
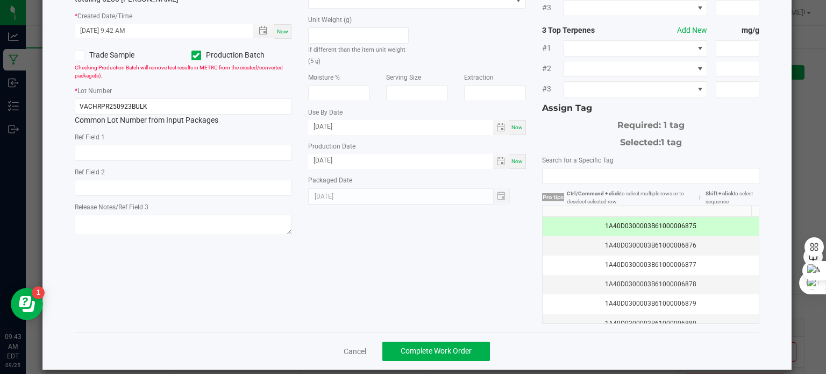
scroll to position [137, 0]
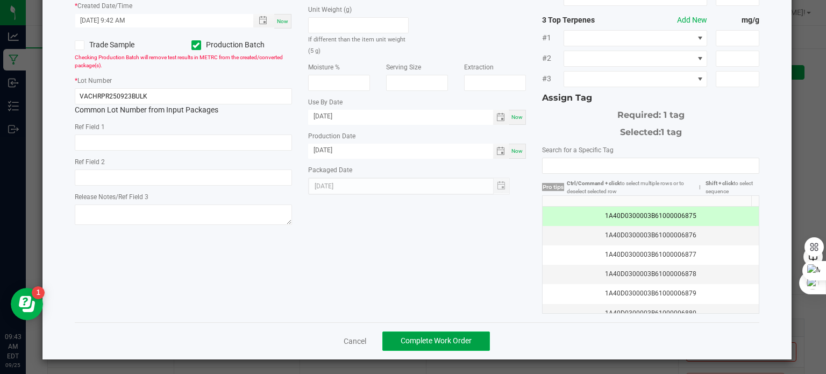
click at [441, 336] on span "Complete Work Order" at bounding box center [436, 340] width 71 height 9
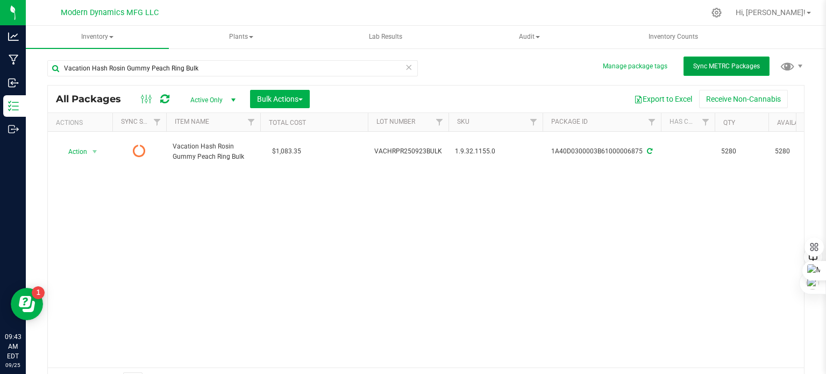
click at [703, 73] on button "Sync METRC Packages" at bounding box center [727, 65] width 86 height 19
